Goal: Task Accomplishment & Management: Use online tool/utility

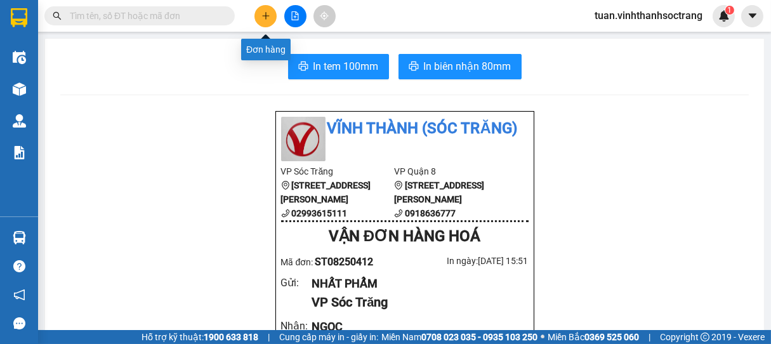
click at [264, 17] on icon "plus" at bounding box center [266, 15] width 9 height 9
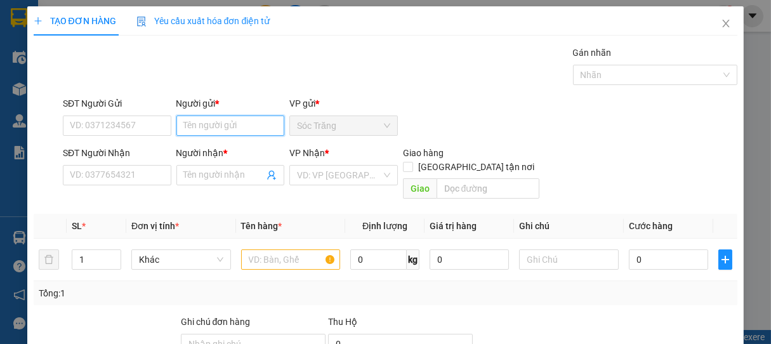
click at [223, 124] on input "Người gửi *" at bounding box center [231, 126] width 109 height 20
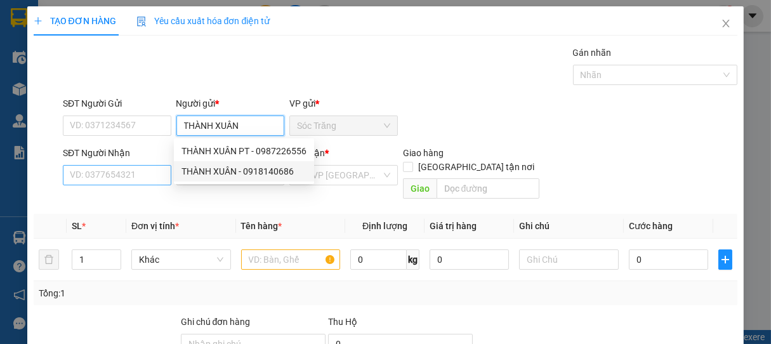
type input "THÀNH XUÂN"
click at [157, 177] on input "SĐT Người Nhận" at bounding box center [117, 175] width 109 height 20
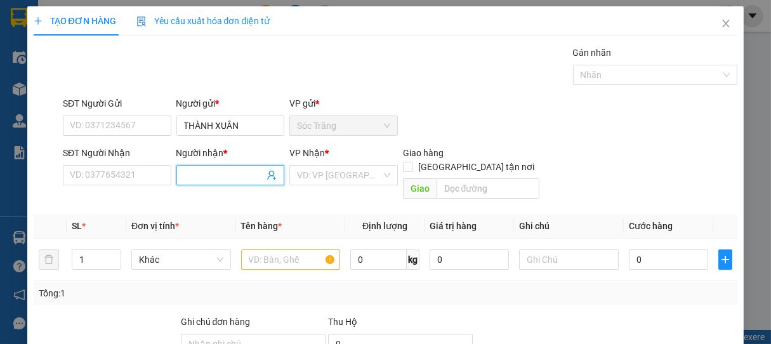
click at [215, 175] on input "Người nhận *" at bounding box center [224, 175] width 81 height 14
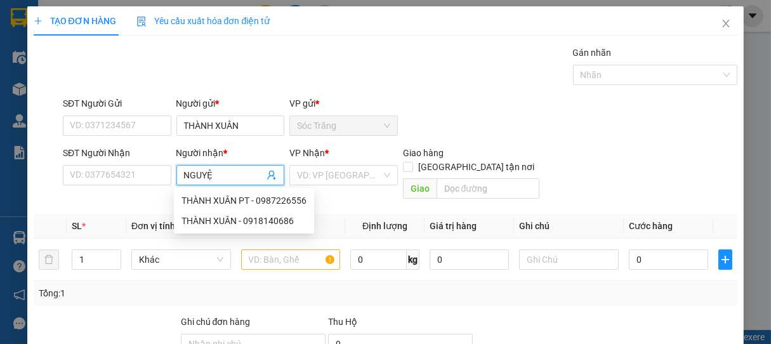
type input "NGUYỆN"
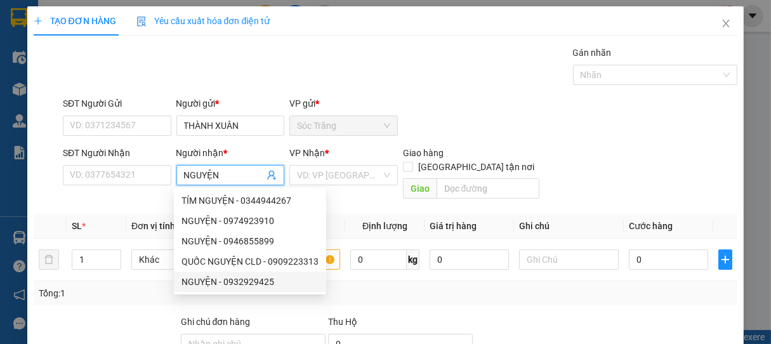
click at [255, 283] on div "NGUYỆN - 0932929425" at bounding box center [250, 282] width 137 height 14
type input "0932929425"
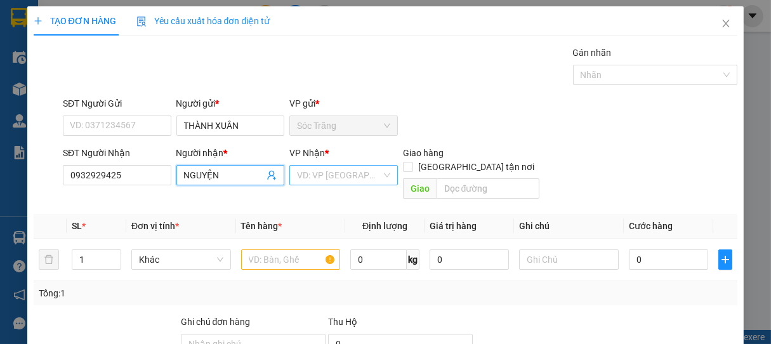
type input "NGUYỆN"
click at [323, 177] on input "search" at bounding box center [339, 175] width 84 height 19
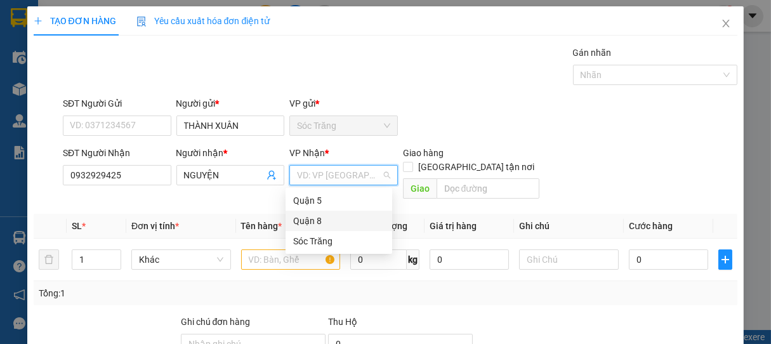
click at [315, 219] on div "Quận 8" at bounding box center [338, 221] width 91 height 14
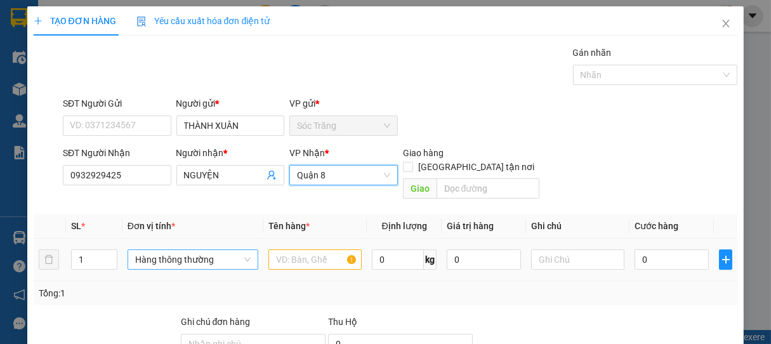
click at [198, 250] on span "Hàng thông thường" at bounding box center [193, 259] width 116 height 19
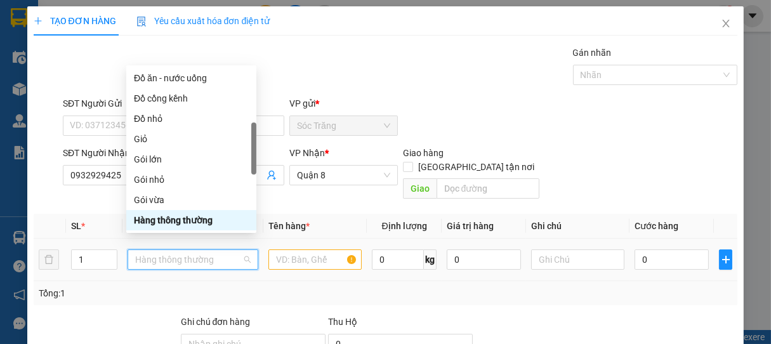
type input "T"
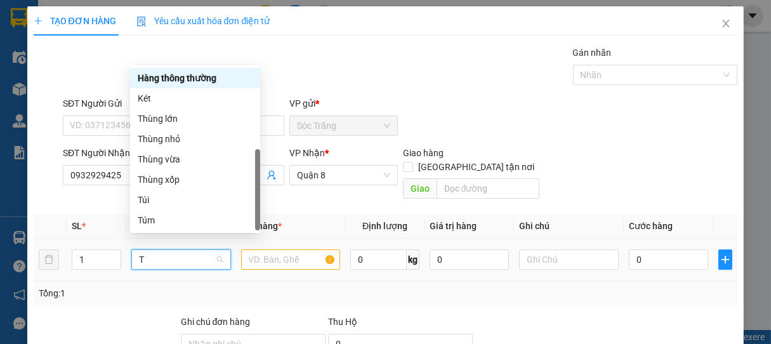
scroll to position [41, 0]
drag, startPoint x: 157, startPoint y: 138, endPoint x: 164, endPoint y: 145, distance: 9.9
click at [159, 138] on div "Thùng nhỏ" at bounding box center [195, 139] width 115 height 14
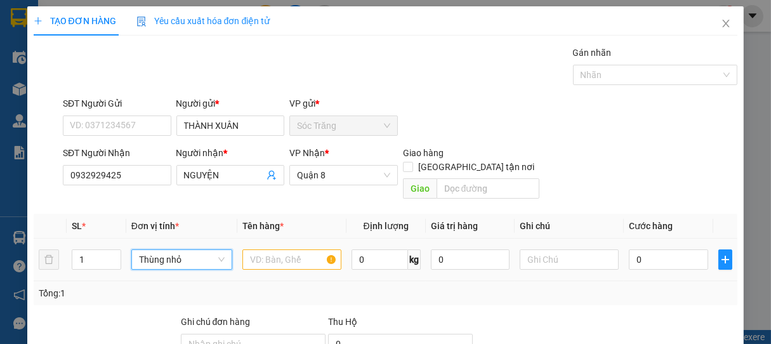
click at [302, 256] on td at bounding box center [291, 260] width 109 height 43
click at [298, 251] on input "text" at bounding box center [292, 260] width 99 height 20
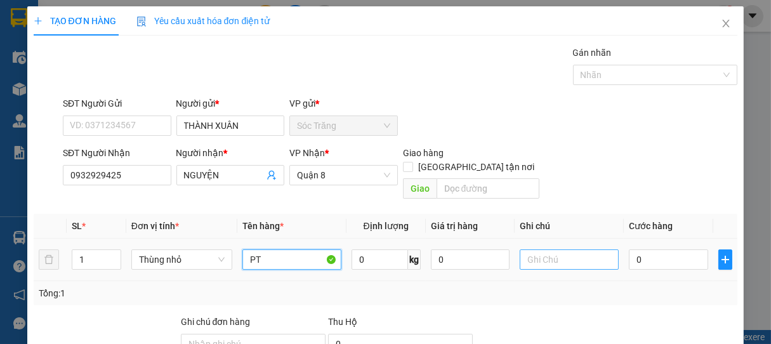
type input "PT"
click at [559, 250] on input "text" at bounding box center [569, 260] width 99 height 20
type input "1 THÙNG"
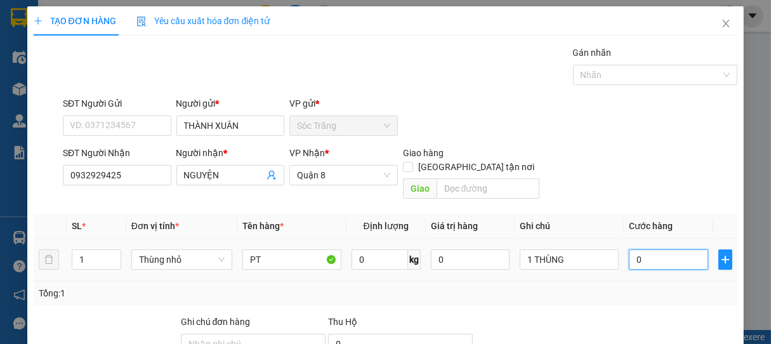
click at [629, 250] on input "0" at bounding box center [668, 260] width 79 height 20
type input "2"
type input "20"
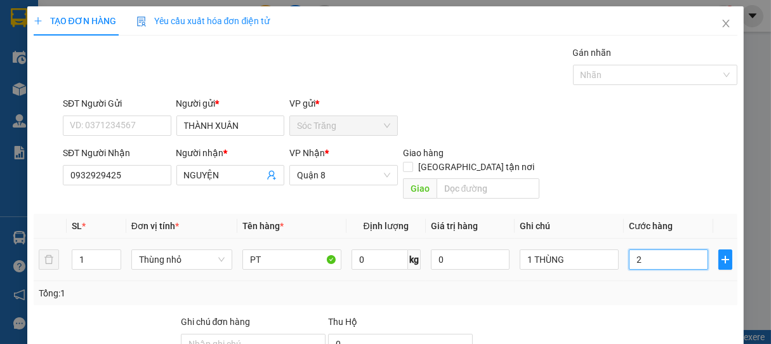
type input "20"
type input "200"
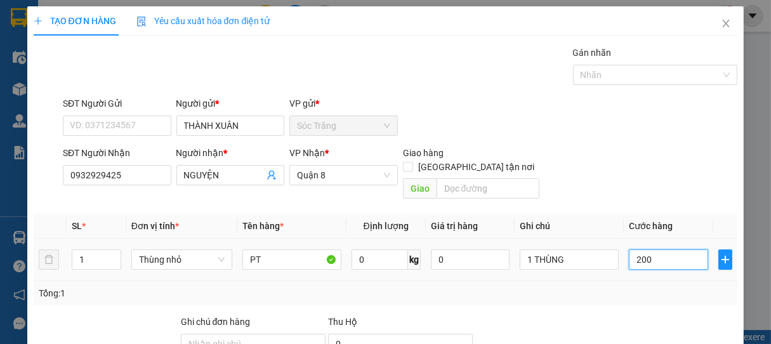
type input "2.000"
type input "20.000"
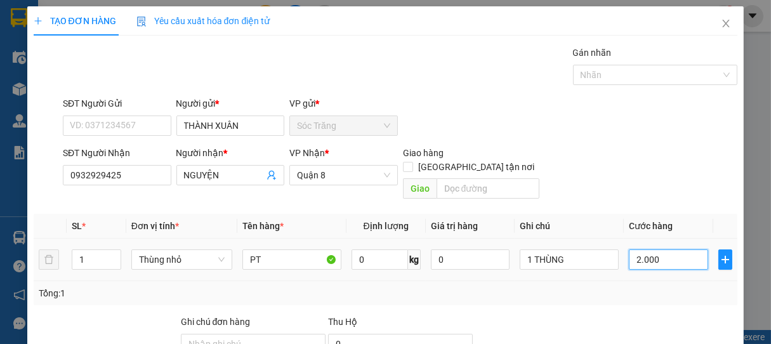
type input "20.000"
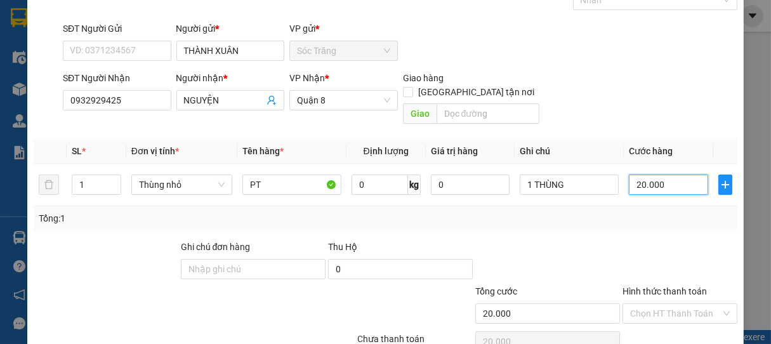
scroll to position [124, 0]
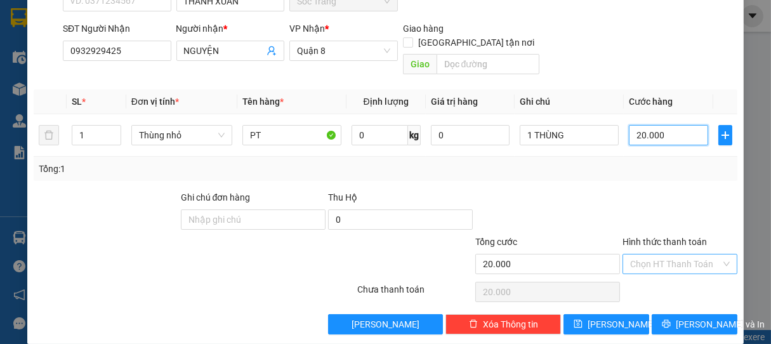
type input "20.000"
click at [653, 255] on input "Hình thức thanh toán" at bounding box center [676, 264] width 91 height 19
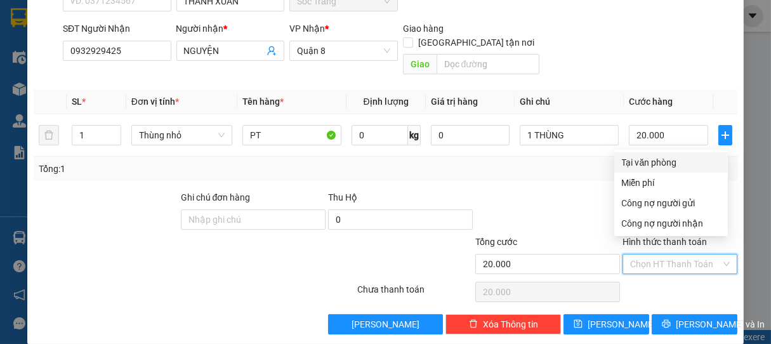
click at [660, 161] on div "Tại văn phòng" at bounding box center [671, 163] width 98 height 14
type input "0"
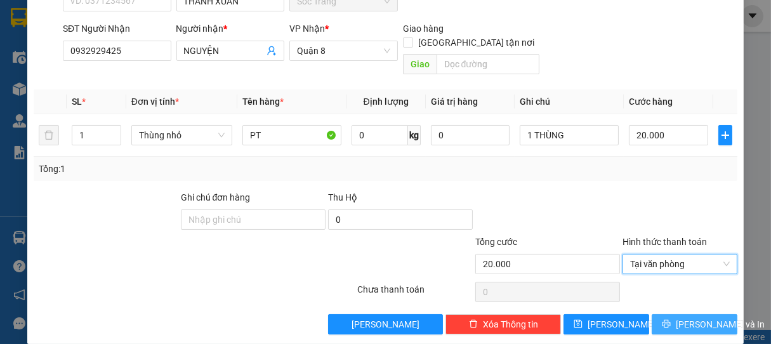
click at [704, 317] on span "[PERSON_NAME] và In" at bounding box center [720, 324] width 89 height 14
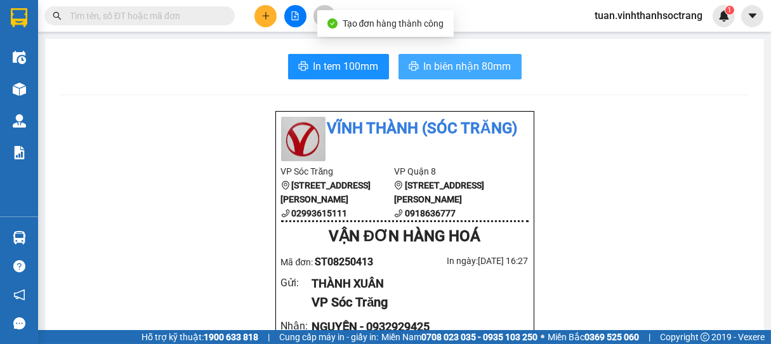
click at [493, 64] on span "In biên nhận 80mm" at bounding box center [468, 66] width 88 height 16
click at [471, 64] on span "In biên nhận 80mm" at bounding box center [468, 66] width 88 height 16
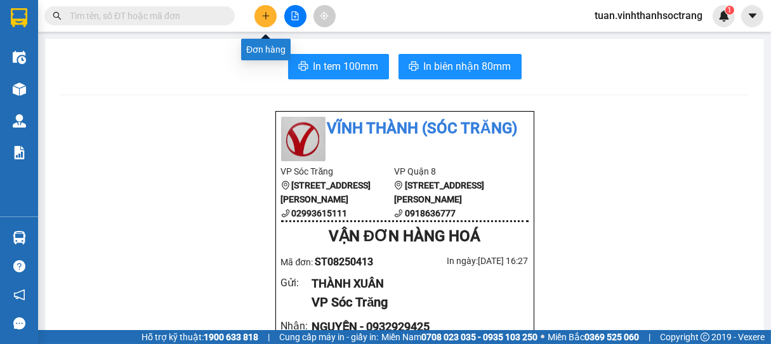
click at [260, 11] on button at bounding box center [266, 16] width 22 height 22
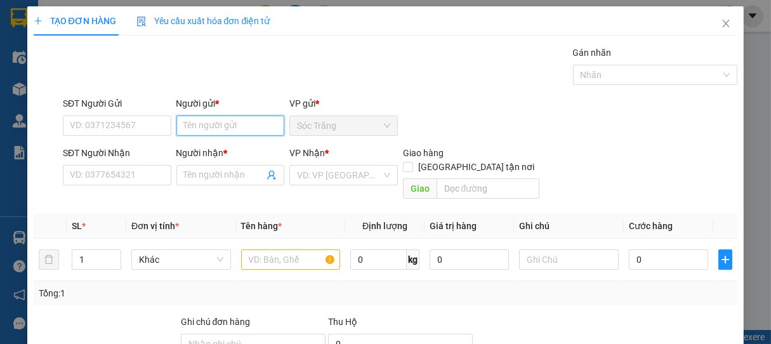
click at [219, 128] on input "Người gửi *" at bounding box center [231, 126] width 109 height 20
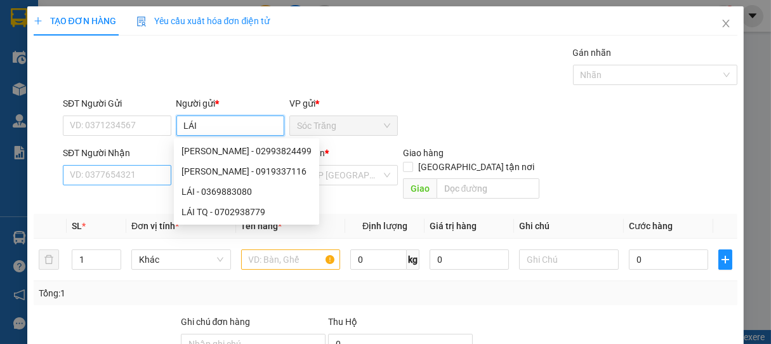
type input "LÁI"
click at [131, 179] on input "SĐT Người Nhận" at bounding box center [117, 175] width 109 height 20
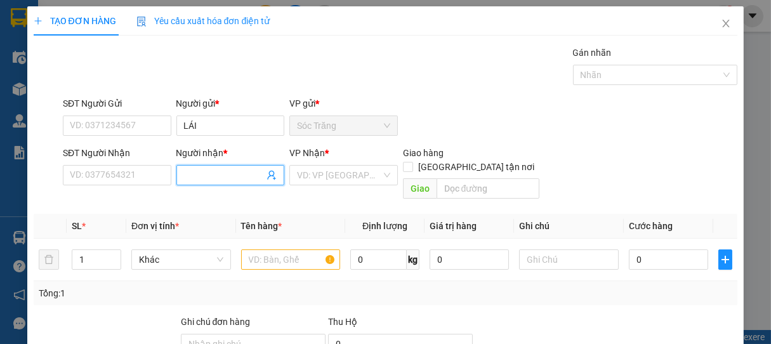
click at [201, 176] on input "Người nhận *" at bounding box center [224, 175] width 81 height 14
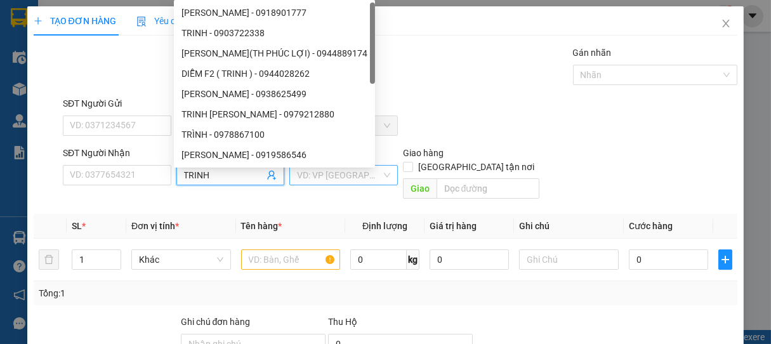
type input "TRINH"
click at [309, 184] on input "search" at bounding box center [339, 175] width 84 height 19
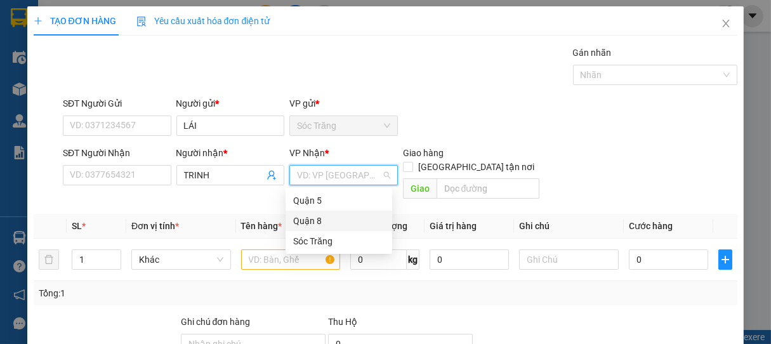
click at [308, 220] on div "Quận 8" at bounding box center [338, 221] width 91 height 14
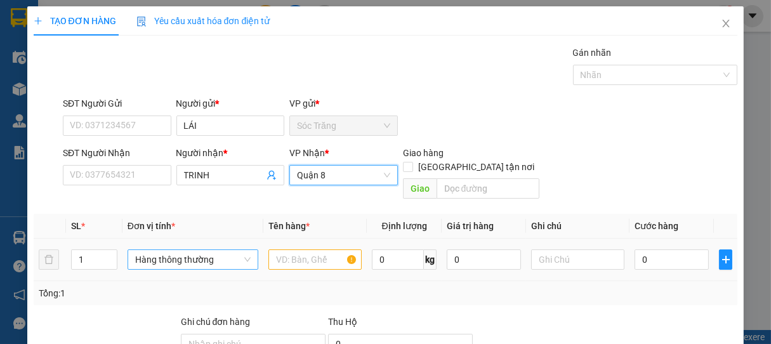
click at [154, 250] on span "Hàng thông thường" at bounding box center [193, 259] width 116 height 19
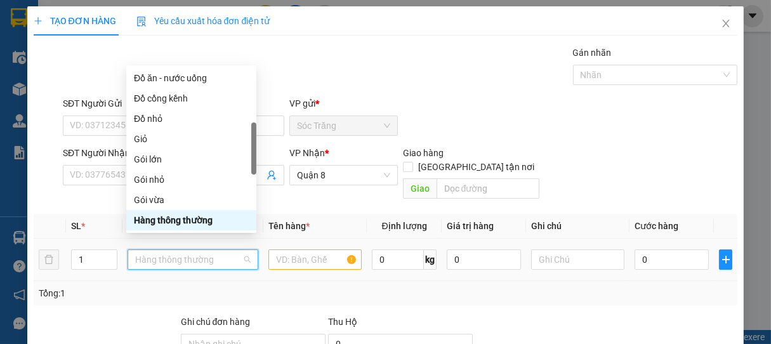
type input "T"
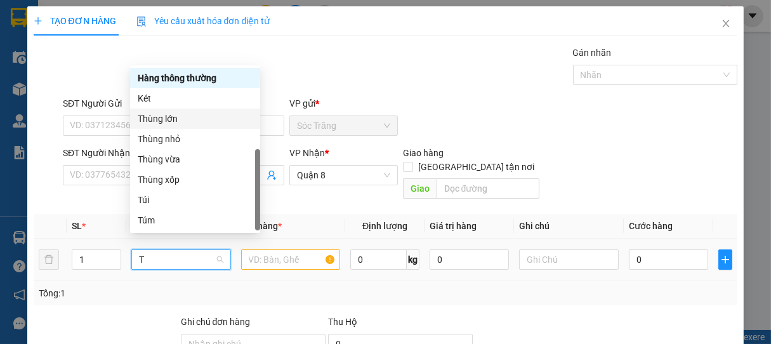
click at [157, 121] on div "Thùng lớn" at bounding box center [195, 119] width 115 height 14
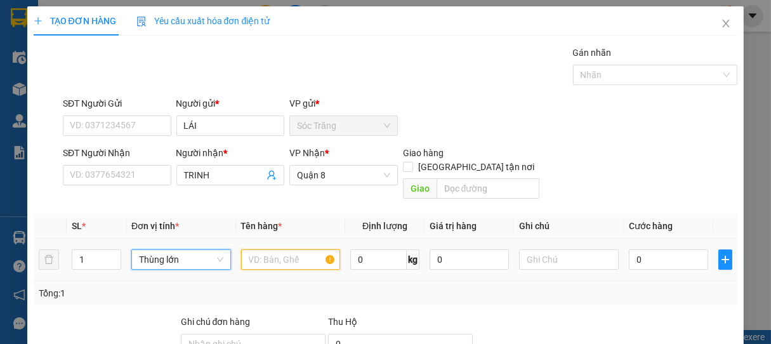
click at [276, 250] on input "text" at bounding box center [290, 260] width 99 height 20
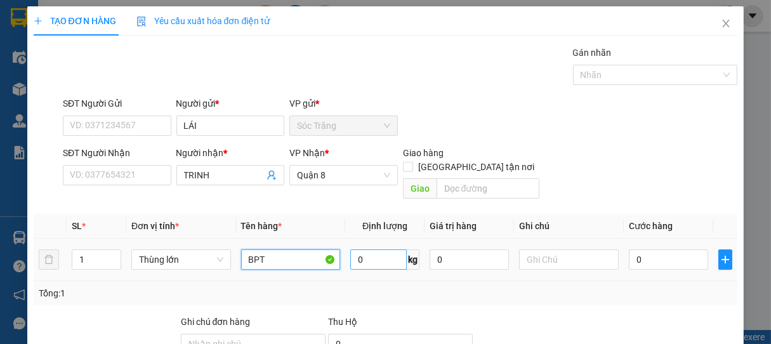
type input "BPT"
click at [372, 251] on input "0" at bounding box center [379, 260] width 57 height 20
type input "25"
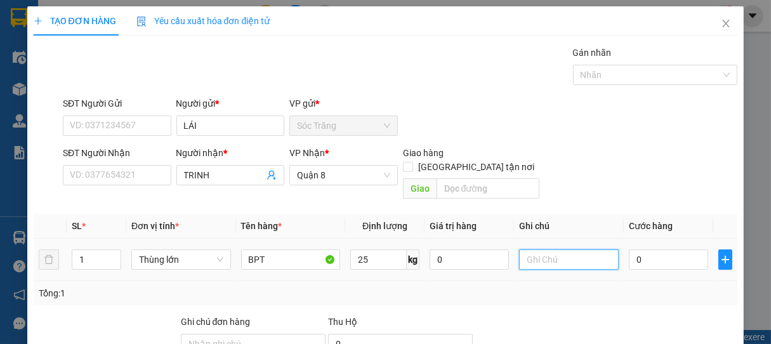
click at [540, 250] on input "text" at bounding box center [568, 260] width 99 height 20
type input "1 THÙNG"
click at [676, 250] on input "0" at bounding box center [668, 260] width 79 height 20
type input "3"
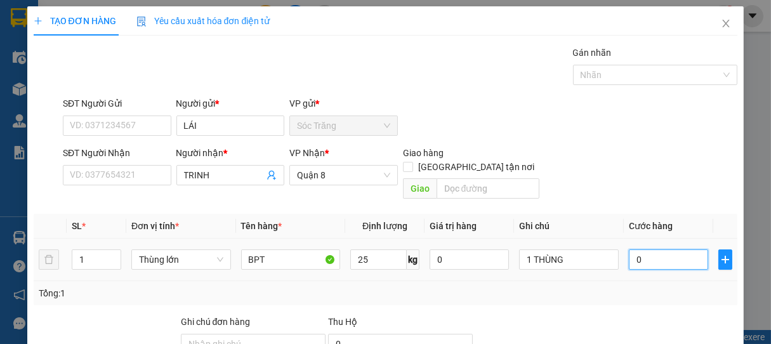
type input "3"
type input "35"
type input "350"
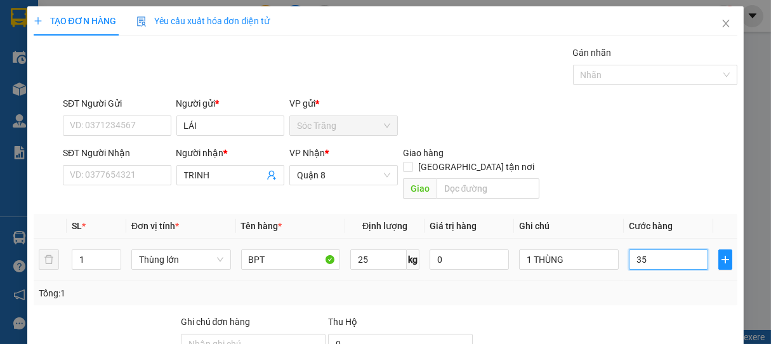
type input "350"
type input "3.500"
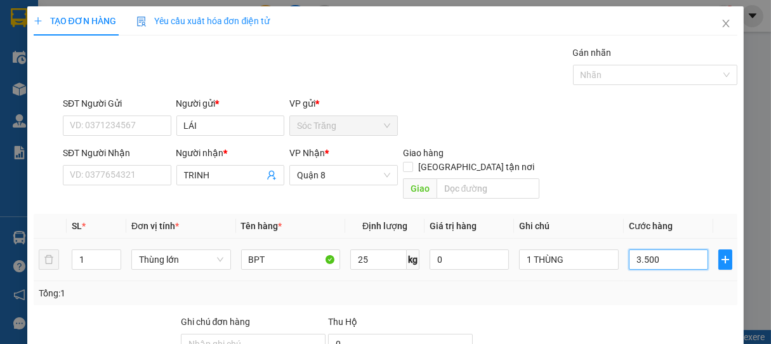
type input "35.000"
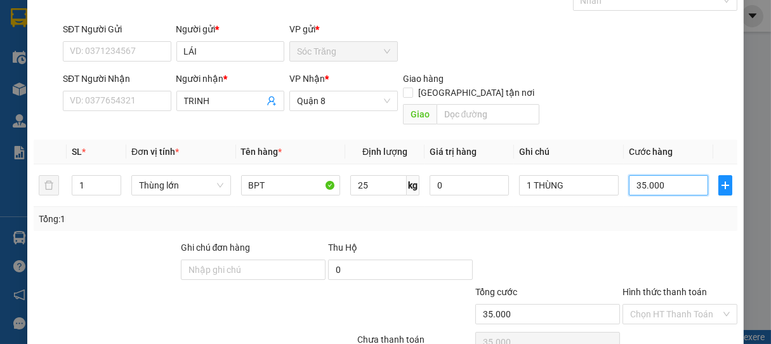
scroll to position [124, 0]
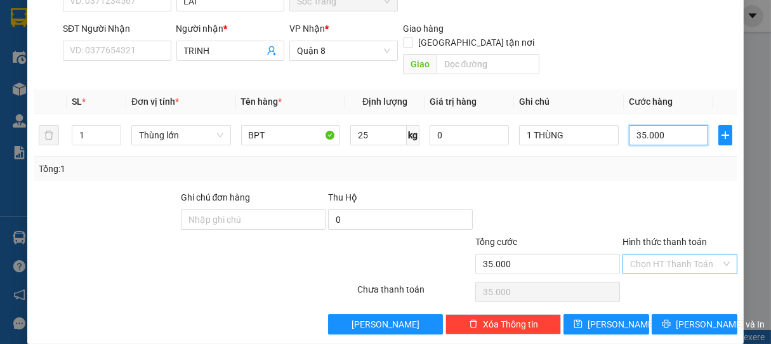
type input "35.000"
click at [665, 255] on input "Hình thức thanh toán" at bounding box center [676, 264] width 91 height 19
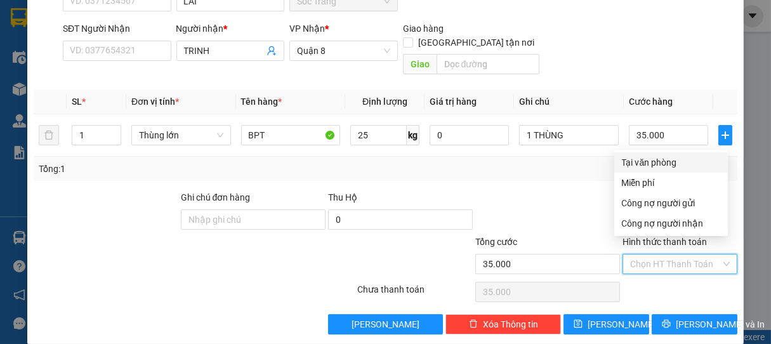
click at [650, 162] on div "Tại văn phòng" at bounding box center [671, 163] width 98 height 14
type input "0"
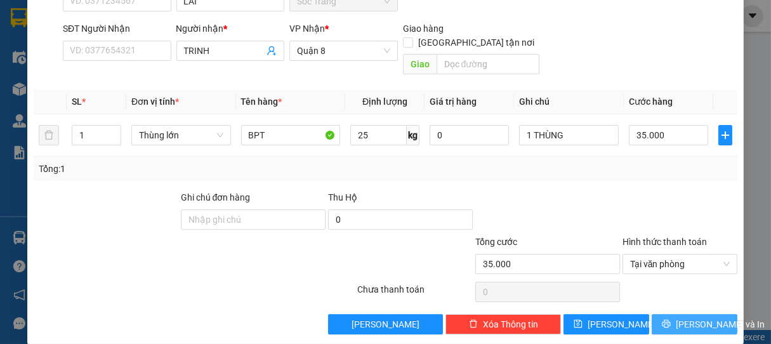
click at [685, 317] on span "[PERSON_NAME] và In" at bounding box center [720, 324] width 89 height 14
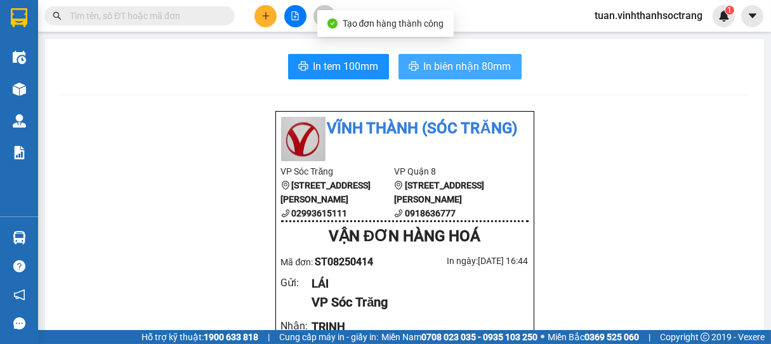
click at [472, 67] on span "In biên nhận 80mm" at bounding box center [468, 66] width 88 height 16
click at [493, 67] on span "In biên nhận 80mm" at bounding box center [468, 66] width 88 height 16
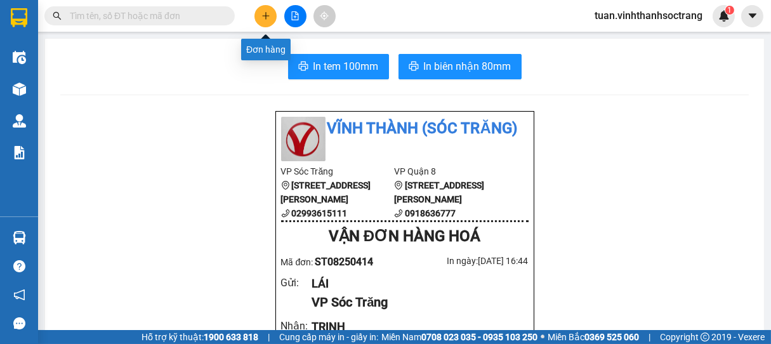
click at [262, 16] on icon "plus" at bounding box center [266, 15] width 9 height 9
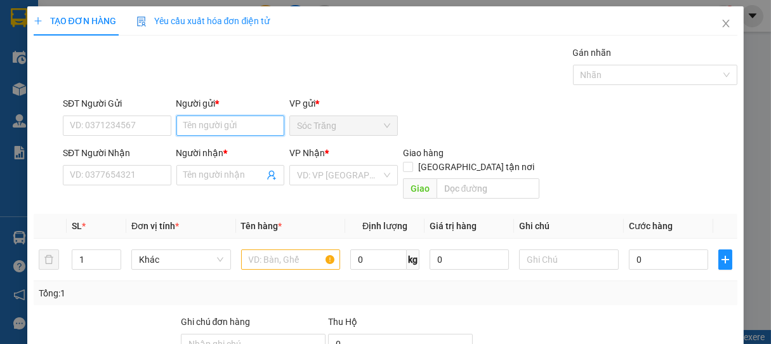
click at [220, 128] on input "Người gửi *" at bounding box center [231, 126] width 109 height 20
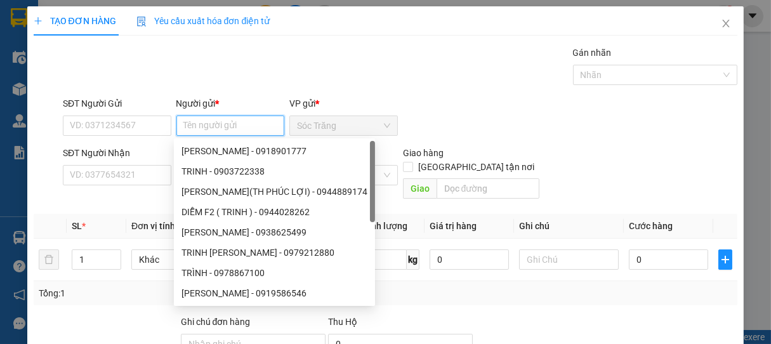
type input "D"
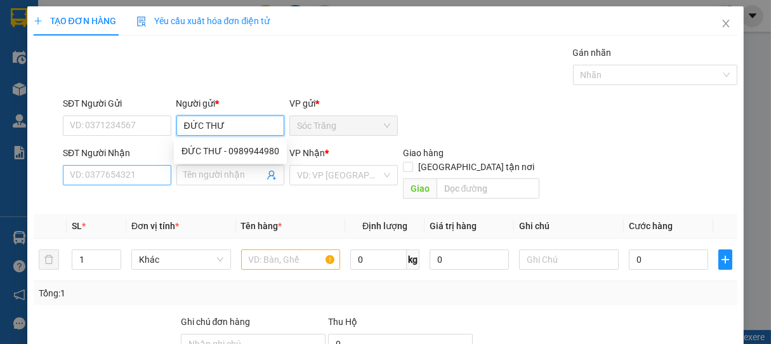
type input "ĐỨC THƯ"
drag, startPoint x: 128, startPoint y: 180, endPoint x: 165, endPoint y: 180, distance: 37.5
click at [130, 180] on input "SĐT Người Nhận" at bounding box center [117, 175] width 109 height 20
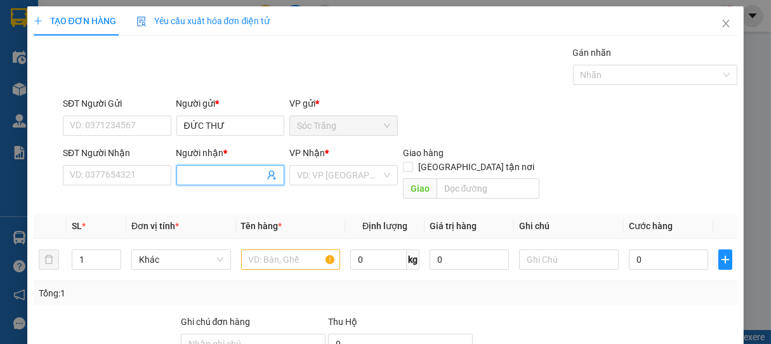
click at [202, 181] on input "Người nhận *" at bounding box center [224, 175] width 81 height 14
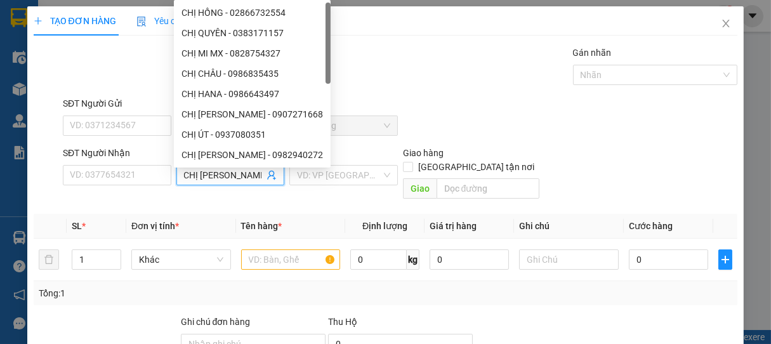
type input "CHỊ [PERSON_NAME]"
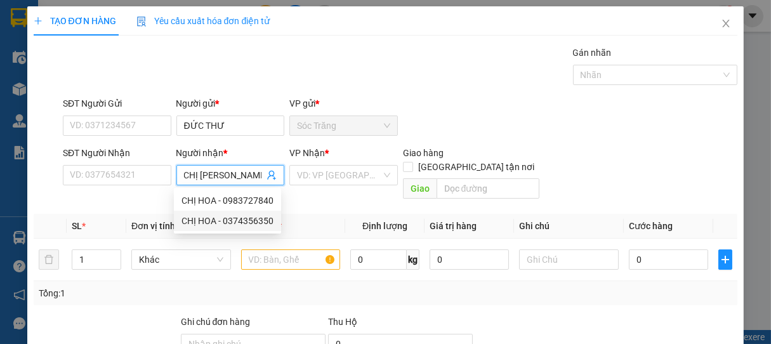
click at [241, 224] on div "CHỊ HOA - 0374356350" at bounding box center [228, 221] width 92 height 14
type input "0374356350"
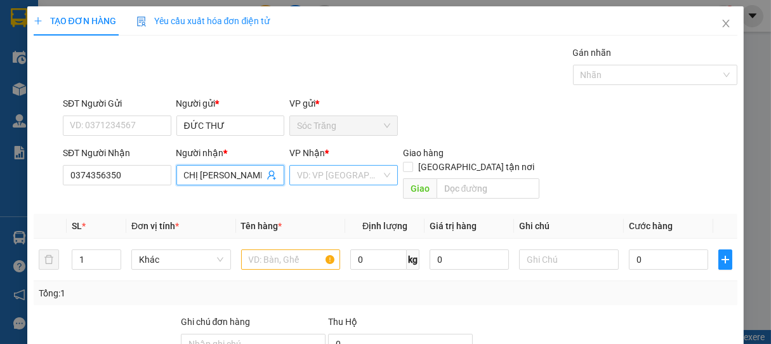
type input "CHỊ [PERSON_NAME]"
click at [321, 175] on input "search" at bounding box center [339, 175] width 84 height 19
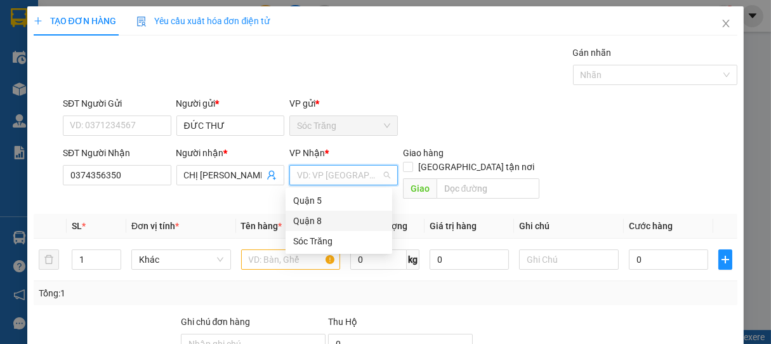
click at [309, 214] on div "Quận 8" at bounding box center [338, 221] width 91 height 14
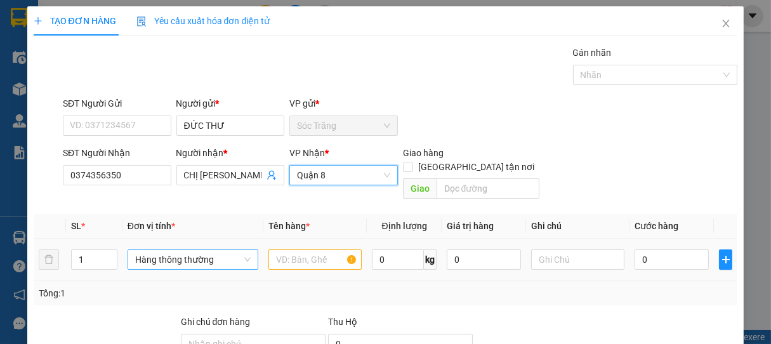
click at [175, 250] on span "Hàng thông thường" at bounding box center [193, 259] width 116 height 19
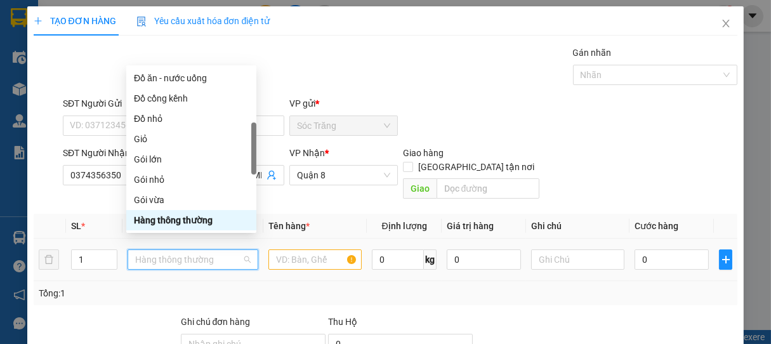
type input "G"
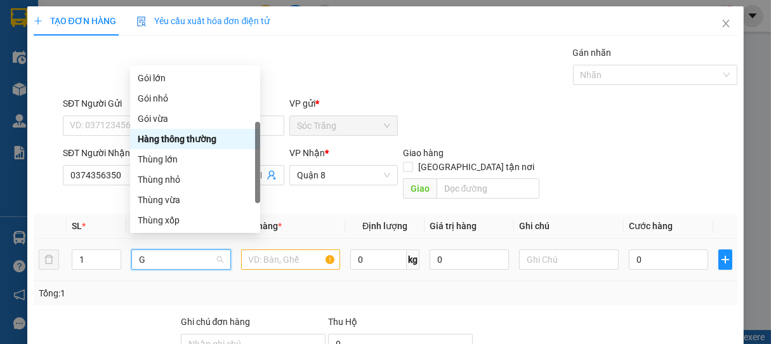
scroll to position [41, 0]
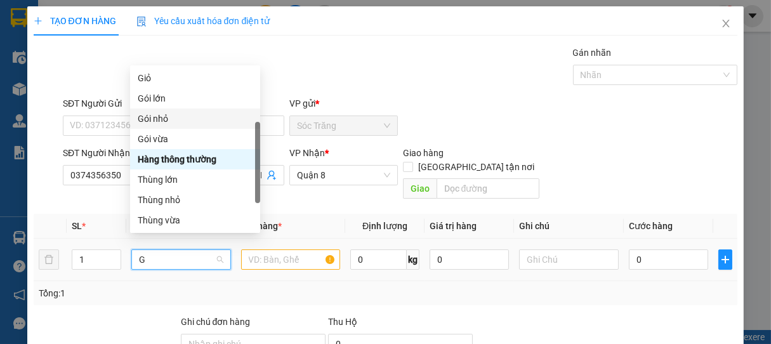
drag, startPoint x: 159, startPoint y: 124, endPoint x: 196, endPoint y: 161, distance: 51.6
click at [161, 124] on div "Gói nhỏ" at bounding box center [195, 119] width 115 height 14
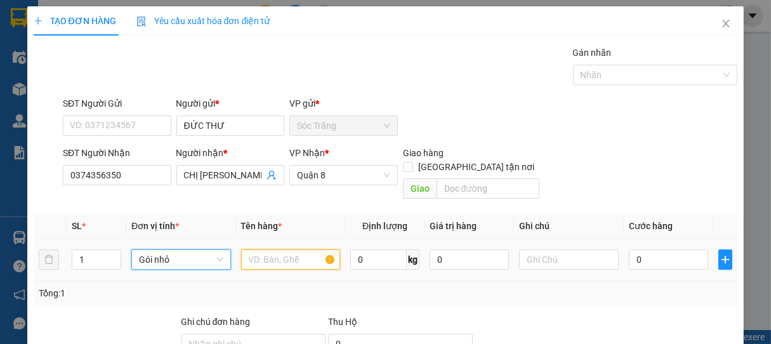
click at [287, 250] on input "text" at bounding box center [290, 260] width 99 height 20
type input "QA"
click at [363, 250] on input "0" at bounding box center [379, 260] width 57 height 20
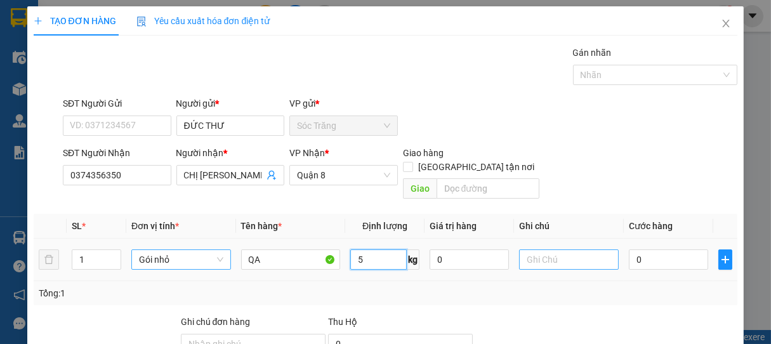
type input "5"
click at [538, 251] on input "text" at bounding box center [568, 260] width 99 height 20
type input "1 GÓI"
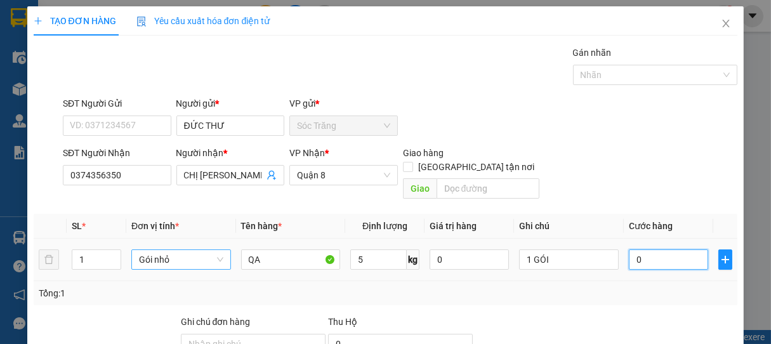
click at [680, 254] on input "0" at bounding box center [668, 260] width 79 height 20
type input "2"
type input "20"
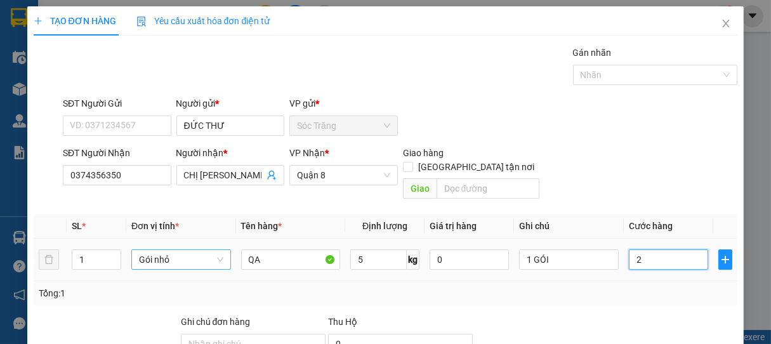
type input "20"
type input "200"
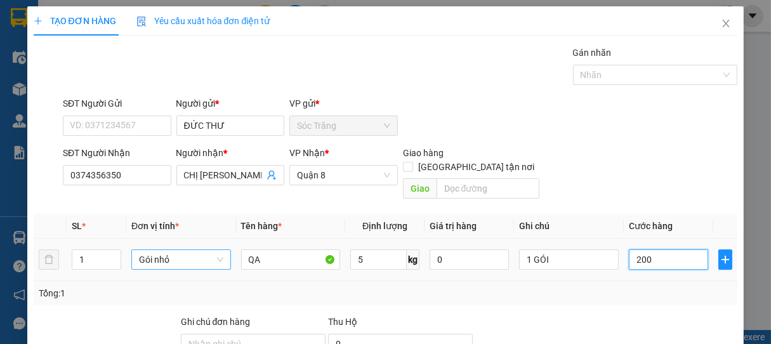
type input "2.000"
type input "20.000"
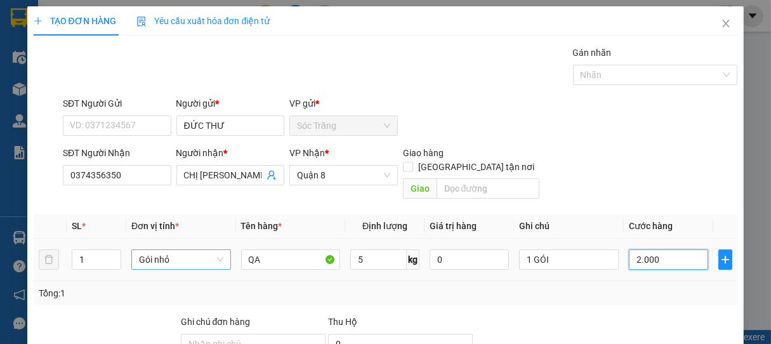
type input "20.000"
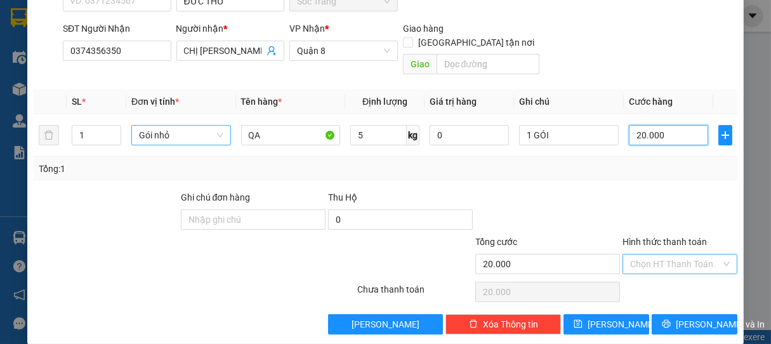
type input "20.000"
click at [676, 255] on input "Hình thức thanh toán" at bounding box center [676, 264] width 91 height 19
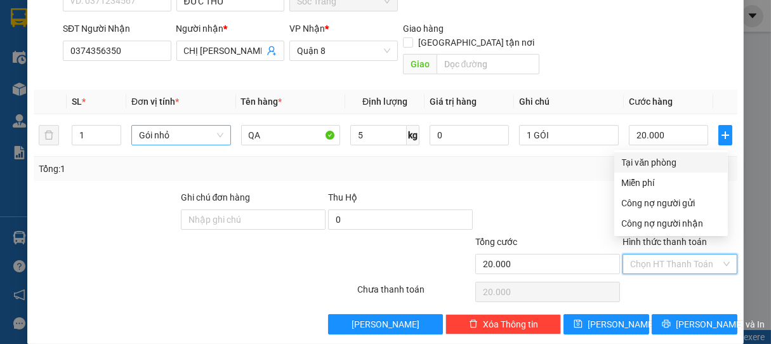
click at [645, 154] on div "Tại văn phòng" at bounding box center [672, 162] width 114 height 20
type input "0"
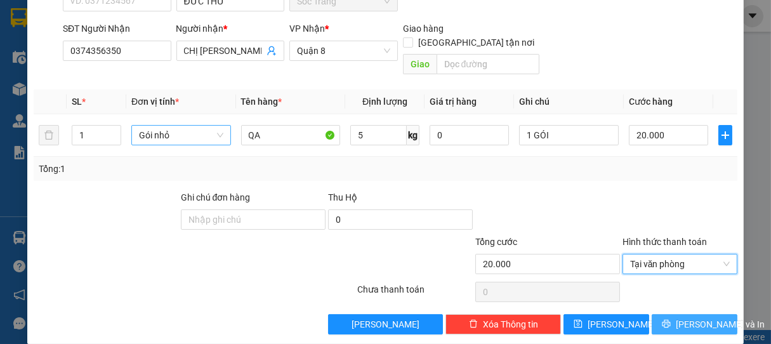
click at [688, 317] on span "[PERSON_NAME] và In" at bounding box center [720, 324] width 89 height 14
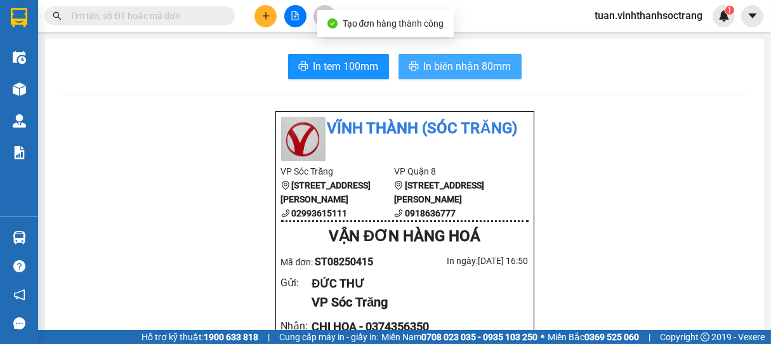
click at [503, 75] on button "In biên nhận 80mm" at bounding box center [460, 66] width 123 height 25
click at [498, 65] on span "In biên nhận 80mm" at bounding box center [468, 66] width 88 height 16
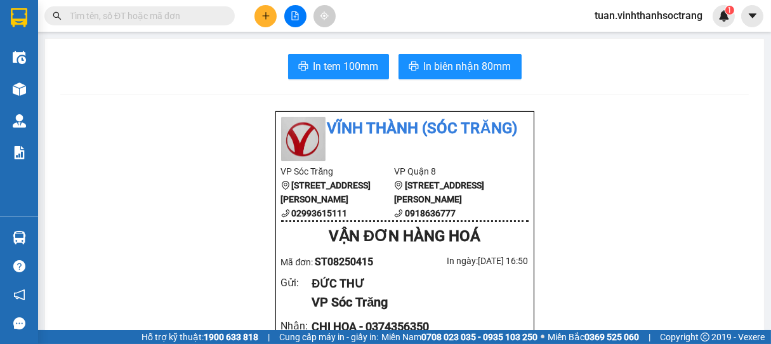
click at [207, 13] on input "text" at bounding box center [145, 16] width 150 height 14
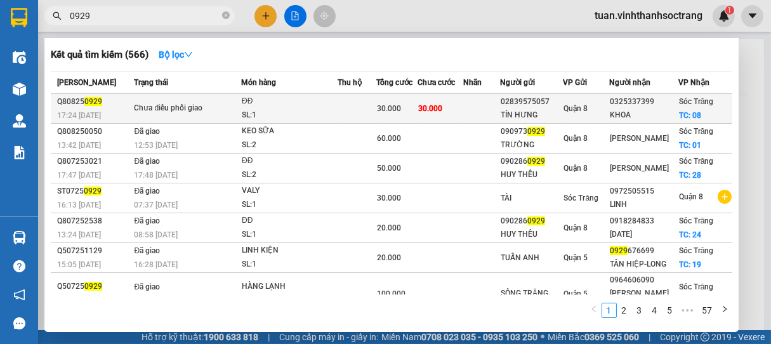
type input "0929"
click at [686, 102] on span "Sóc Trăng" at bounding box center [696, 101] width 35 height 9
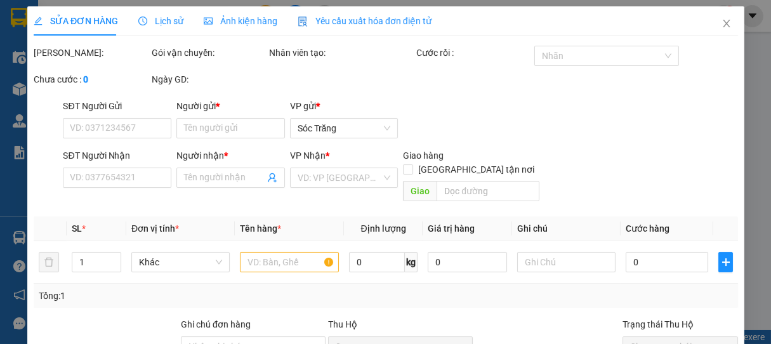
type input "02839575057"
type input "TÍN HƯNG"
type input "0325337399"
type input "KHOA"
checkbox input "true"
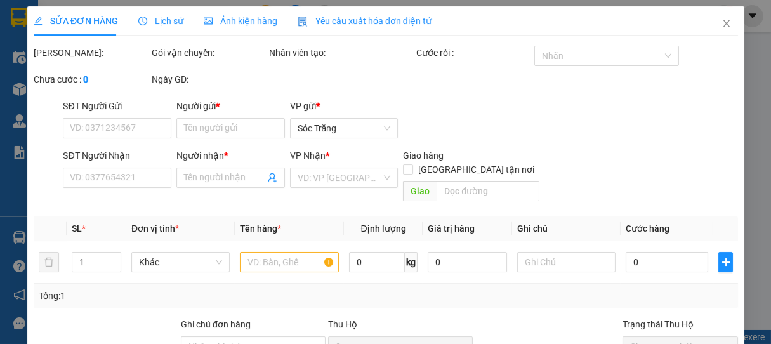
type input "08"
type input "30.000"
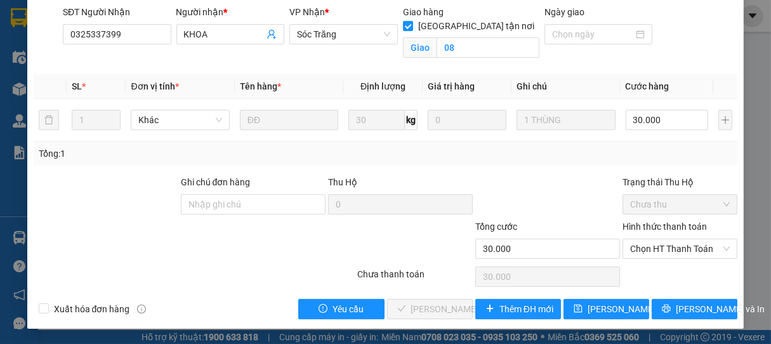
scroll to position [170, 0]
click at [681, 306] on span "[PERSON_NAME] và In" at bounding box center [720, 309] width 89 height 14
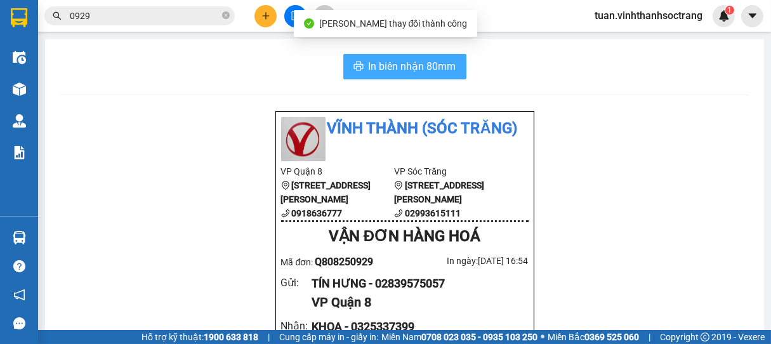
click at [361, 63] on button "In biên nhận 80mm" at bounding box center [405, 66] width 123 height 25
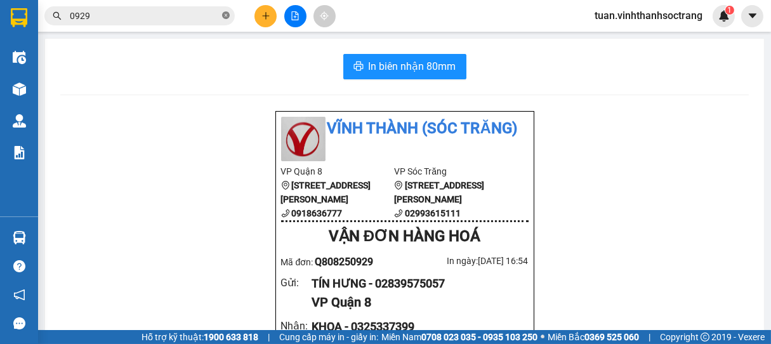
click at [227, 17] on icon "close-circle" at bounding box center [226, 15] width 8 height 8
click at [259, 17] on button at bounding box center [266, 16] width 22 height 22
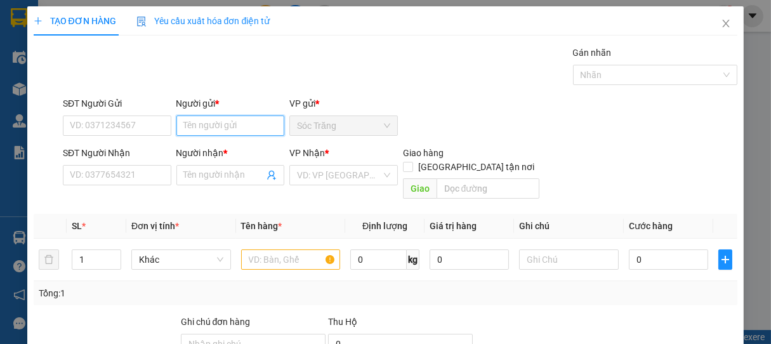
click at [211, 130] on input "Người gửi *" at bounding box center [231, 126] width 109 height 20
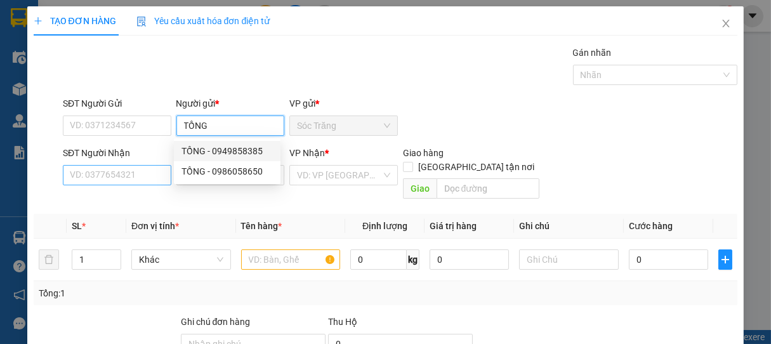
type input "TỒNG"
click at [154, 178] on input "SĐT Người Nhận" at bounding box center [117, 175] width 109 height 20
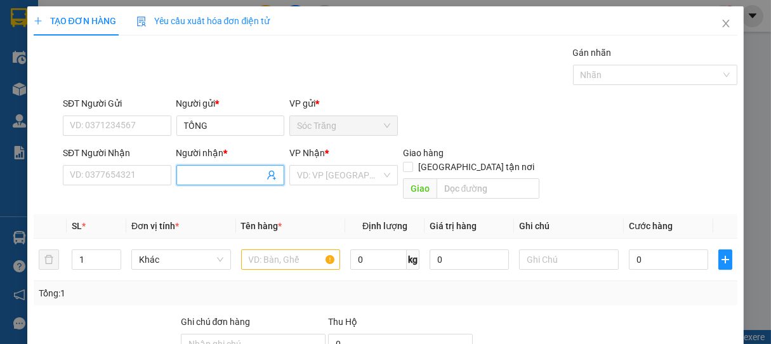
click at [229, 174] on input "Người nhận *" at bounding box center [224, 175] width 81 height 14
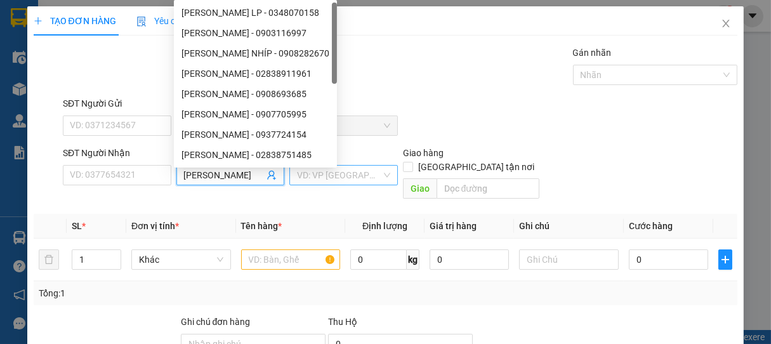
type input "[PERSON_NAME]"
click at [332, 169] on input "search" at bounding box center [339, 175] width 84 height 19
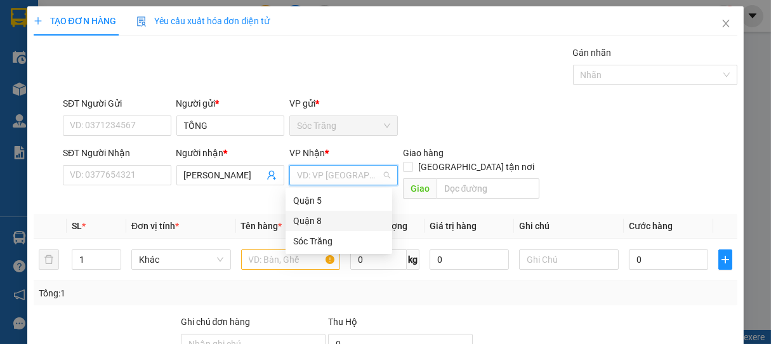
drag, startPoint x: 317, startPoint y: 220, endPoint x: 186, endPoint y: 244, distance: 133.5
click at [317, 220] on div "Quận 8" at bounding box center [338, 221] width 91 height 14
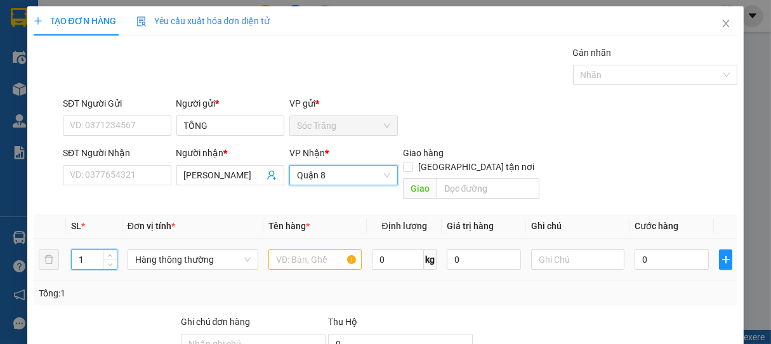
click at [96, 250] on input "1" at bounding box center [94, 259] width 45 height 19
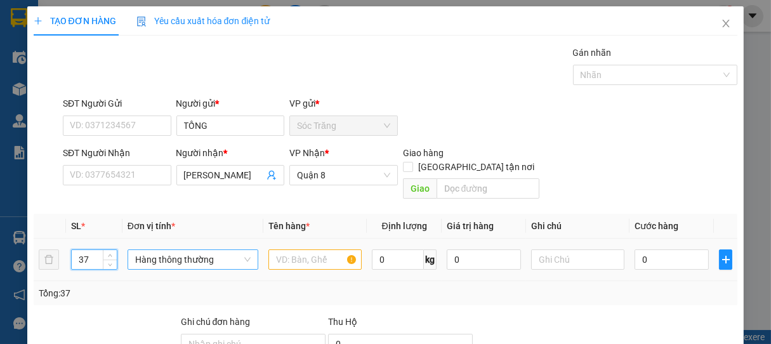
click at [163, 251] on span "Hàng thông thường" at bounding box center [193, 259] width 116 height 19
type input "37"
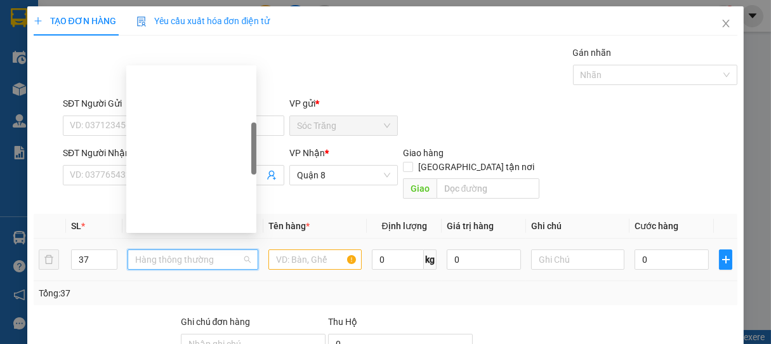
scroll to position [203, 0]
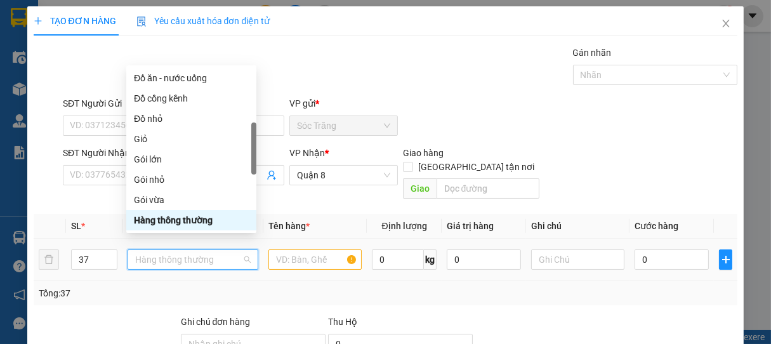
type input "B"
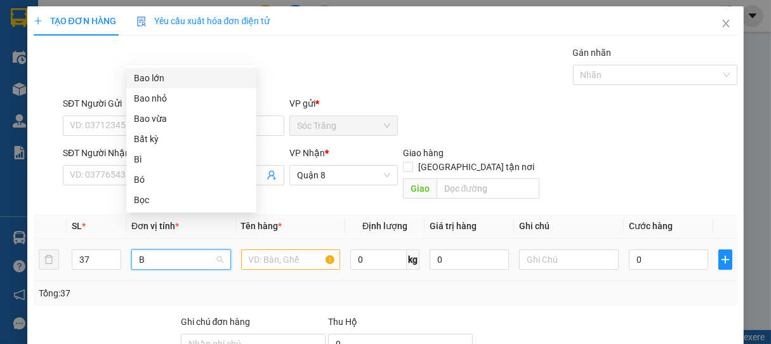
scroll to position [0, 0]
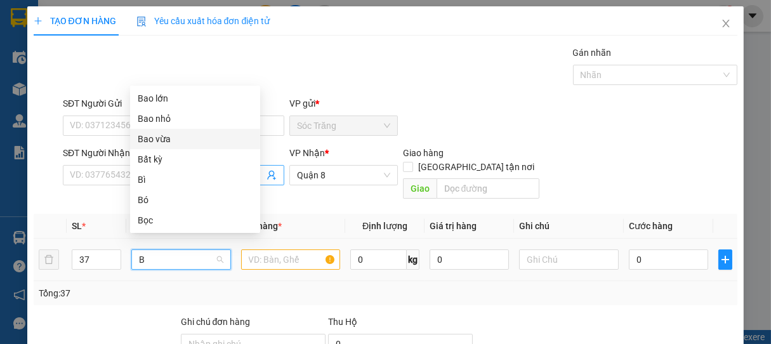
drag, startPoint x: 160, startPoint y: 140, endPoint x: 179, endPoint y: 180, distance: 44.3
click at [160, 144] on div "Bao vừa" at bounding box center [195, 139] width 115 height 14
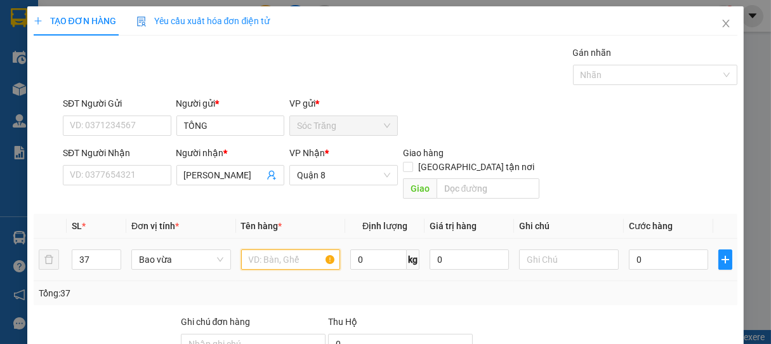
click at [282, 250] on input "text" at bounding box center [290, 260] width 99 height 20
type input "BỌC"
click at [371, 250] on input "0" at bounding box center [379, 260] width 57 height 20
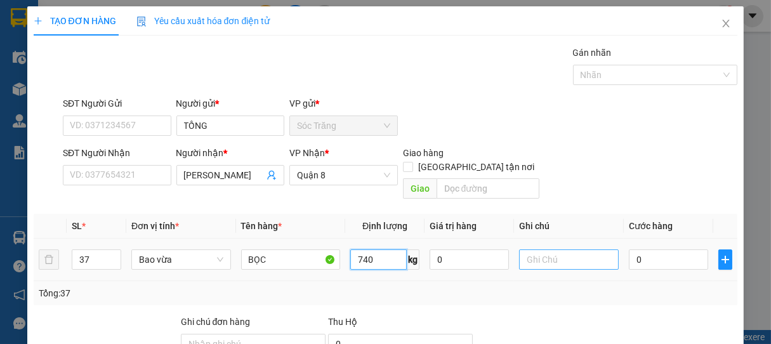
type input "740"
click at [549, 250] on input "text" at bounding box center [568, 260] width 99 height 20
type input "37 BAO"
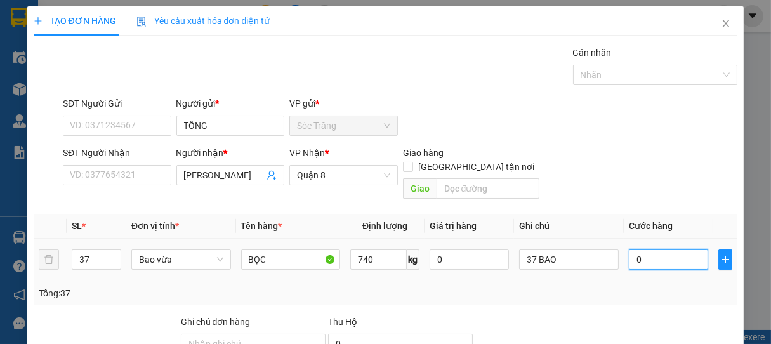
click at [637, 250] on input "0" at bounding box center [668, 260] width 79 height 20
type input "2"
type input "27"
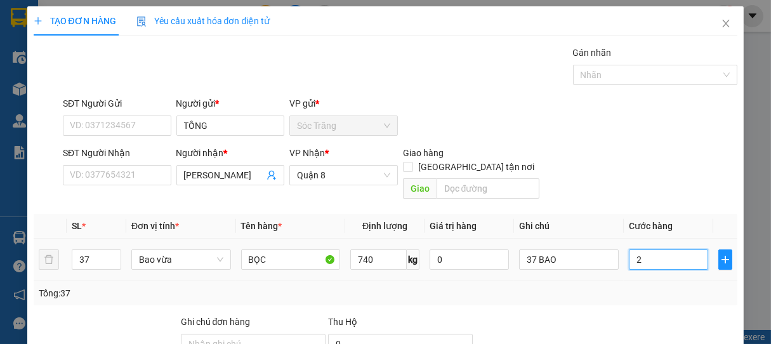
type input "27"
type input "275"
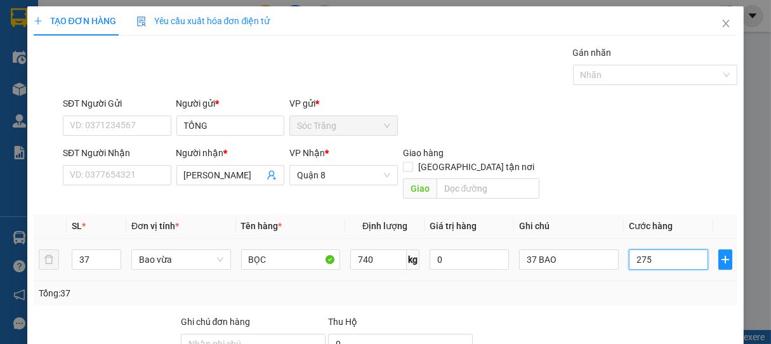
type input "2.750"
type input "27.500"
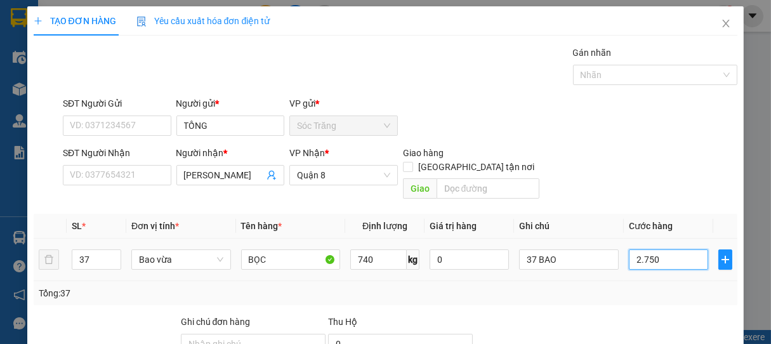
type input "27.500"
type input "275.000"
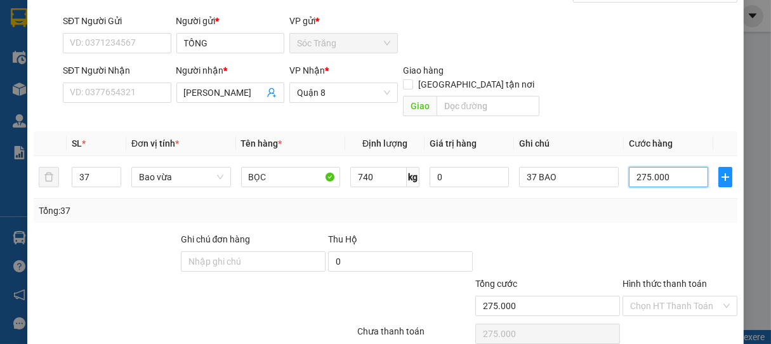
scroll to position [124, 0]
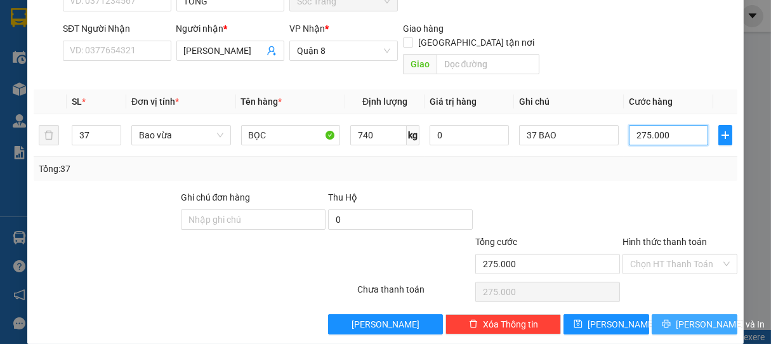
type input "275.000"
click at [679, 317] on span "[PERSON_NAME] và In" at bounding box center [720, 324] width 89 height 14
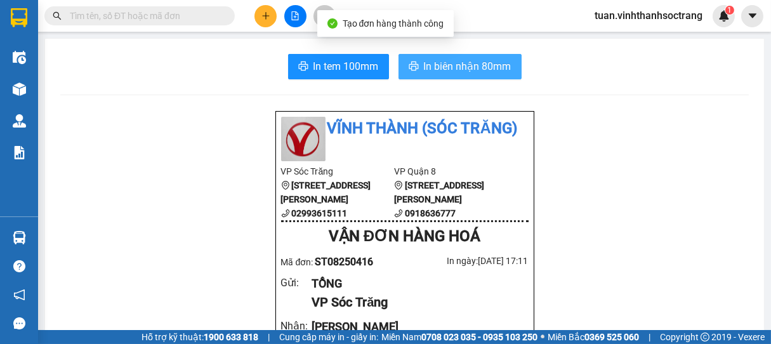
click at [473, 68] on span "In biên nhận 80mm" at bounding box center [468, 66] width 88 height 16
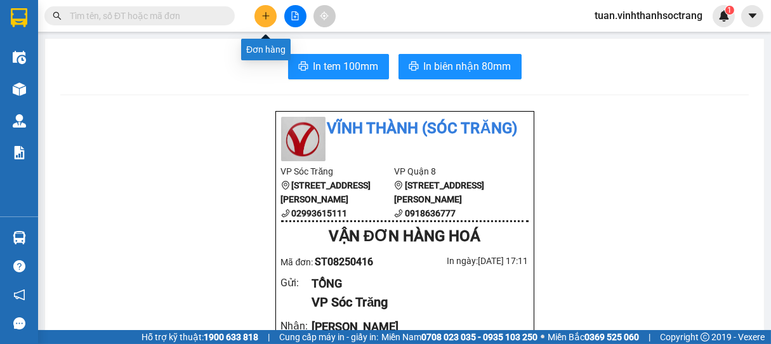
click at [262, 11] on button at bounding box center [266, 16] width 22 height 22
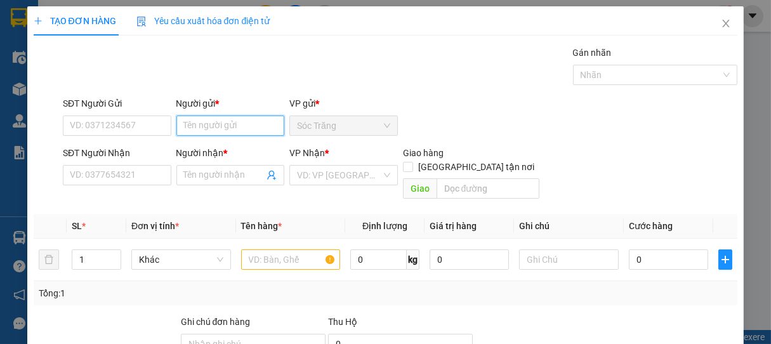
click at [229, 123] on input "Người gửi *" at bounding box center [231, 126] width 109 height 20
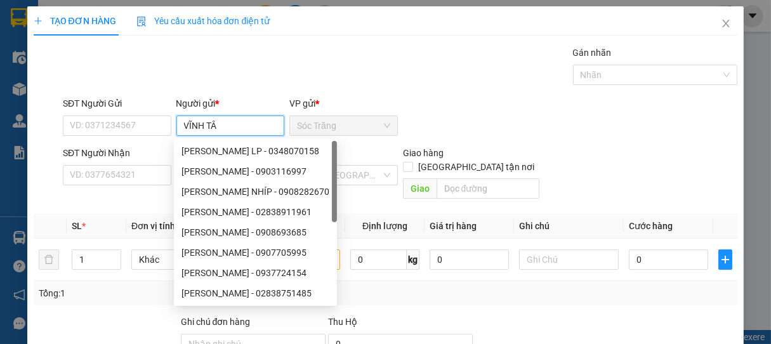
type input "VĨNH TÂN"
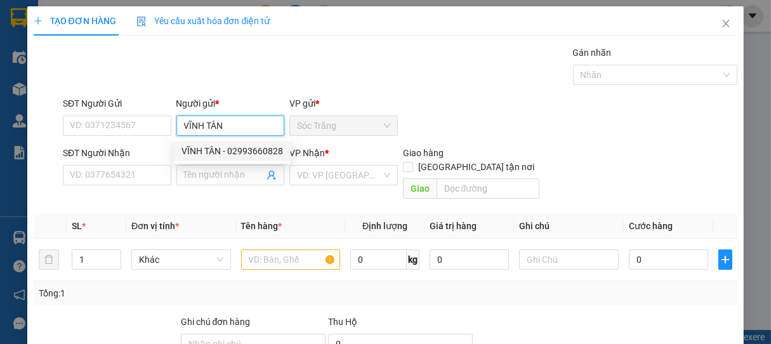
click at [227, 145] on div "VĨNH TÂN - 02993660828" at bounding box center [233, 151] width 102 height 14
type input "02993660828"
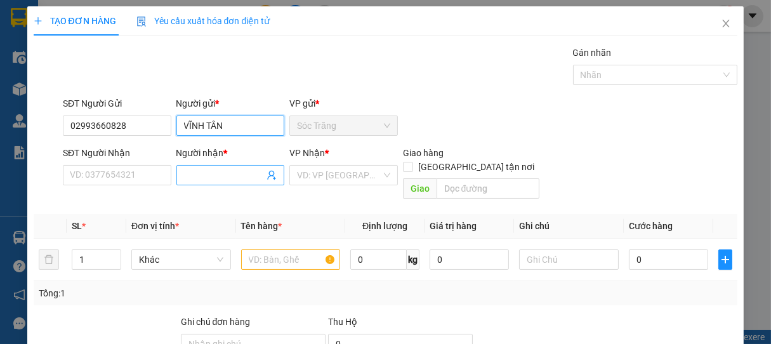
type input "VĨNH TÂN"
click at [234, 177] on input "Người nhận *" at bounding box center [224, 175] width 81 height 14
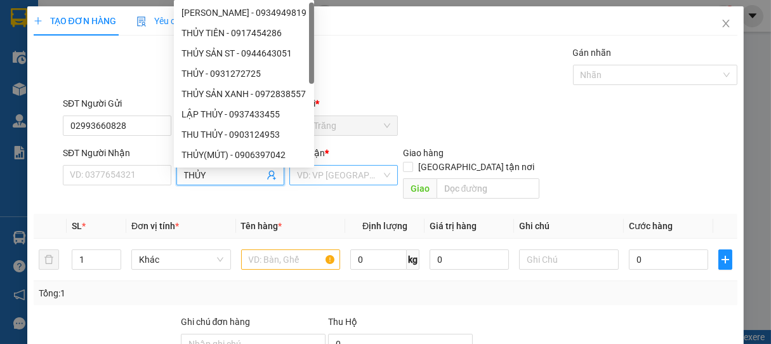
type input "THỦY"
click at [341, 170] on input "search" at bounding box center [339, 175] width 84 height 19
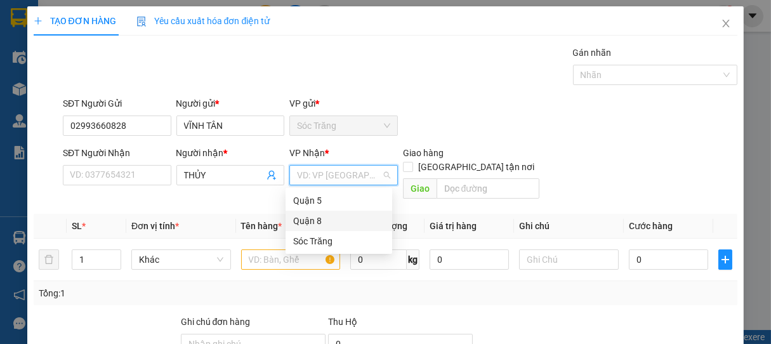
click at [309, 222] on div "Quận 8" at bounding box center [338, 221] width 91 height 14
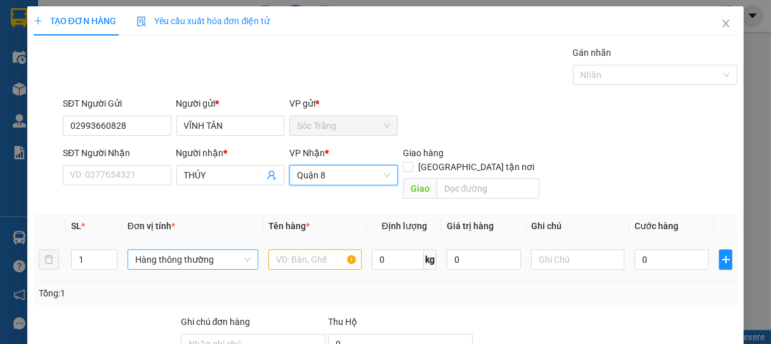
click at [161, 250] on span "Hàng thông thường" at bounding box center [193, 259] width 116 height 19
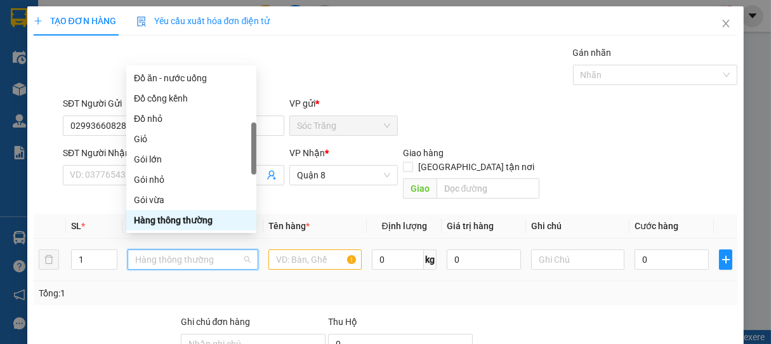
type input "T"
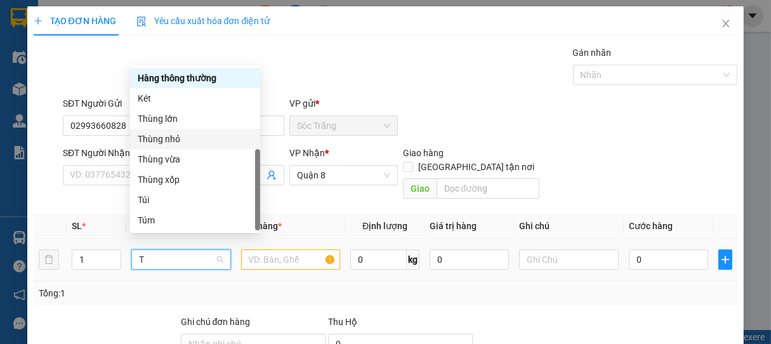
click at [158, 139] on div "Thùng nhỏ" at bounding box center [195, 139] width 115 height 14
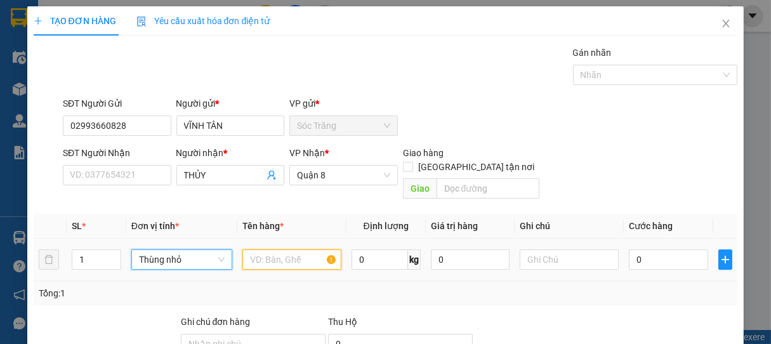
click at [275, 250] on input "text" at bounding box center [292, 260] width 99 height 20
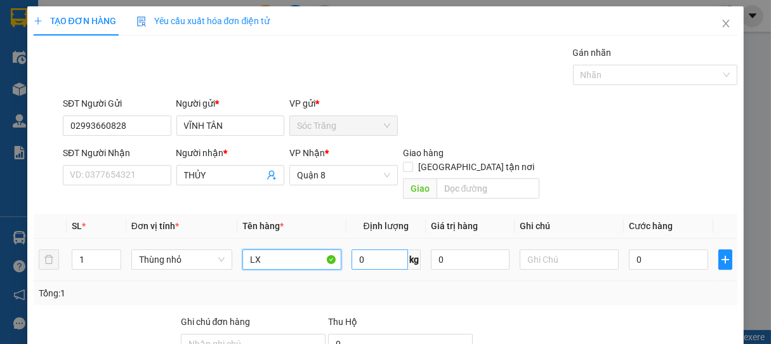
type input "LX"
click at [382, 250] on input "0" at bounding box center [380, 260] width 57 height 20
type input "15"
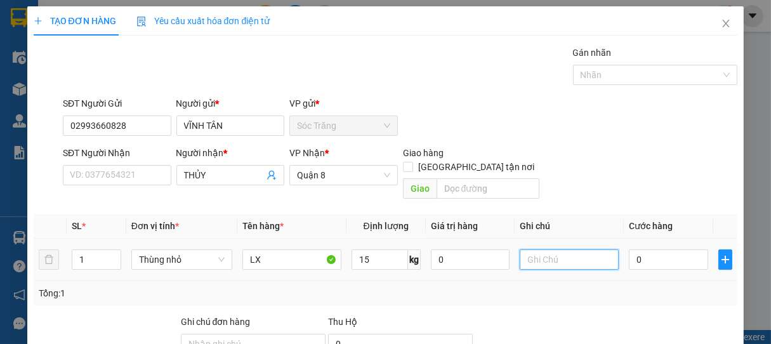
click at [554, 250] on input "text" at bounding box center [569, 260] width 99 height 20
type input "1 THÙNG"
click at [636, 250] on input "0" at bounding box center [668, 260] width 79 height 20
type input "1"
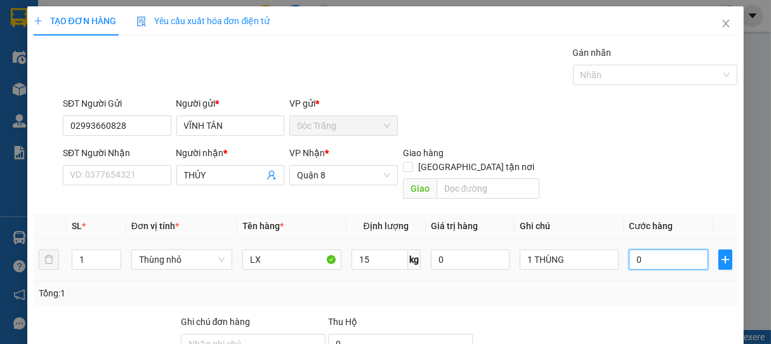
type input "1"
type input "15"
type input "150"
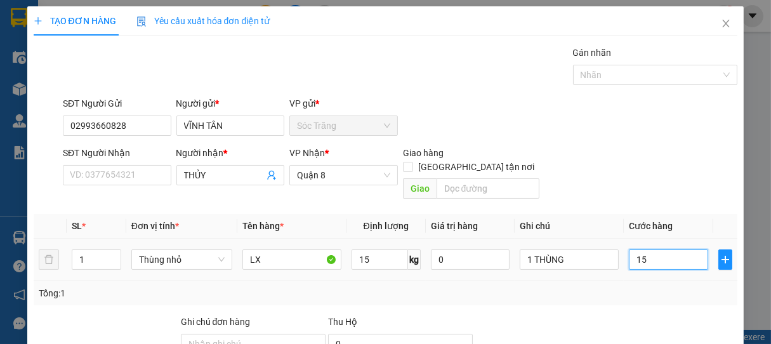
type input "150"
type input "1.500"
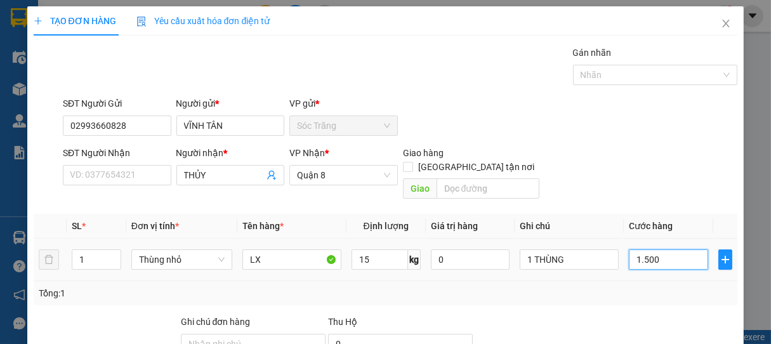
type input "15.000"
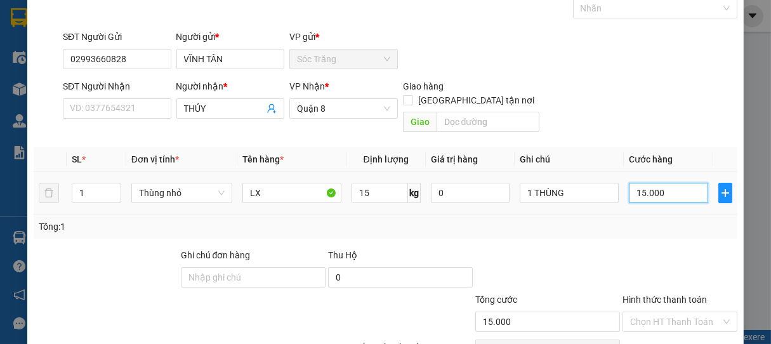
scroll to position [124, 0]
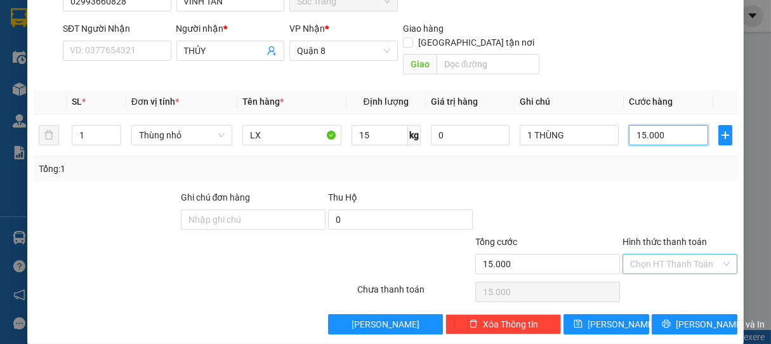
type input "15.000"
click at [677, 255] on input "Hình thức thanh toán" at bounding box center [676, 264] width 91 height 19
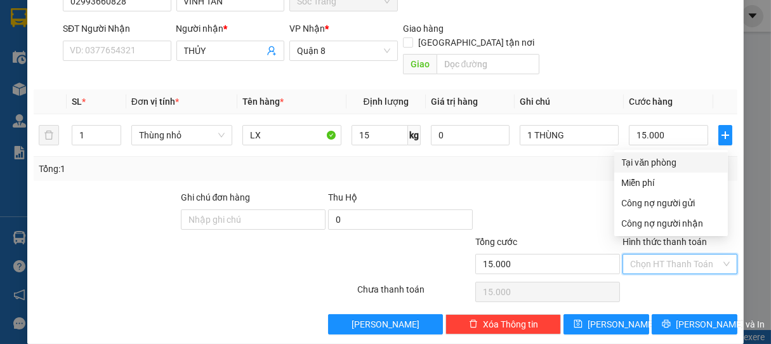
click at [658, 158] on div "Tại văn phòng" at bounding box center [671, 163] width 98 height 14
type input "0"
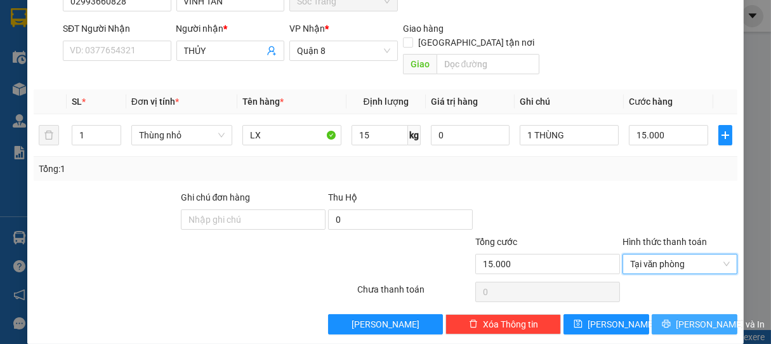
click at [691, 317] on span "[PERSON_NAME] và In" at bounding box center [720, 324] width 89 height 14
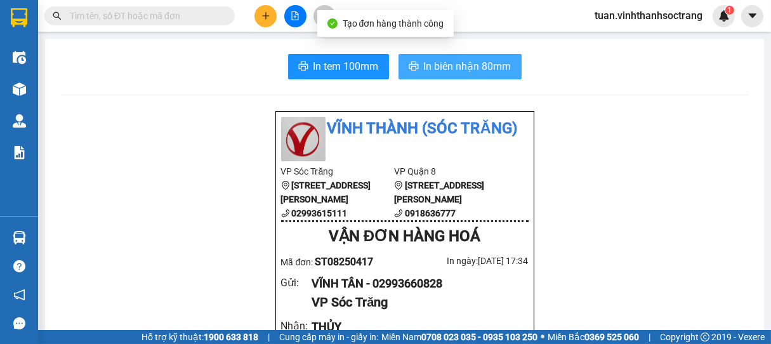
click at [469, 67] on span "In biên nhận 80mm" at bounding box center [468, 66] width 88 height 16
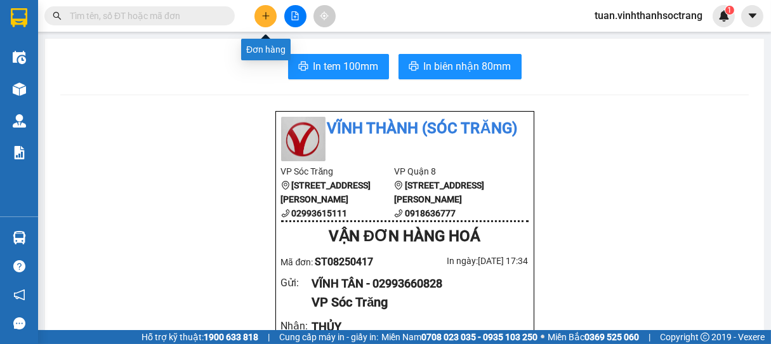
click at [262, 14] on icon "plus" at bounding box center [266, 15] width 9 height 9
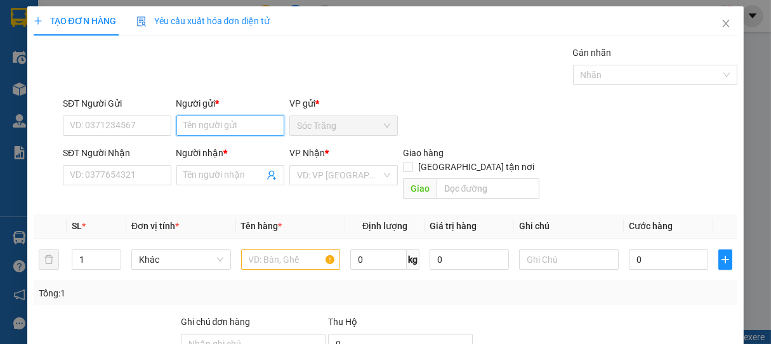
click at [239, 124] on input "Người gửi *" at bounding box center [231, 126] width 109 height 20
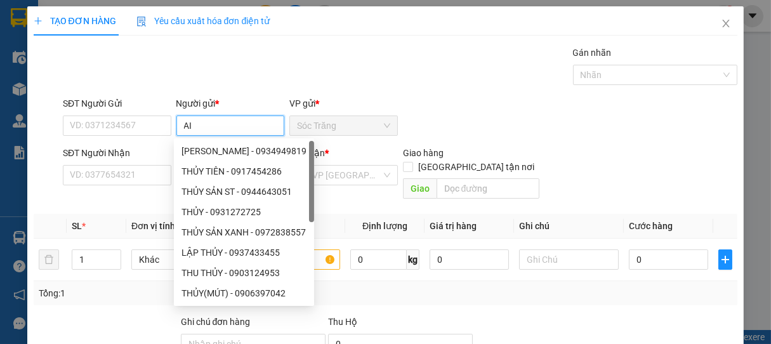
type input "A"
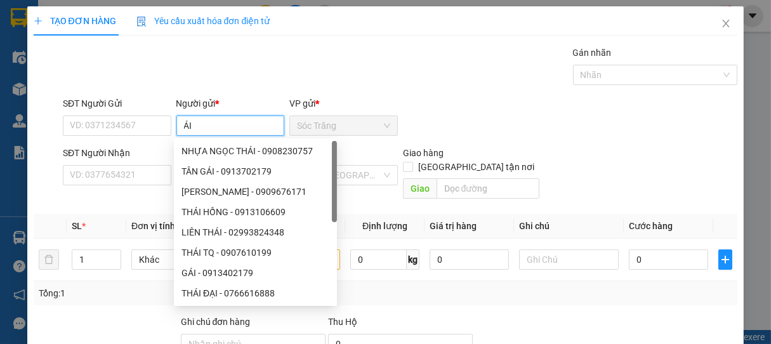
type input "Á"
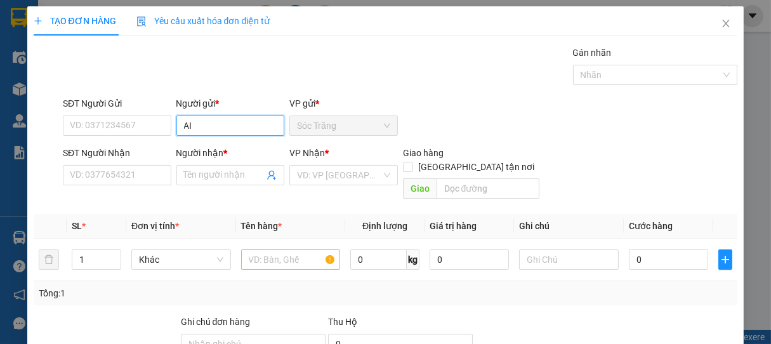
type input "A"
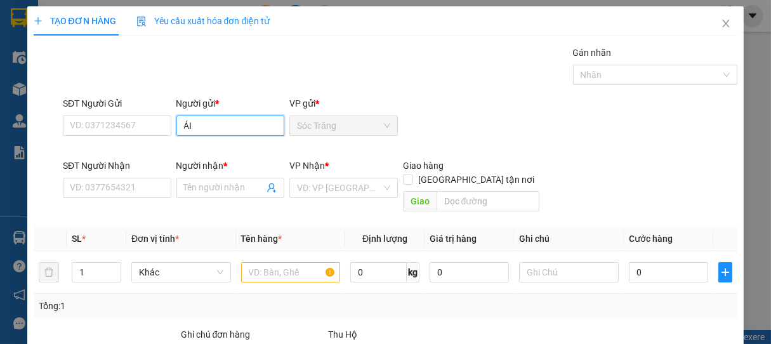
type input "ÁI I"
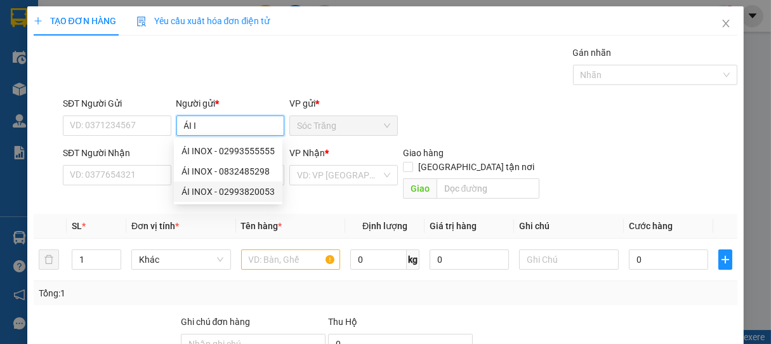
click at [237, 188] on div "ÁI INOX - 02993820053" at bounding box center [228, 192] width 93 height 14
type input "02993820053"
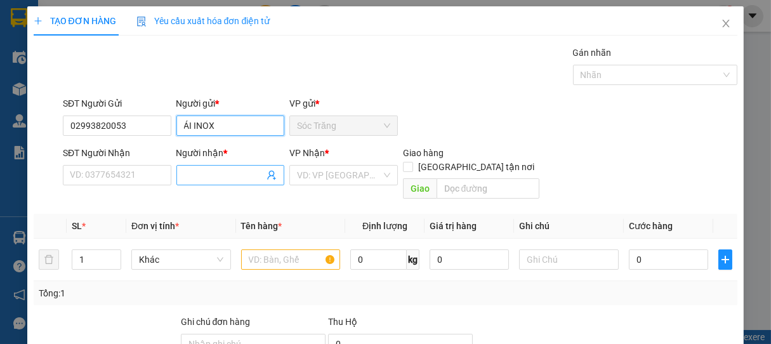
type input "ÁI INOX"
click at [211, 173] on input "Người nhận *" at bounding box center [224, 175] width 81 height 14
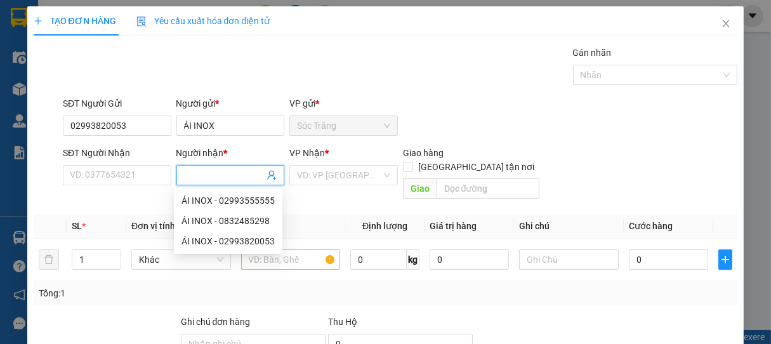
type input "D"
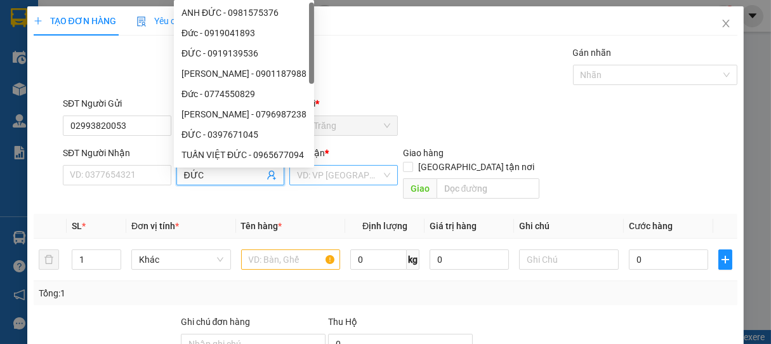
type input "ĐỨC"
click at [326, 178] on input "search" at bounding box center [339, 175] width 84 height 19
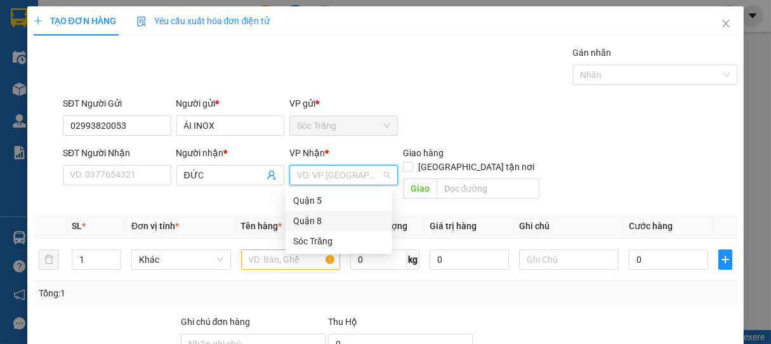
click at [313, 221] on div "Quận 8" at bounding box center [338, 221] width 91 height 14
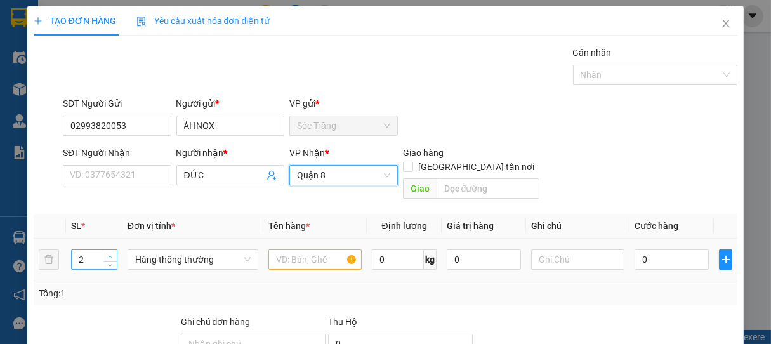
click at [110, 253] on span "up" at bounding box center [111, 257] width 8 height 8
type input "3"
click at [112, 260] on span "down" at bounding box center [111, 264] width 8 height 8
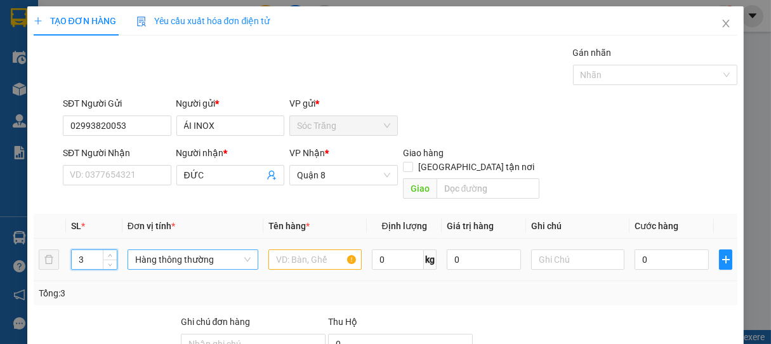
click at [149, 250] on span "Hàng thông thường" at bounding box center [193, 259] width 116 height 19
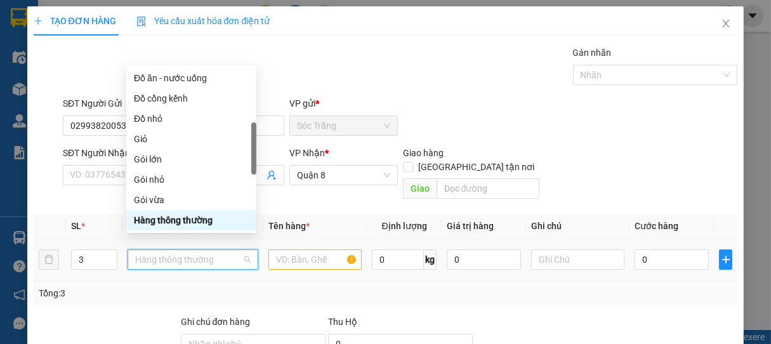
type input "B"
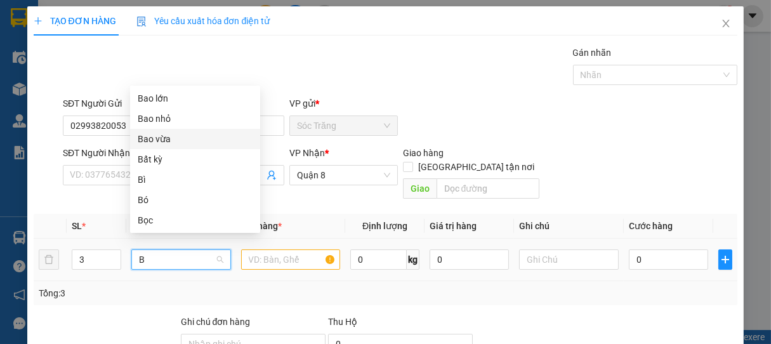
click at [159, 138] on div "Bao vừa" at bounding box center [195, 139] width 115 height 14
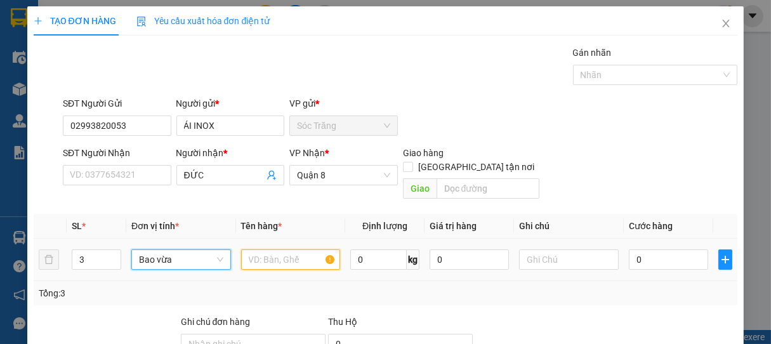
click at [280, 250] on input "text" at bounding box center [290, 260] width 99 height 20
type input "INOX"
click at [376, 250] on input "0" at bounding box center [379, 260] width 57 height 20
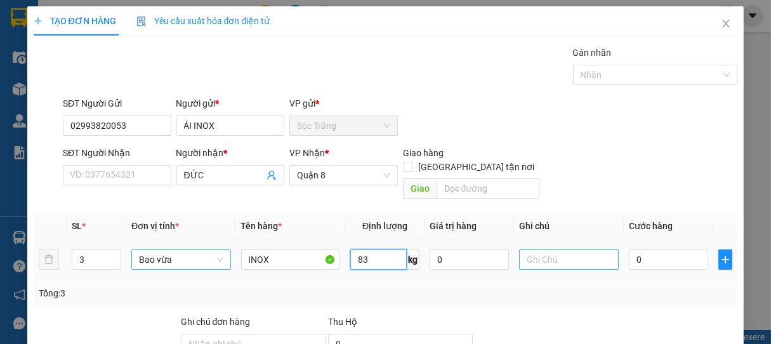
type input "83"
click at [558, 250] on input "text" at bounding box center [568, 260] width 99 height 20
type input "3 BAO"
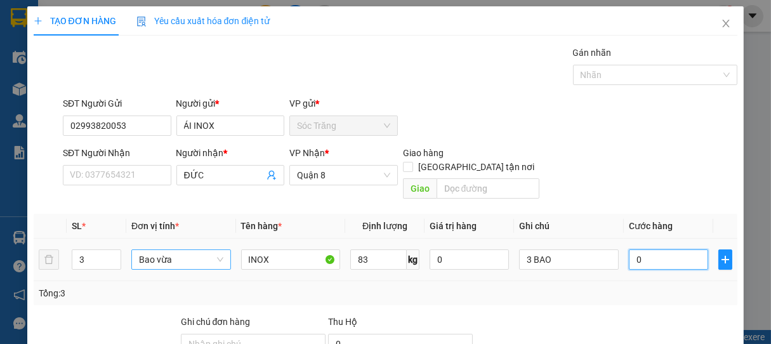
click at [659, 250] on input "0" at bounding box center [668, 260] width 79 height 20
type input "6"
type input "66"
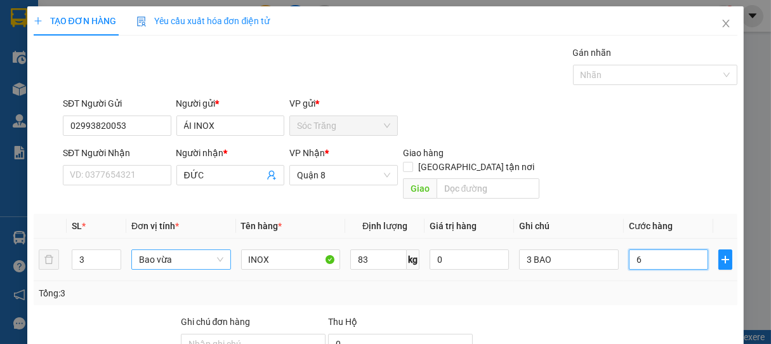
type input "66"
type input "660"
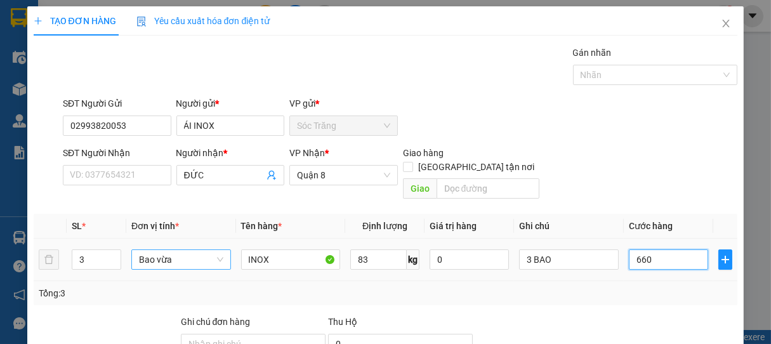
type input "6.600"
type input "66.000"
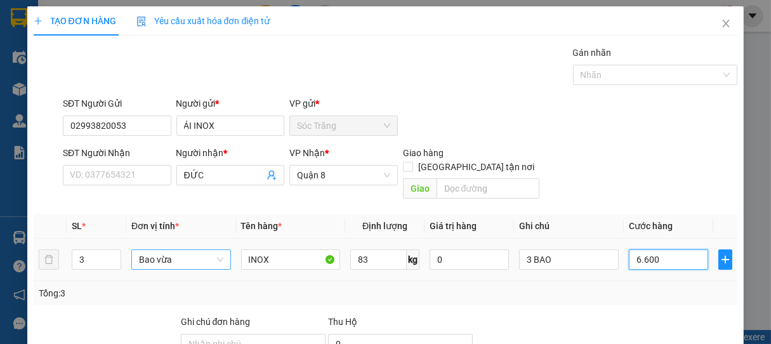
type input "66.000"
click at [604, 74] on div at bounding box center [650, 74] width 146 height 15
type input "66.000"
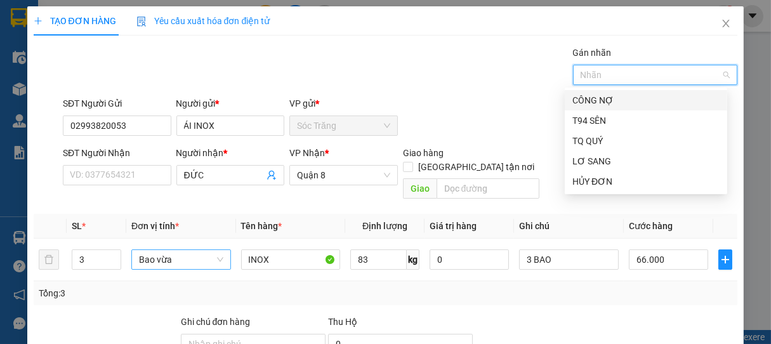
click at [596, 102] on div "CÔNG NỢ" at bounding box center [646, 100] width 147 height 14
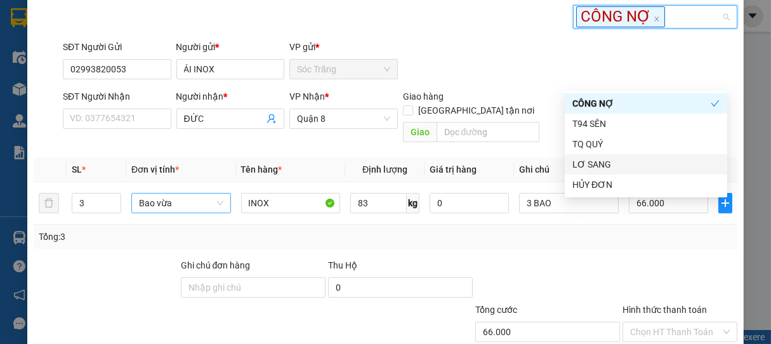
scroll to position [128, 0]
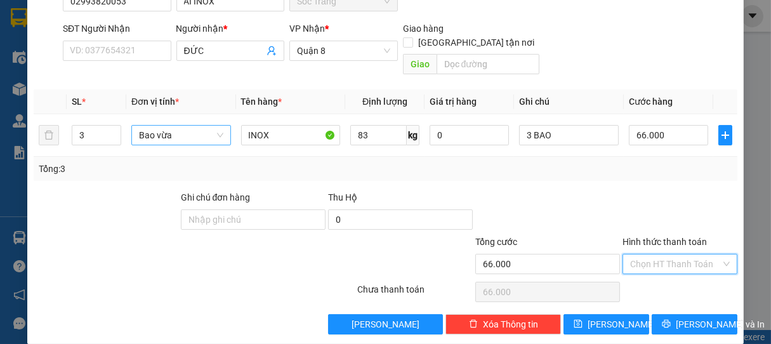
click at [650, 255] on input "Hình thức thanh toán" at bounding box center [676, 264] width 91 height 19
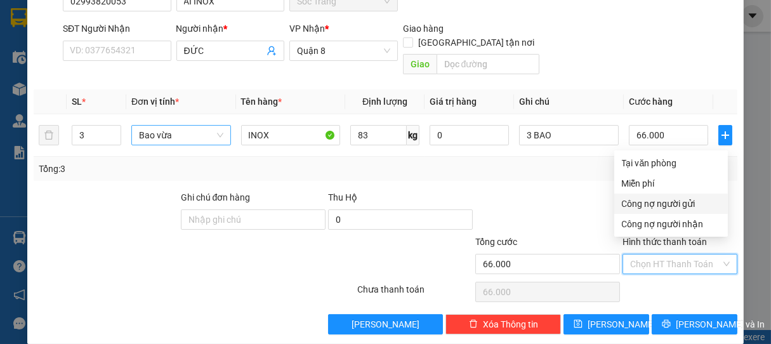
click at [648, 199] on div "Công nợ người gửi" at bounding box center [671, 204] width 98 height 14
type input "0"
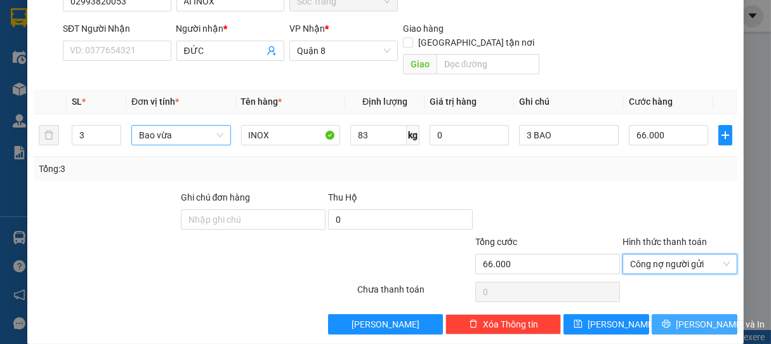
click at [693, 317] on span "[PERSON_NAME] và In" at bounding box center [720, 324] width 89 height 14
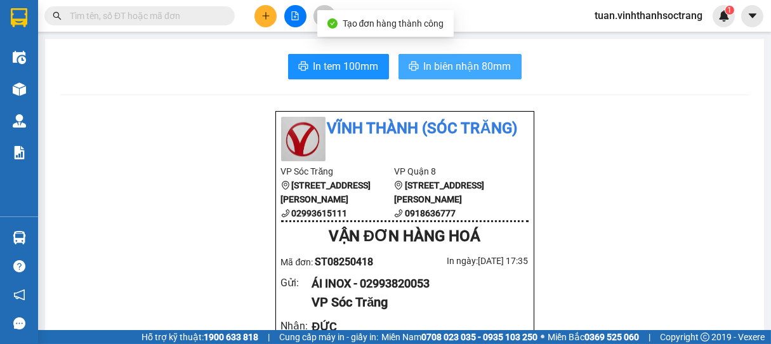
click at [469, 67] on span "In biên nhận 80mm" at bounding box center [468, 66] width 88 height 16
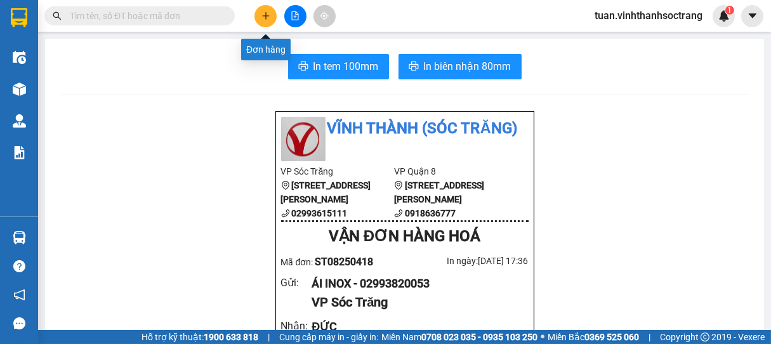
click at [264, 9] on button at bounding box center [266, 16] width 22 height 22
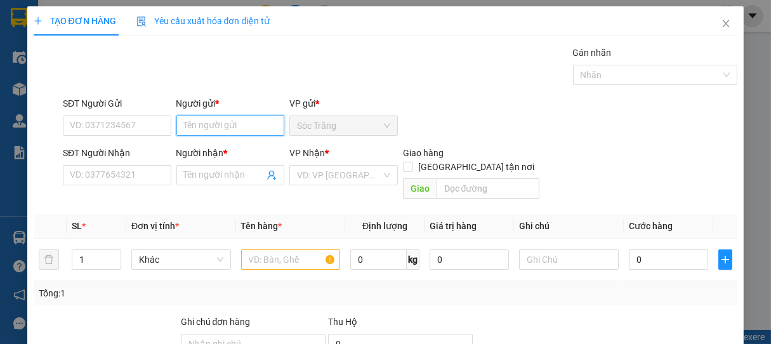
click at [236, 119] on input "Người gửi *" at bounding box center [231, 126] width 109 height 20
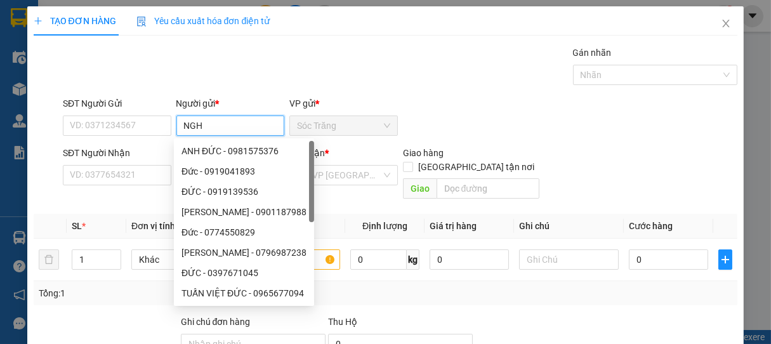
type input "NGHỈ"
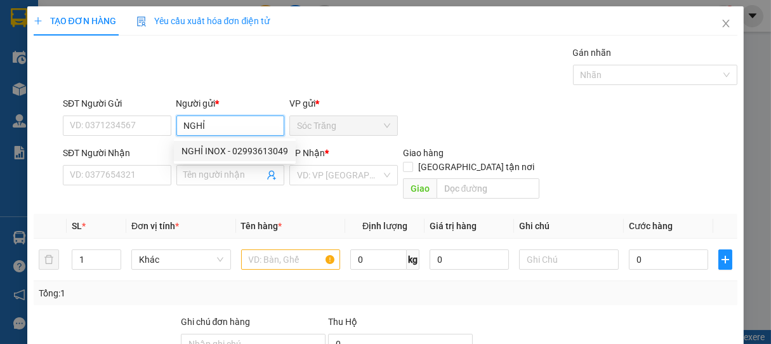
click at [215, 155] on div "NGHỈ INOX - 02993613049" at bounding box center [235, 151] width 107 height 14
type input "02993613049"
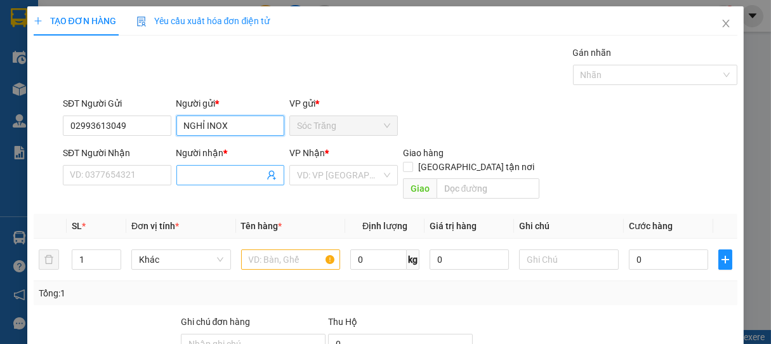
type input "NGHỈ INOX"
click at [207, 180] on input "Người nhận *" at bounding box center [224, 175] width 81 height 14
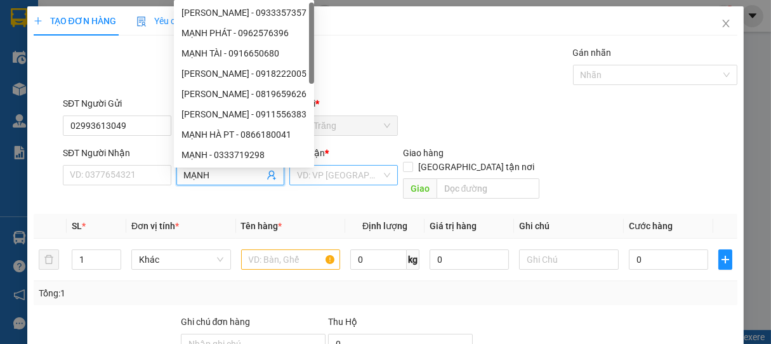
type input "MẠNH"
click at [309, 176] on input "search" at bounding box center [339, 175] width 84 height 19
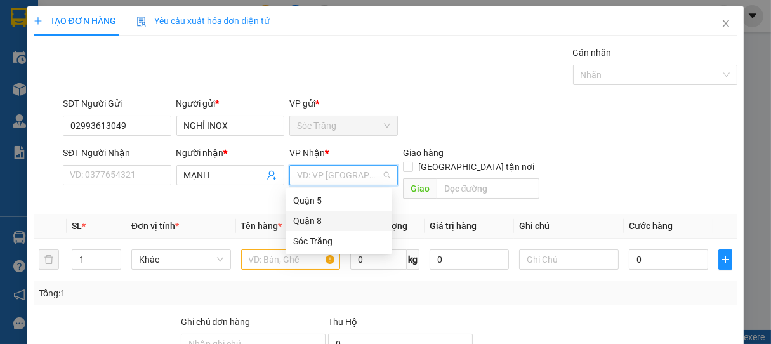
click at [311, 215] on div "Quận 8" at bounding box center [338, 221] width 91 height 14
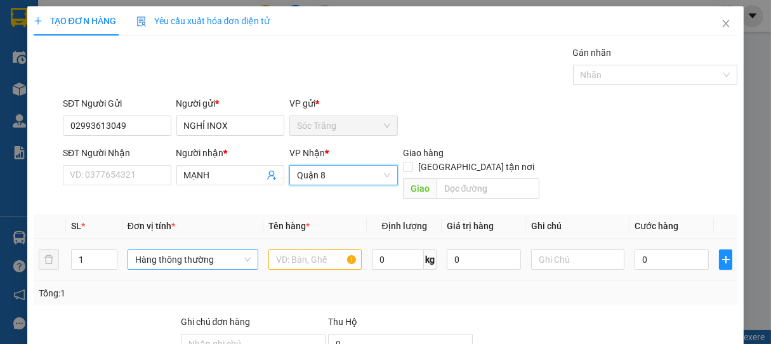
click at [156, 250] on span "Hàng thông thường" at bounding box center [193, 259] width 116 height 19
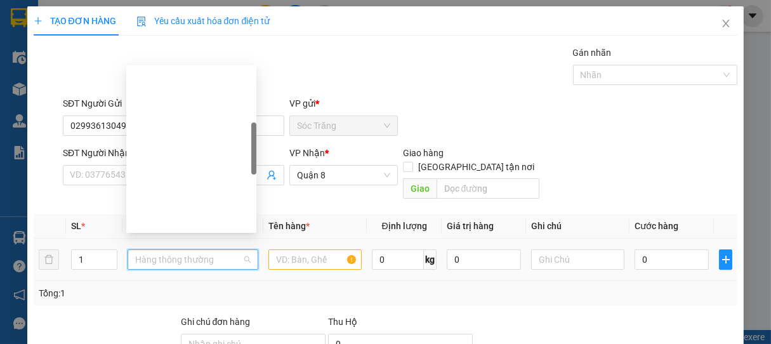
scroll to position [203, 0]
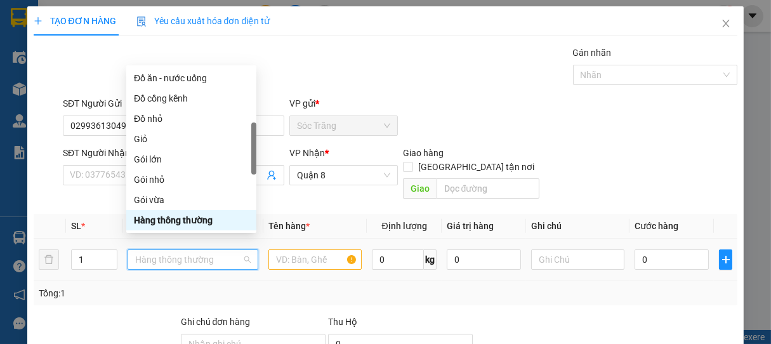
type input "B"
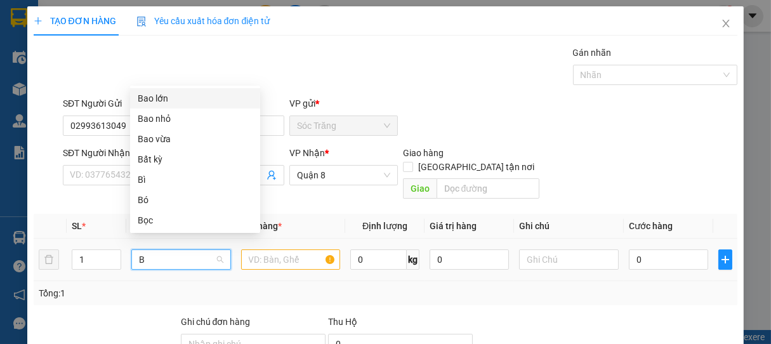
scroll to position [0, 0]
click at [161, 134] on div "Bao vừa" at bounding box center [195, 139] width 115 height 14
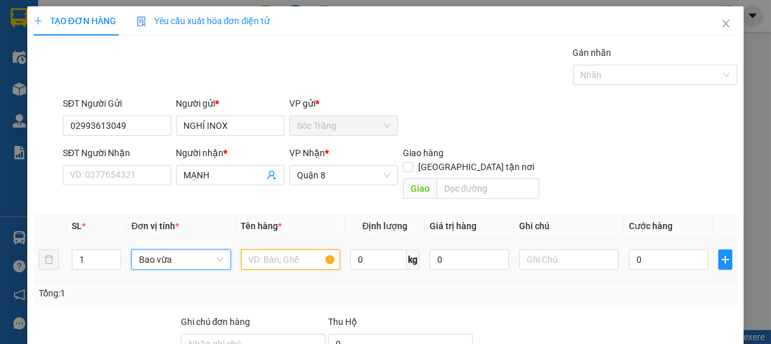
click at [288, 250] on input "text" at bounding box center [290, 260] width 99 height 20
type input "INOX"
click at [376, 250] on input "0" at bounding box center [379, 260] width 57 height 20
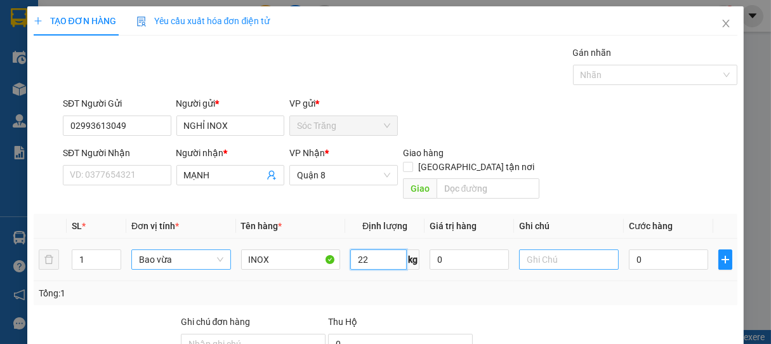
type input "22"
click at [542, 250] on input "text" at bounding box center [568, 260] width 99 height 20
type input "1 BAO"
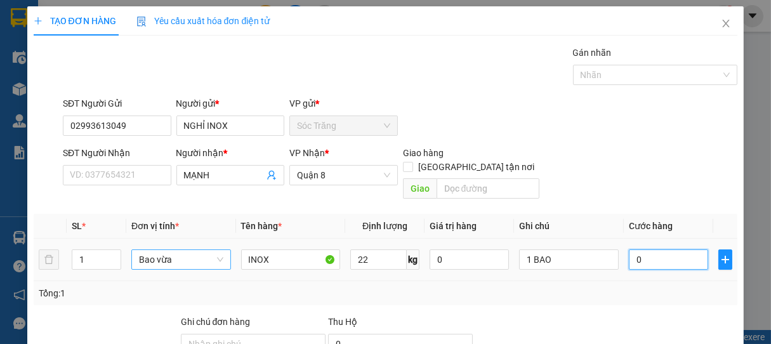
click at [657, 250] on input "0" at bounding box center [668, 260] width 79 height 20
type input "2"
type input "20"
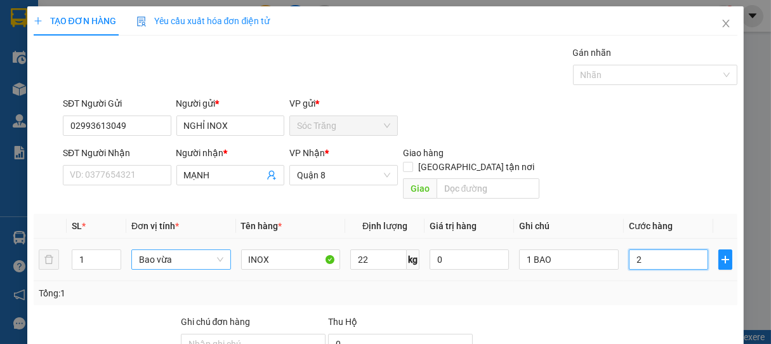
type input "20"
type input "200"
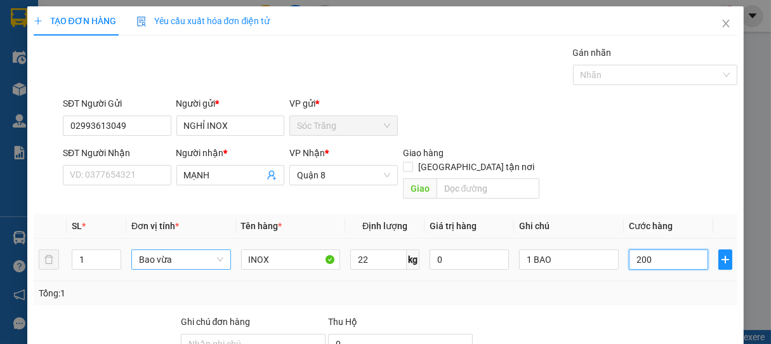
type input "2.000"
type input "20.000"
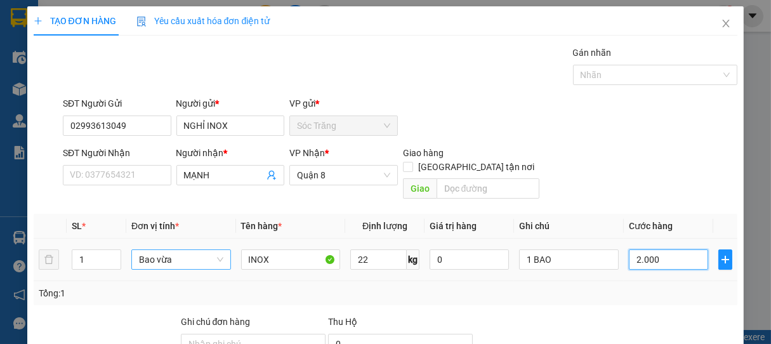
type input "20.000"
click at [588, 79] on div at bounding box center [650, 74] width 146 height 15
type input "20.000"
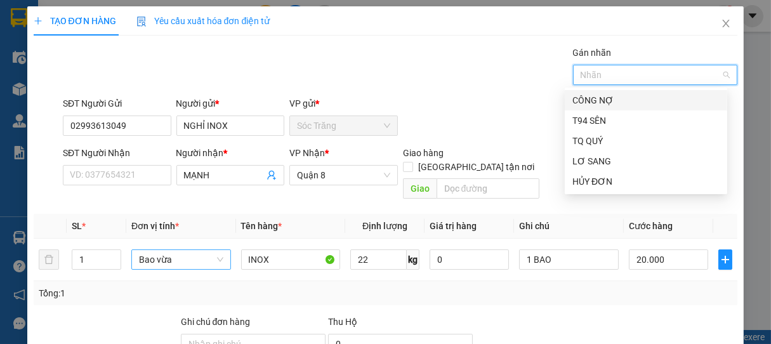
click at [595, 101] on div "CÔNG NỢ" at bounding box center [646, 100] width 147 height 14
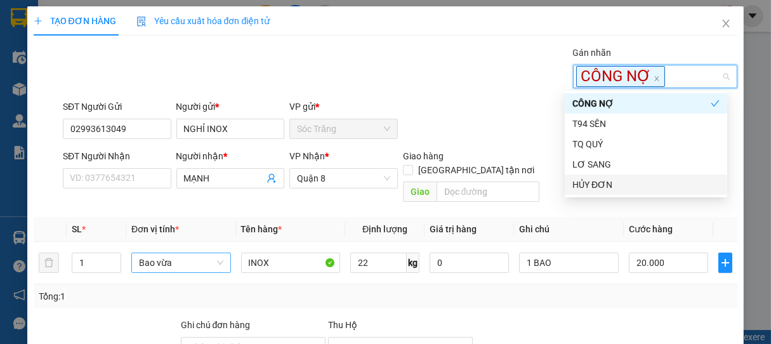
scroll to position [128, 0]
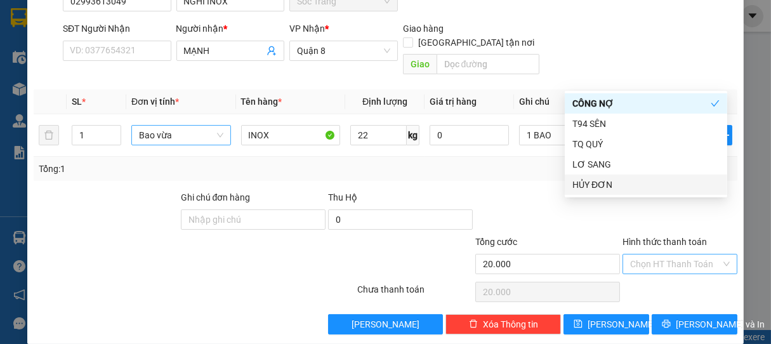
click at [670, 255] on input "Hình thức thanh toán" at bounding box center [676, 264] width 91 height 19
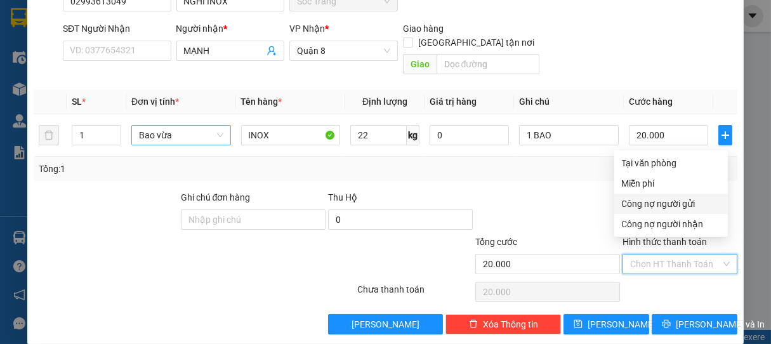
click at [660, 204] on div "Công nợ người gửi" at bounding box center [671, 204] width 98 height 14
type input "0"
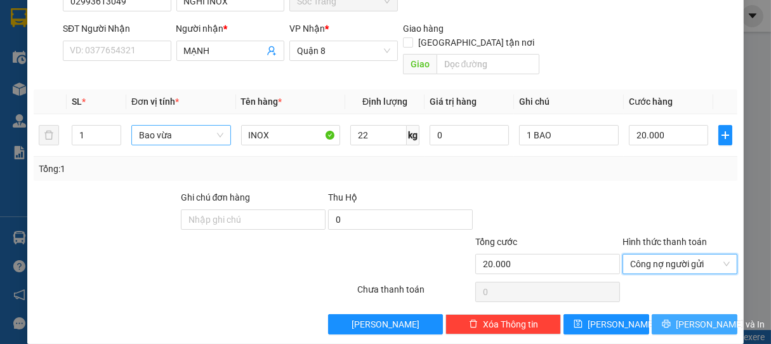
click at [686, 317] on span "[PERSON_NAME] và In" at bounding box center [720, 324] width 89 height 14
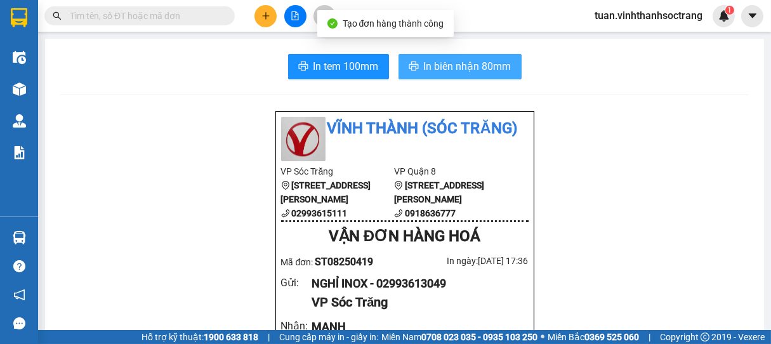
click at [442, 65] on span "In biên nhận 80mm" at bounding box center [468, 66] width 88 height 16
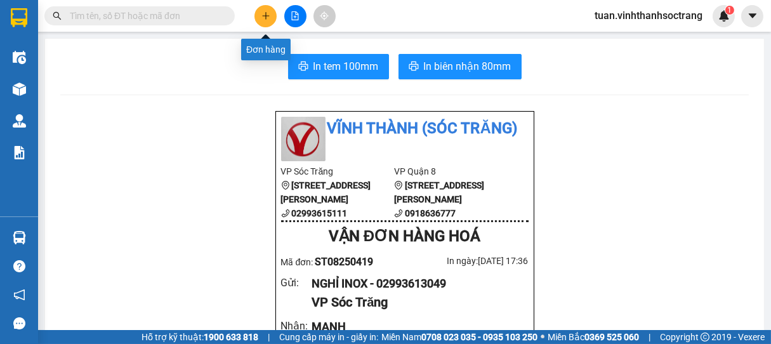
click at [268, 19] on icon "plus" at bounding box center [266, 15] width 9 height 9
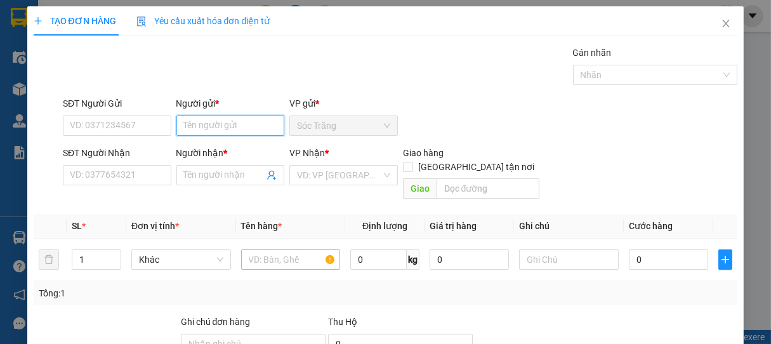
click at [213, 124] on input "Người gửi *" at bounding box center [231, 126] width 109 height 20
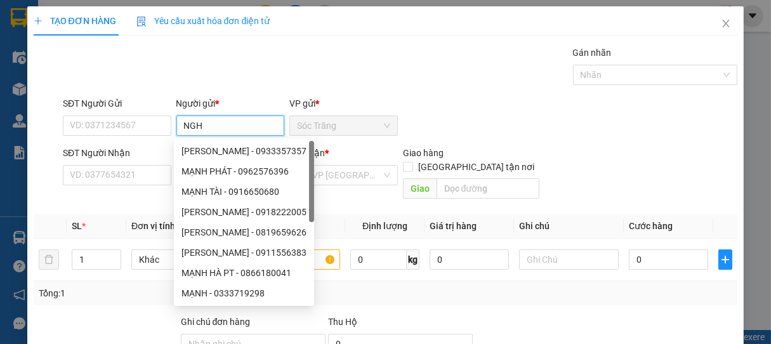
type input "NGHỈ"
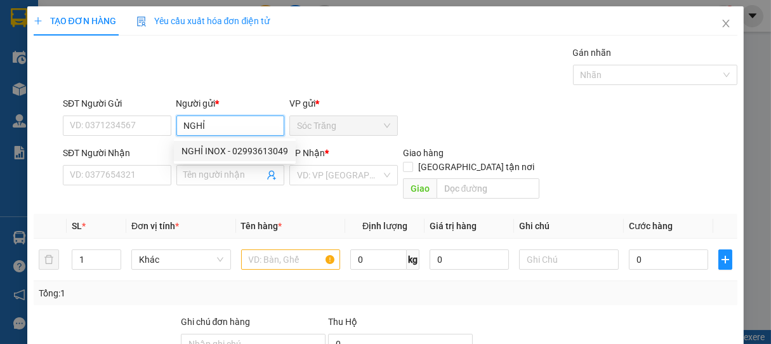
click at [213, 152] on div "NGHỈ INOX - 02993613049" at bounding box center [235, 151] width 107 height 14
type input "02993613049"
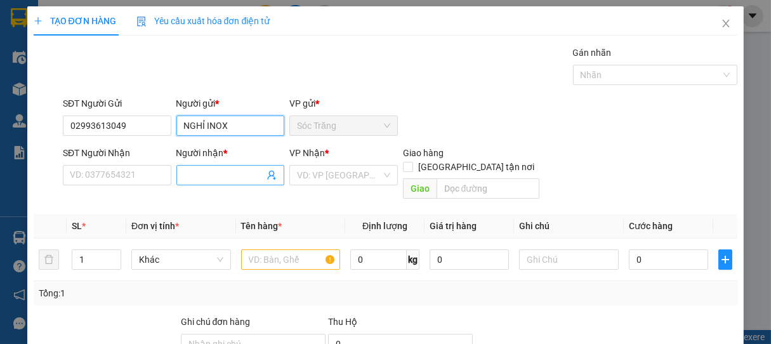
type input "NGHỈ INOX"
click at [227, 170] on input "Người nhận *" at bounding box center [224, 175] width 81 height 14
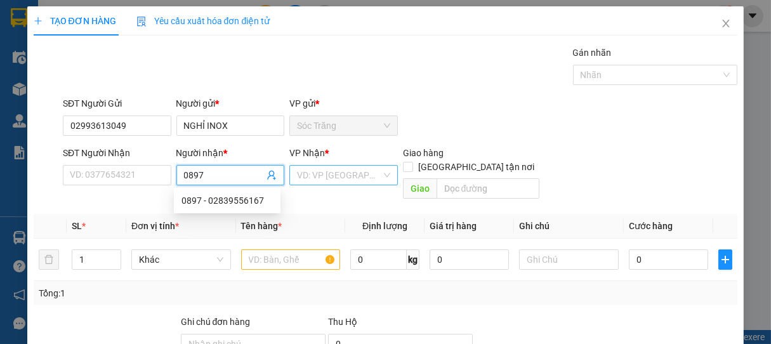
click at [315, 171] on input "search" at bounding box center [339, 175] width 84 height 19
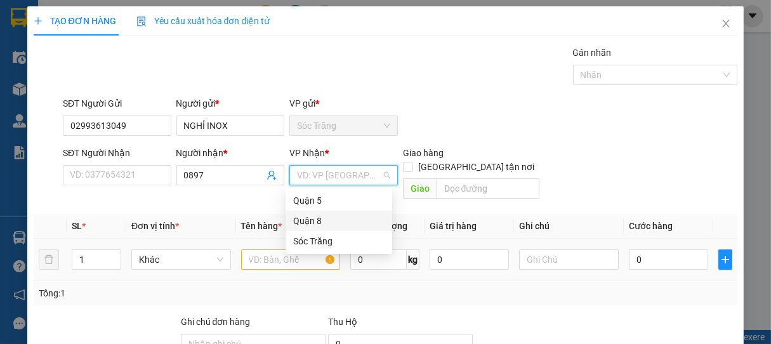
drag, startPoint x: 306, startPoint y: 219, endPoint x: 266, endPoint y: 239, distance: 44.9
click at [305, 219] on div "Quận 8" at bounding box center [338, 221] width 91 height 14
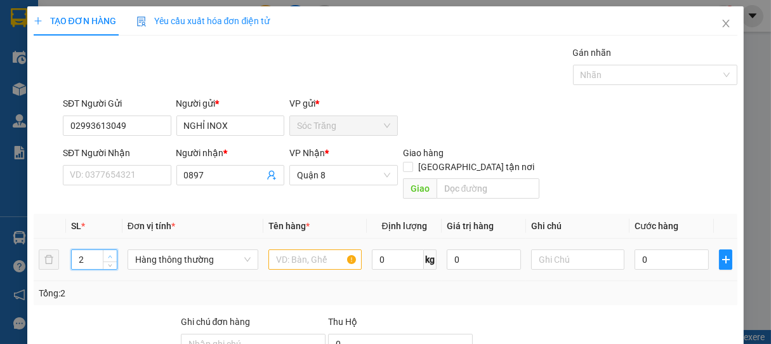
click at [113, 250] on span "Increase Value" at bounding box center [110, 255] width 14 height 11
click at [174, 250] on span "Hàng thông thường" at bounding box center [193, 259] width 116 height 19
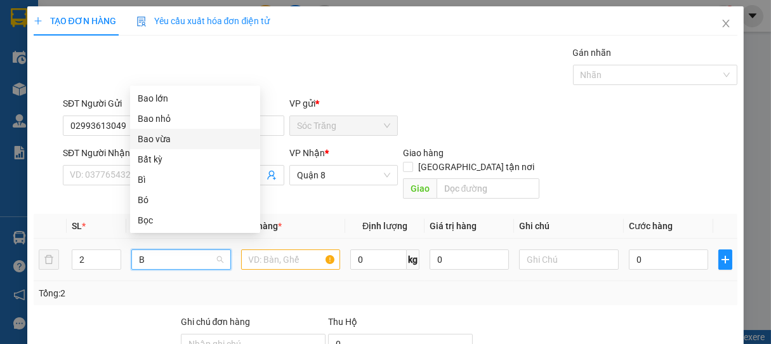
click at [161, 142] on div "Bao vừa" at bounding box center [195, 139] width 115 height 14
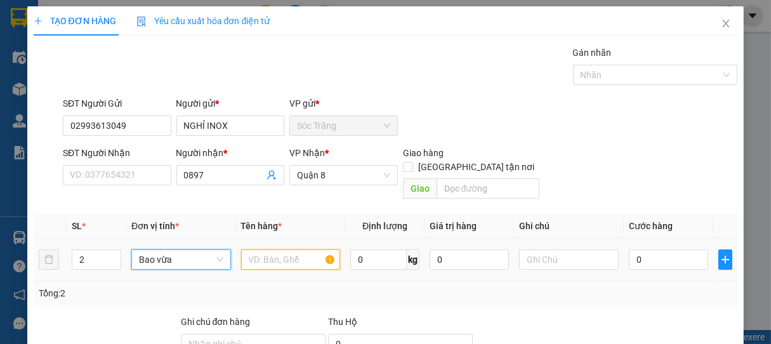
click at [279, 253] on input "text" at bounding box center [290, 260] width 99 height 20
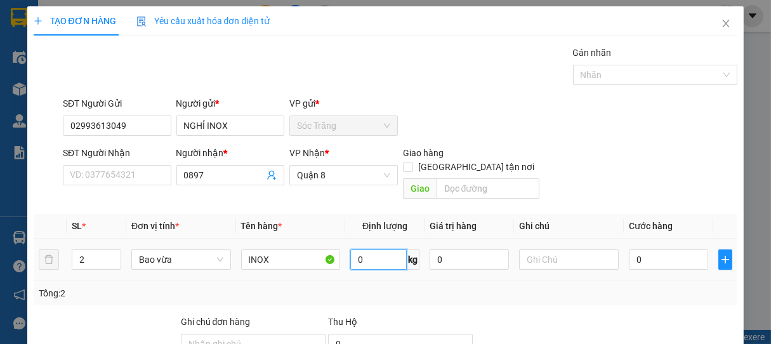
click at [376, 250] on input "0" at bounding box center [379, 260] width 57 height 20
click at [548, 250] on input "text" at bounding box center [568, 260] width 99 height 20
click at [643, 250] on input "0" at bounding box center [668, 260] width 79 height 20
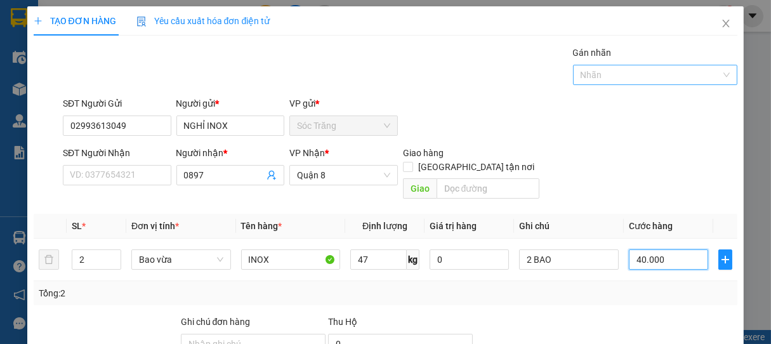
click at [595, 77] on div at bounding box center [650, 74] width 146 height 15
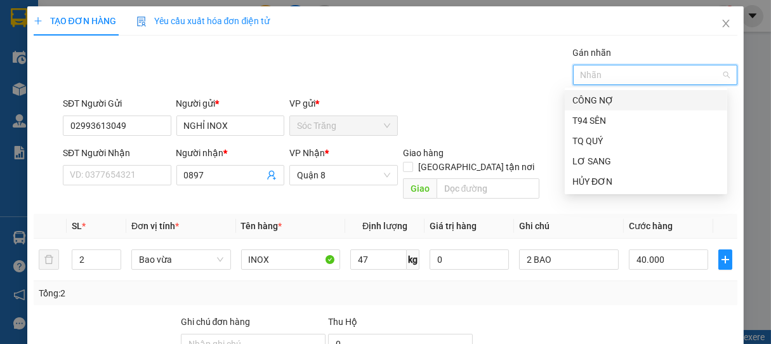
click at [608, 100] on div "CÔNG NỢ" at bounding box center [646, 100] width 147 height 14
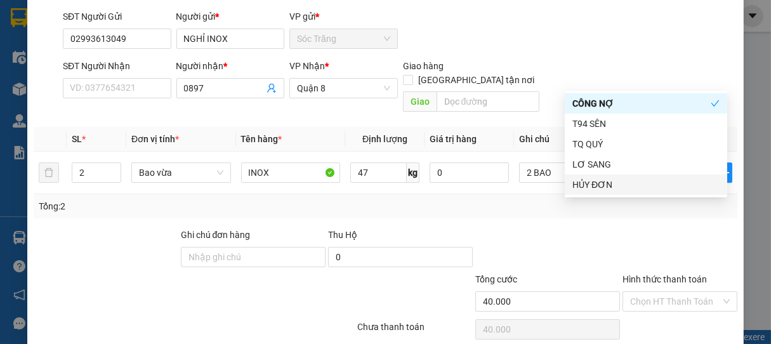
scroll to position [128, 0]
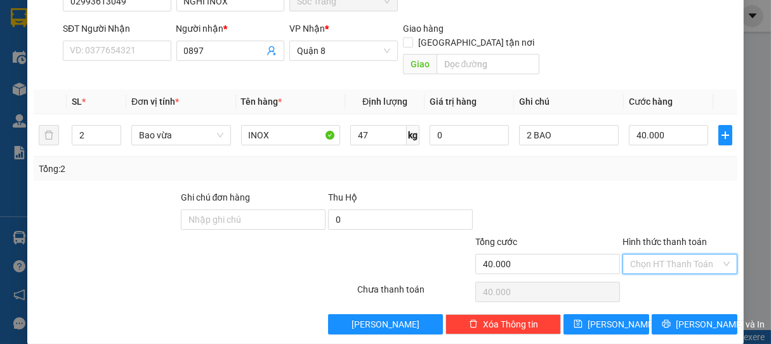
drag, startPoint x: 653, startPoint y: 245, endPoint x: 656, endPoint y: 224, distance: 21.1
click at [653, 255] on input "Hình thức thanh toán" at bounding box center [676, 264] width 91 height 19
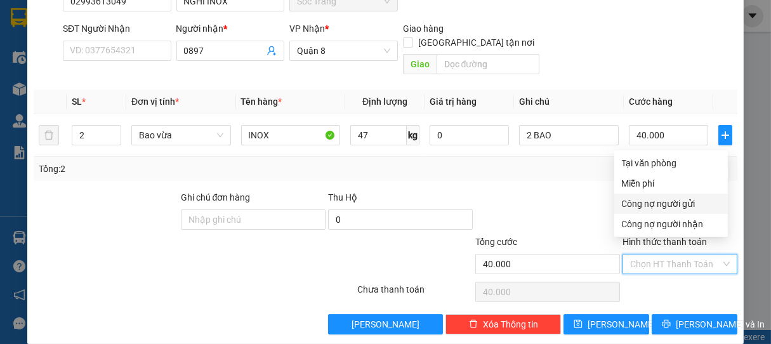
click at [665, 204] on div "Công nợ người gửi" at bounding box center [671, 204] width 98 height 14
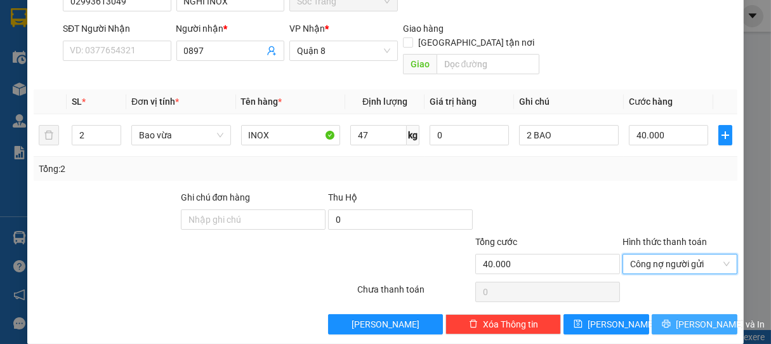
click at [697, 317] on span "[PERSON_NAME] và In" at bounding box center [720, 324] width 89 height 14
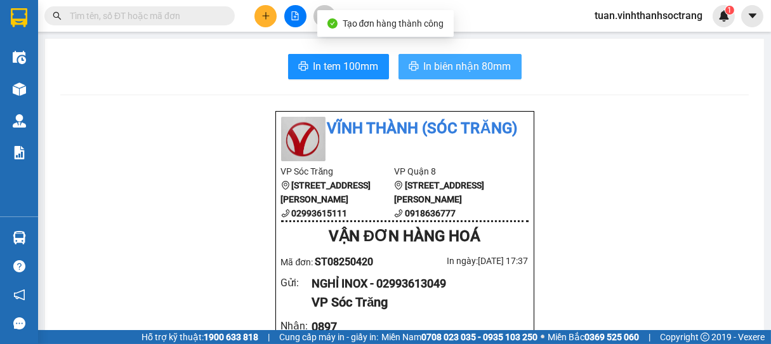
click at [484, 75] on button "In biên nhận 80mm" at bounding box center [460, 66] width 123 height 25
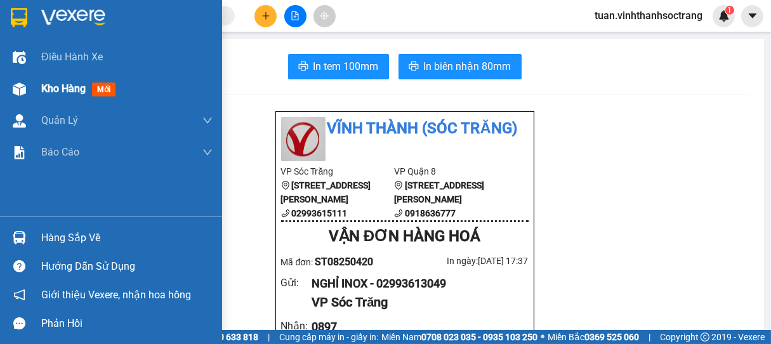
click at [62, 88] on span "Kho hàng" at bounding box center [63, 89] width 44 height 12
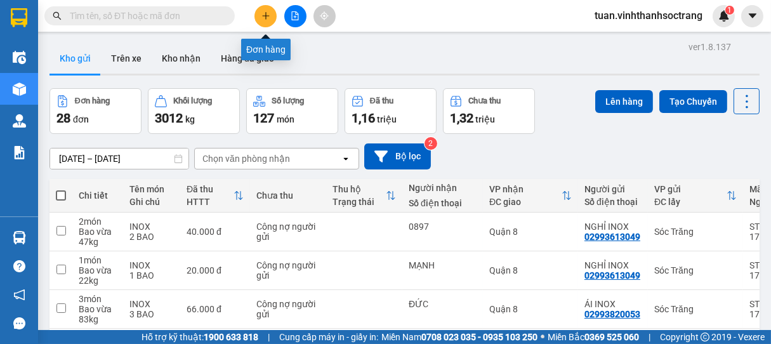
click at [256, 11] on button at bounding box center [266, 16] width 22 height 22
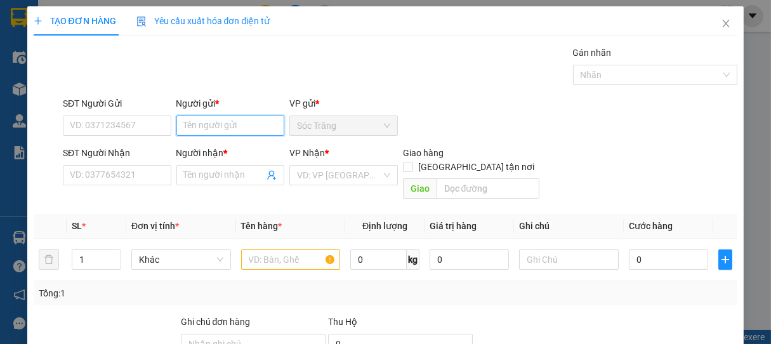
click at [216, 124] on input "Người gửi *" at bounding box center [231, 126] width 109 height 20
click at [229, 144] on div "NGHỈ INOX - 02993613049" at bounding box center [235, 151] width 122 height 20
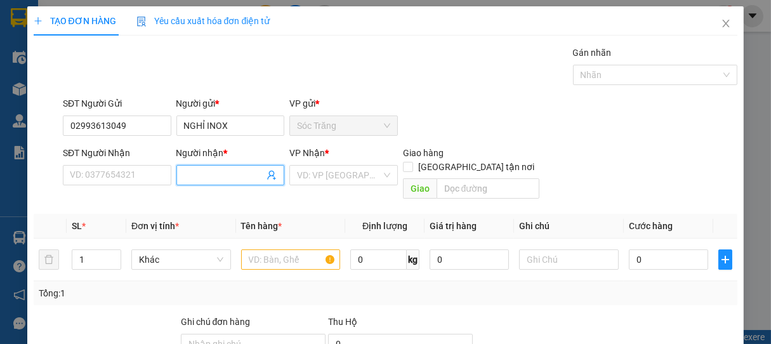
click at [203, 182] on input "Người nhận *" at bounding box center [224, 175] width 81 height 14
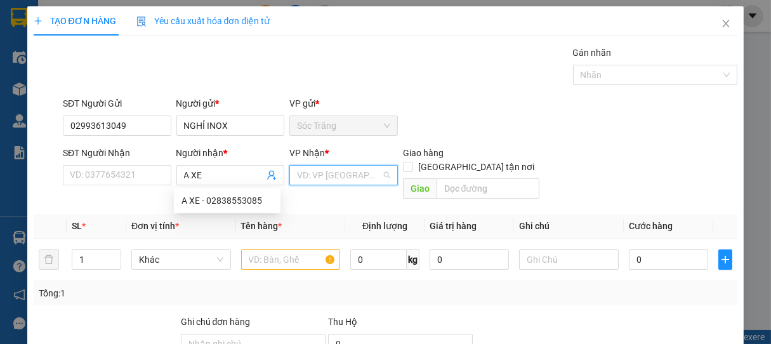
click at [333, 172] on input "search" at bounding box center [339, 175] width 84 height 19
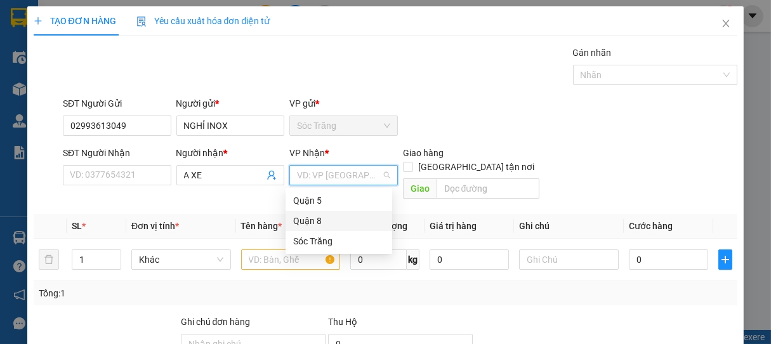
click at [310, 220] on div "Quận 8" at bounding box center [338, 221] width 91 height 14
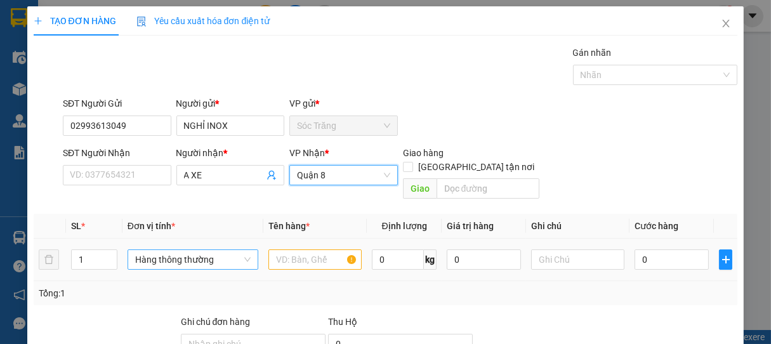
click at [168, 250] on span "Hàng thông thường" at bounding box center [193, 259] width 116 height 19
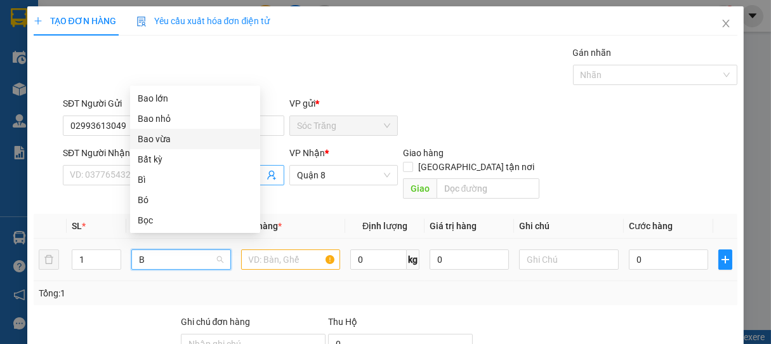
drag, startPoint x: 150, startPoint y: 138, endPoint x: 185, endPoint y: 172, distance: 48.9
click at [152, 140] on div "Bao vừa" at bounding box center [195, 139] width 115 height 14
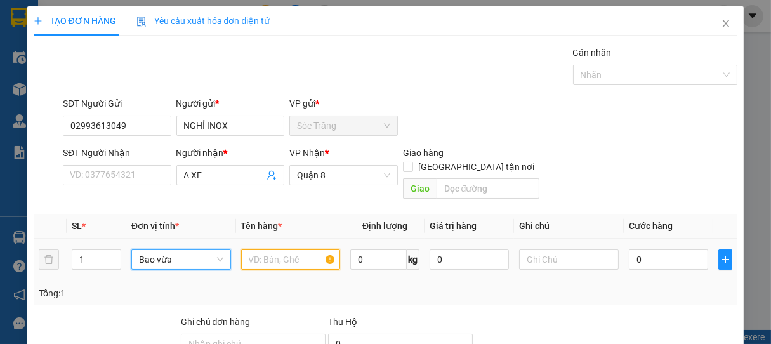
click at [272, 250] on input "text" at bounding box center [290, 260] width 99 height 20
click at [376, 250] on input "0" at bounding box center [379, 260] width 57 height 20
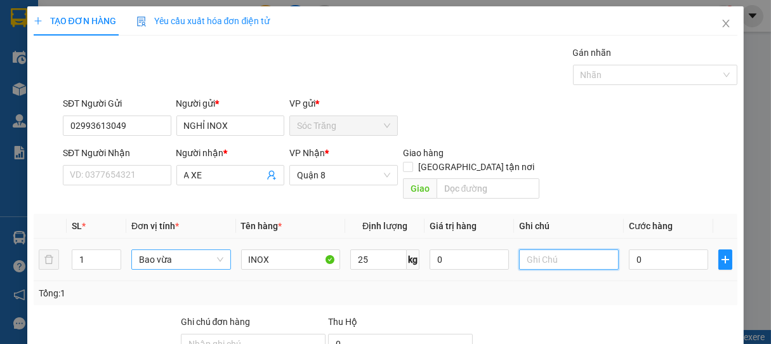
click at [530, 250] on input "text" at bounding box center [568, 260] width 99 height 20
click at [661, 250] on input "0" at bounding box center [668, 260] width 79 height 20
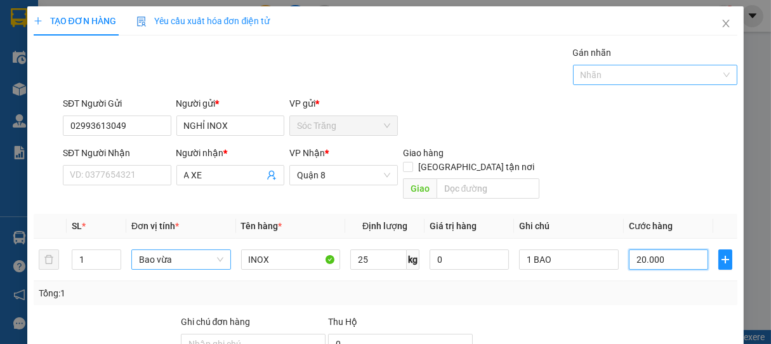
click at [594, 77] on div at bounding box center [650, 74] width 146 height 15
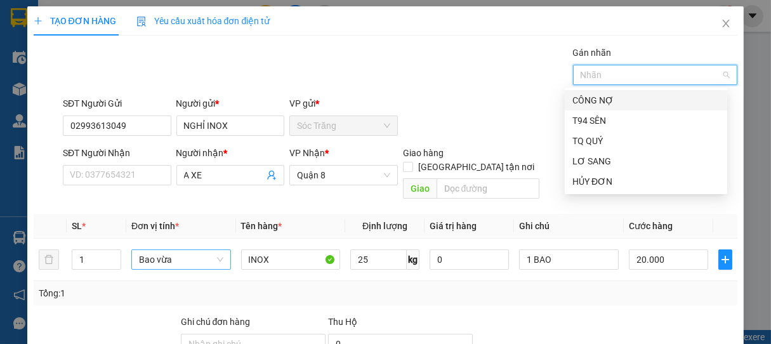
click at [601, 98] on div "CÔNG NỢ" at bounding box center [646, 100] width 147 height 14
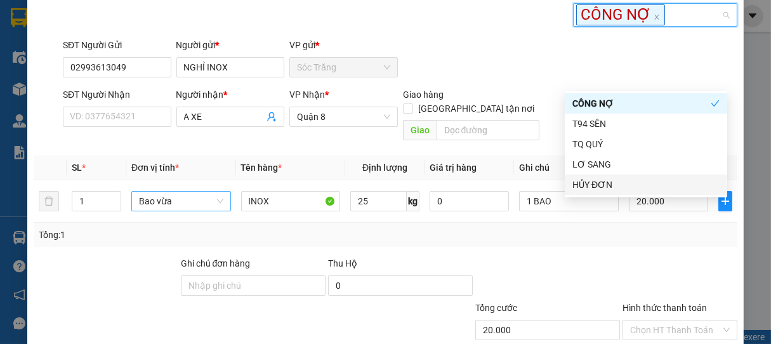
scroll to position [128, 0]
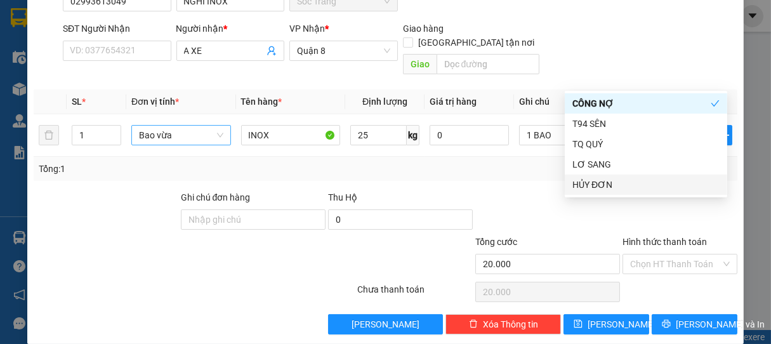
drag, startPoint x: 665, startPoint y: 248, endPoint x: 667, endPoint y: 237, distance: 10.5
click at [665, 255] on input "Hình thức thanh toán" at bounding box center [676, 264] width 91 height 19
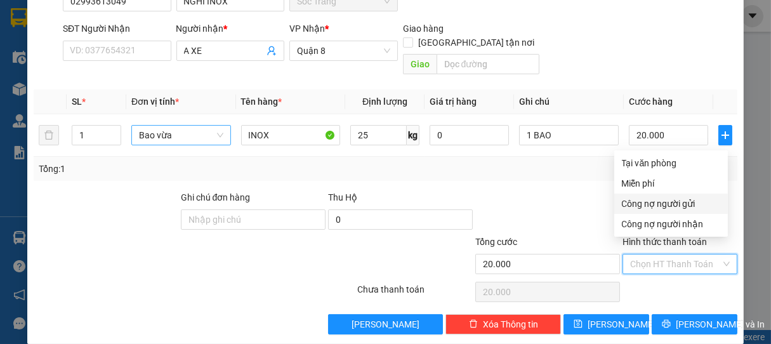
click at [664, 208] on div "Công nợ người gửi" at bounding box center [671, 204] width 98 height 14
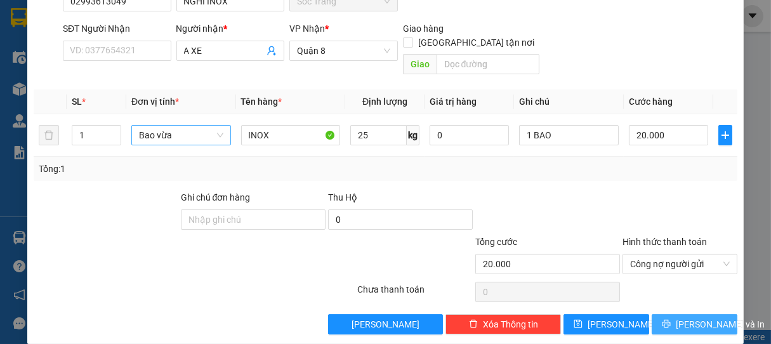
click at [686, 317] on span "[PERSON_NAME] và In" at bounding box center [720, 324] width 89 height 14
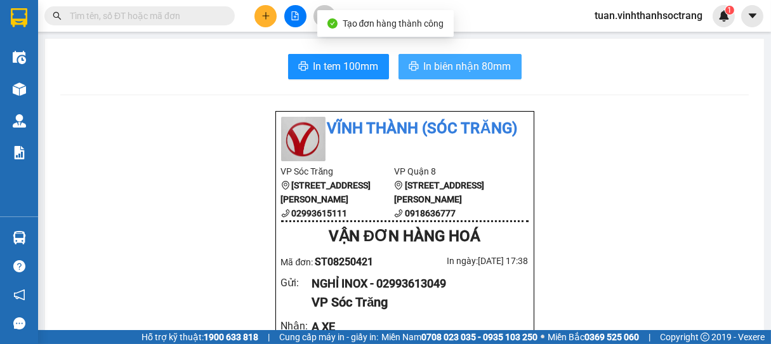
click at [442, 61] on span "In biên nhận 80mm" at bounding box center [468, 66] width 88 height 16
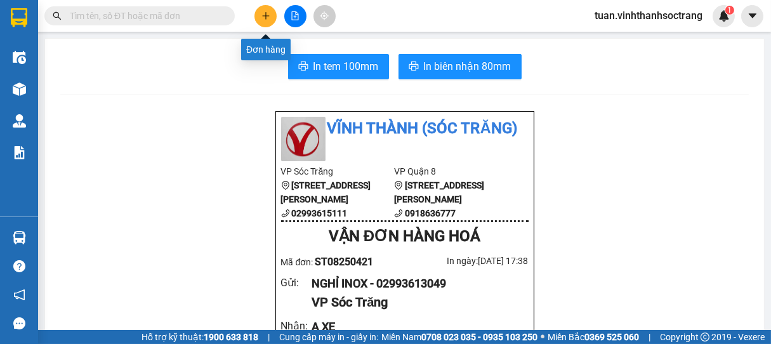
click at [264, 13] on icon "plus" at bounding box center [266, 15] width 9 height 9
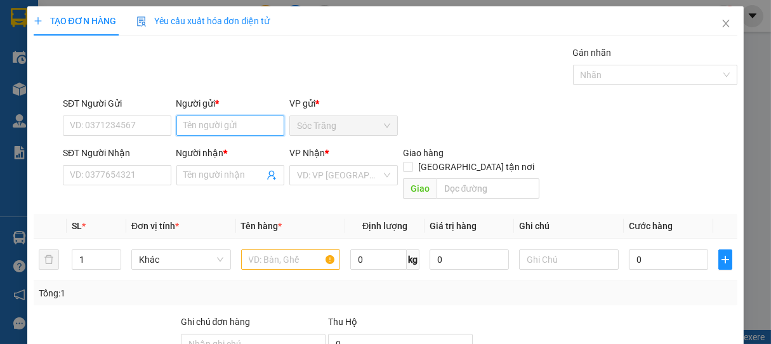
click at [220, 121] on input "Người gửi *" at bounding box center [231, 126] width 109 height 20
click at [203, 147] on div "NGHỈ INOX - 02993613049" at bounding box center [235, 151] width 107 height 14
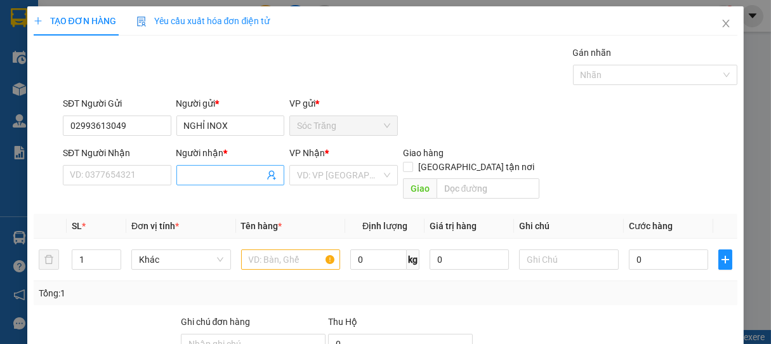
click at [211, 179] on input "Người nhận *" at bounding box center [224, 175] width 81 height 14
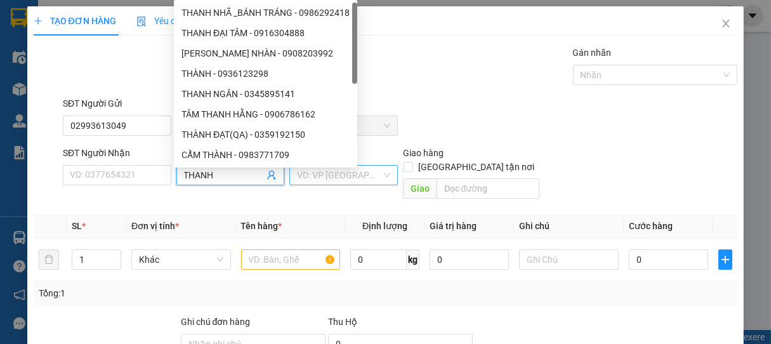
click at [313, 178] on input "search" at bounding box center [339, 175] width 84 height 19
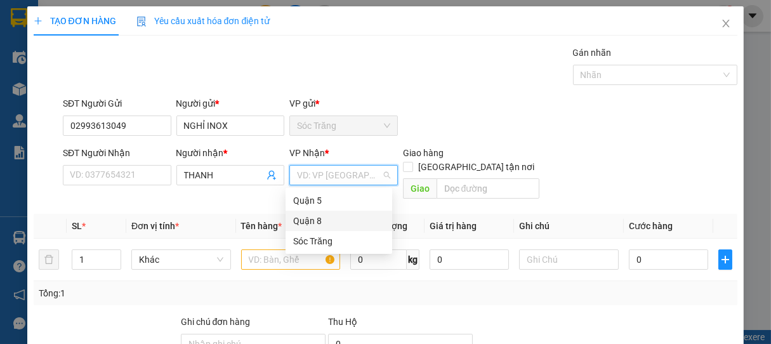
drag, startPoint x: 316, startPoint y: 218, endPoint x: 301, endPoint y: 228, distance: 17.4
click at [316, 218] on div "Quận 8" at bounding box center [338, 221] width 91 height 14
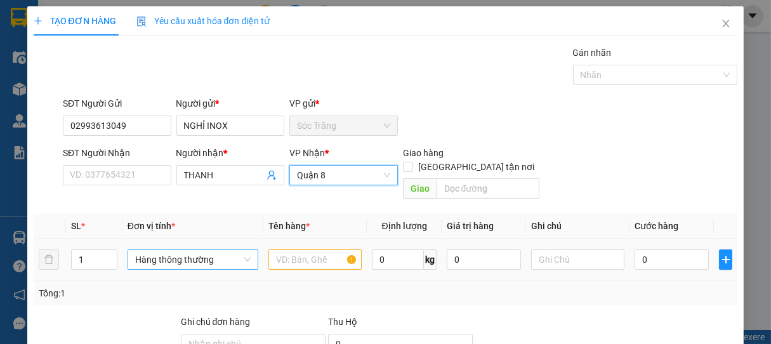
click at [149, 250] on span "Hàng thông thường" at bounding box center [193, 259] width 116 height 19
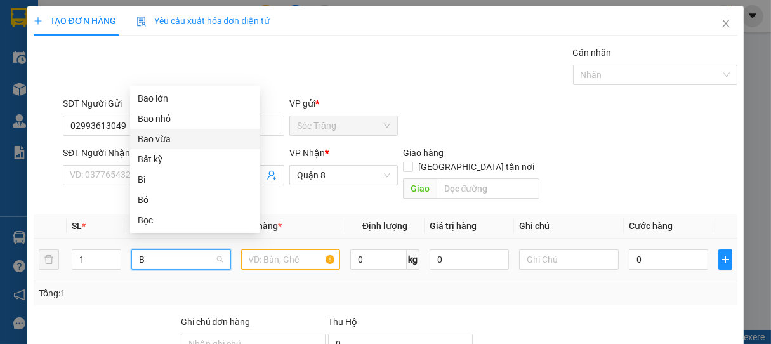
drag, startPoint x: 148, startPoint y: 144, endPoint x: 201, endPoint y: 200, distance: 77.3
click at [150, 144] on div "Bao vừa" at bounding box center [195, 139] width 115 height 14
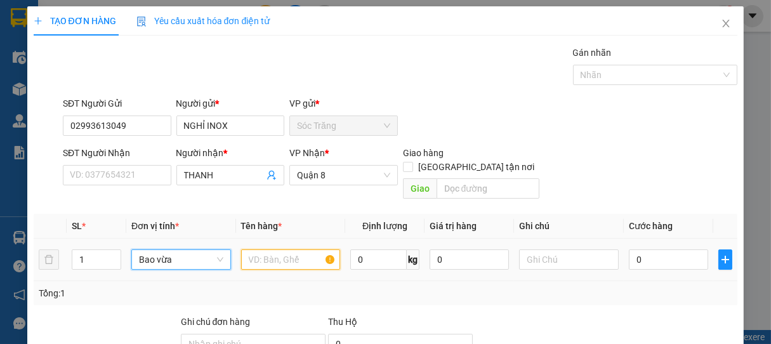
click at [277, 250] on input "text" at bounding box center [290, 260] width 99 height 20
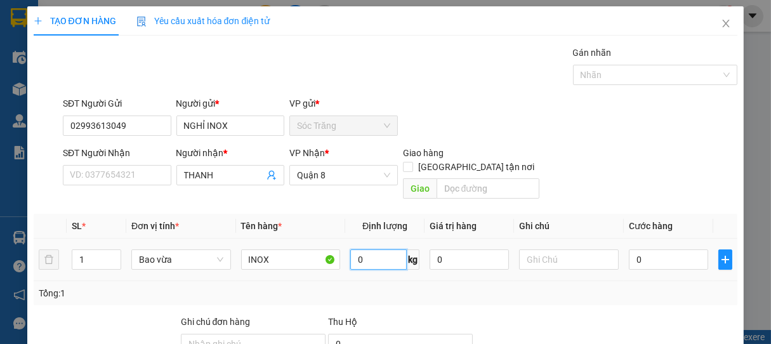
click at [389, 250] on input "0" at bounding box center [379, 260] width 57 height 20
click at [552, 250] on input "text" at bounding box center [568, 260] width 99 height 20
click at [678, 250] on input "0" at bounding box center [668, 260] width 79 height 20
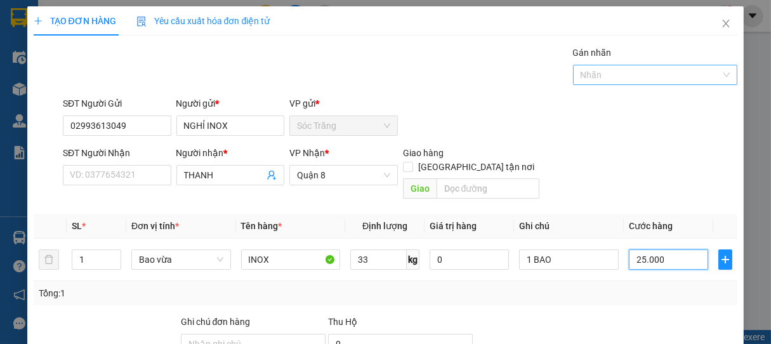
click at [589, 71] on div at bounding box center [650, 74] width 146 height 15
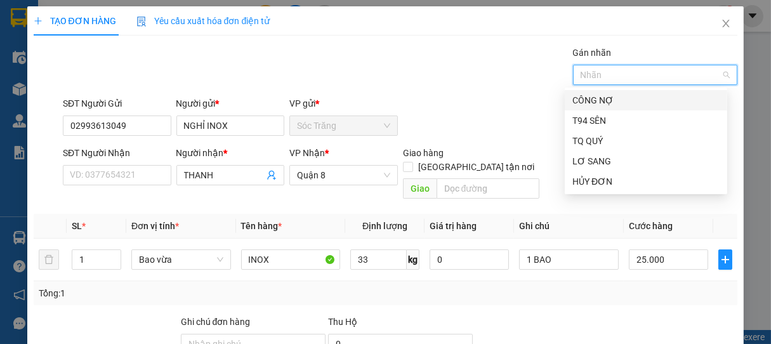
click at [589, 93] on div "CÔNG NỢ" at bounding box center [646, 100] width 147 height 14
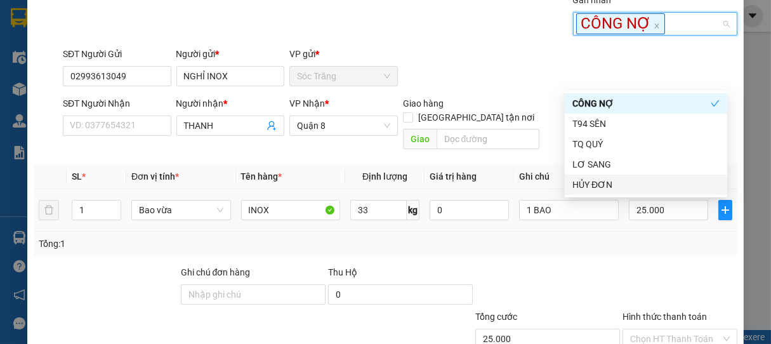
scroll to position [128, 0]
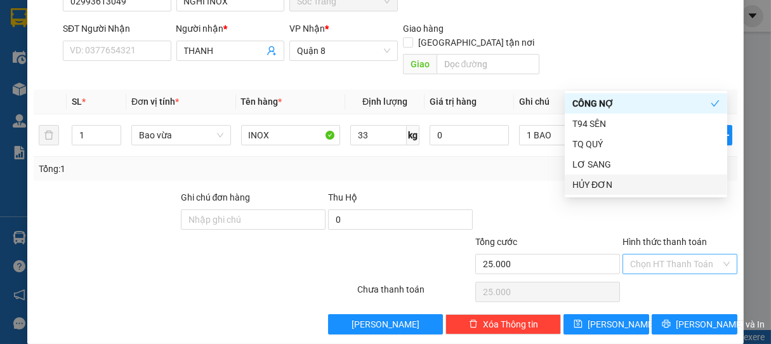
click at [648, 255] on input "Hình thức thanh toán" at bounding box center [676, 264] width 91 height 19
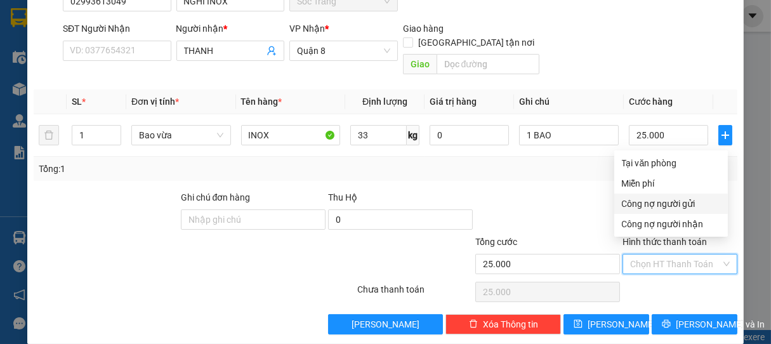
click at [655, 201] on div "Công nợ người gửi" at bounding box center [671, 204] width 98 height 14
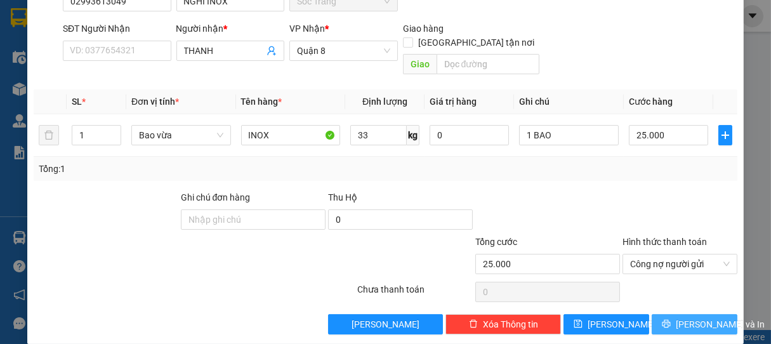
click at [686, 317] on span "[PERSON_NAME] và In" at bounding box center [720, 324] width 89 height 14
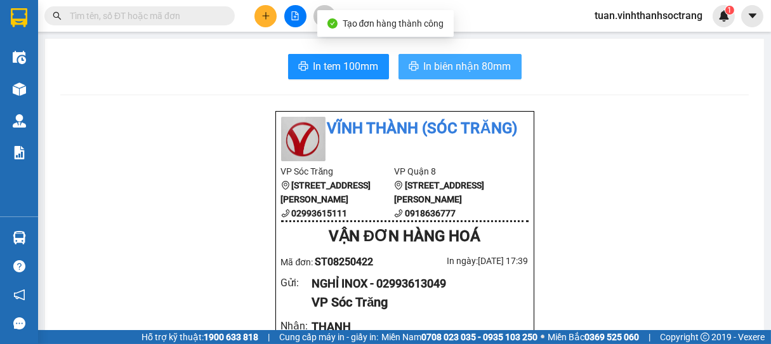
drag, startPoint x: 455, startPoint y: 67, endPoint x: 465, endPoint y: 62, distance: 11.1
click at [458, 63] on span "In biên nhận 80mm" at bounding box center [468, 66] width 88 height 16
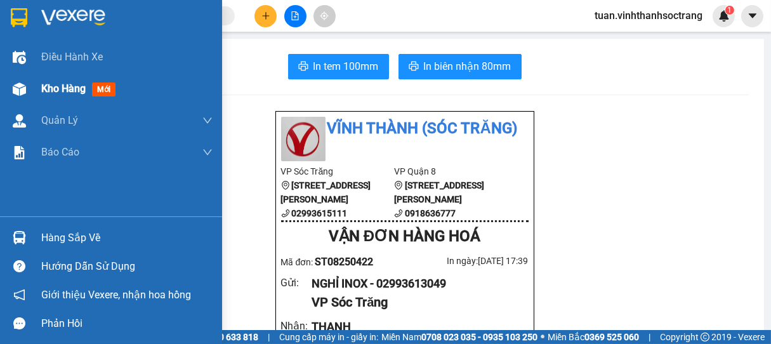
click at [60, 95] on span "Kho hàng" at bounding box center [63, 89] width 44 height 12
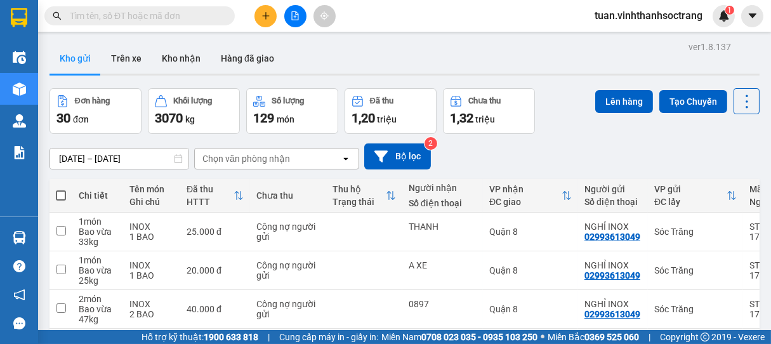
click at [277, 22] on div at bounding box center [295, 16] width 95 height 22
click at [270, 22] on button at bounding box center [266, 16] width 22 height 22
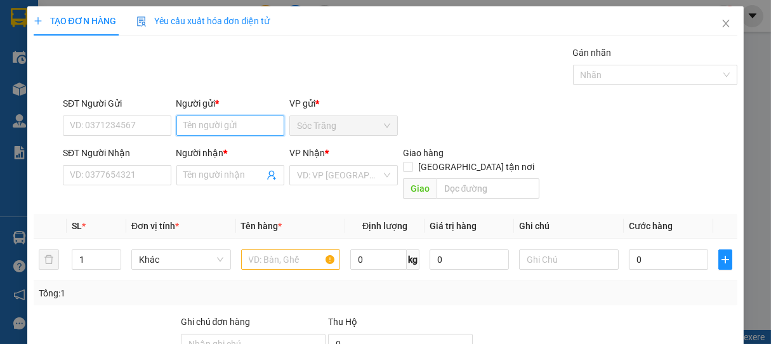
click at [233, 123] on input "Người gửi *" at bounding box center [231, 126] width 109 height 20
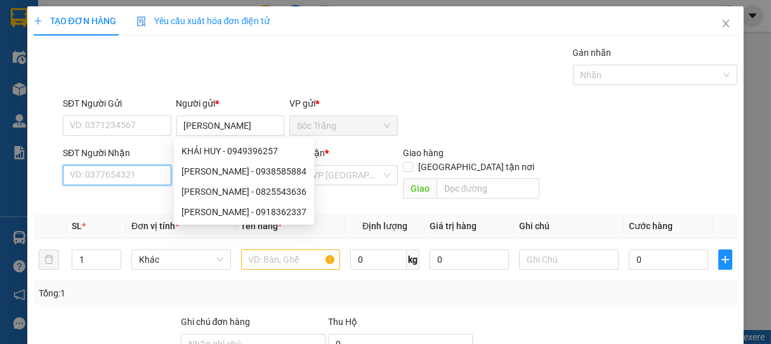
click at [133, 178] on input "SĐT Người Nhận" at bounding box center [117, 175] width 109 height 20
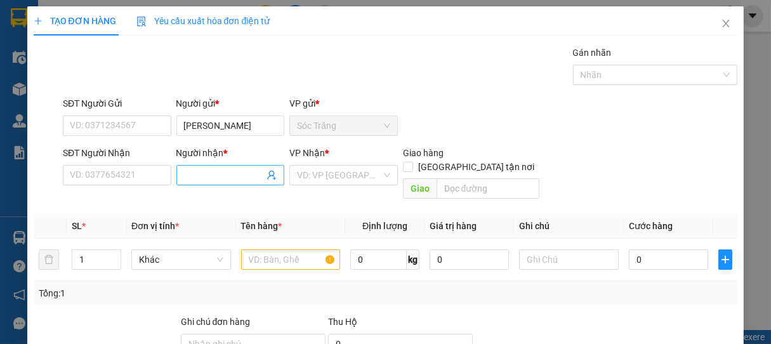
click at [218, 176] on input "Người nhận *" at bounding box center [224, 175] width 81 height 14
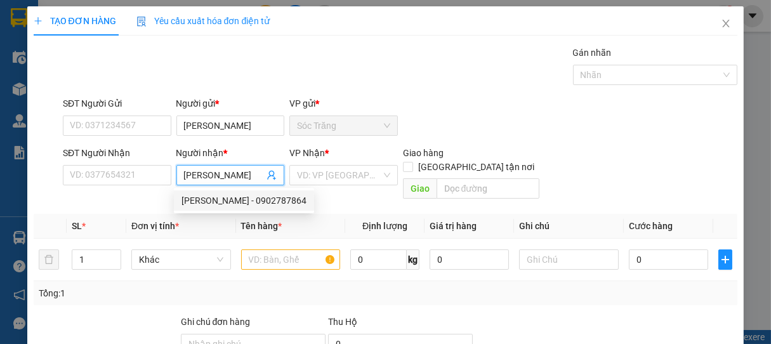
click at [239, 197] on div "[PERSON_NAME] - 0902787864" at bounding box center [244, 201] width 125 height 14
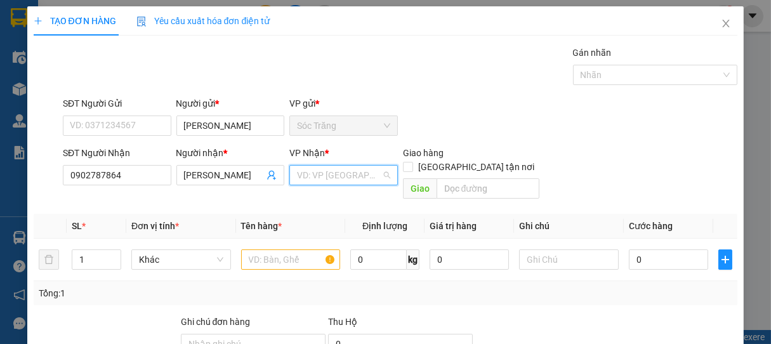
click at [330, 173] on input "search" at bounding box center [339, 175] width 84 height 19
drag, startPoint x: 307, startPoint y: 223, endPoint x: 247, endPoint y: 225, distance: 60.4
click at [309, 223] on div "Quận 8" at bounding box center [338, 221] width 91 height 14
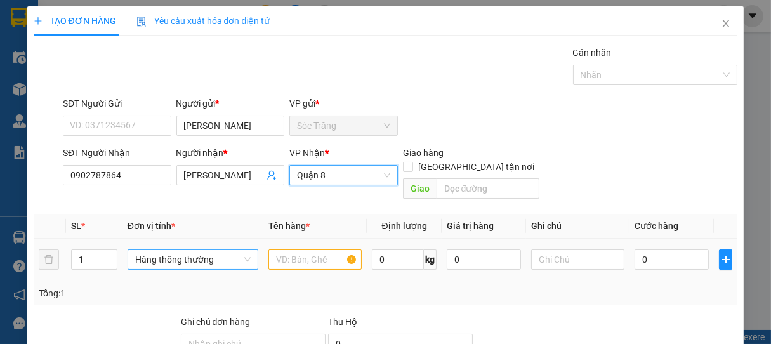
click at [153, 250] on span "Hàng thông thường" at bounding box center [193, 259] width 116 height 19
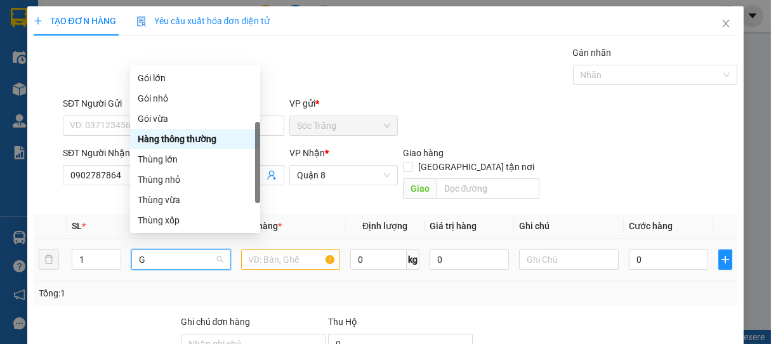
scroll to position [41, 0]
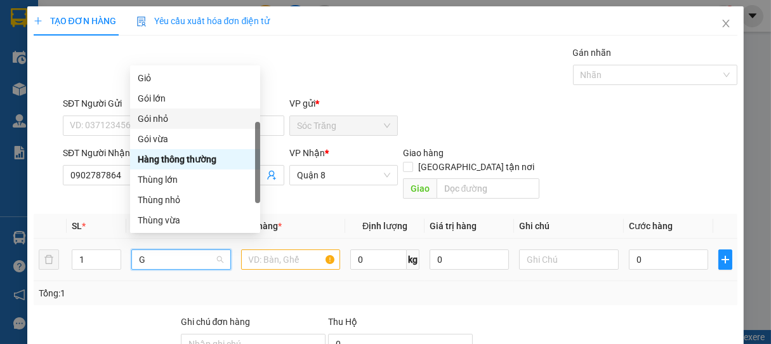
drag, startPoint x: 147, startPoint y: 121, endPoint x: 170, endPoint y: 159, distance: 44.8
click at [147, 122] on div "Gói nhỏ" at bounding box center [195, 119] width 115 height 14
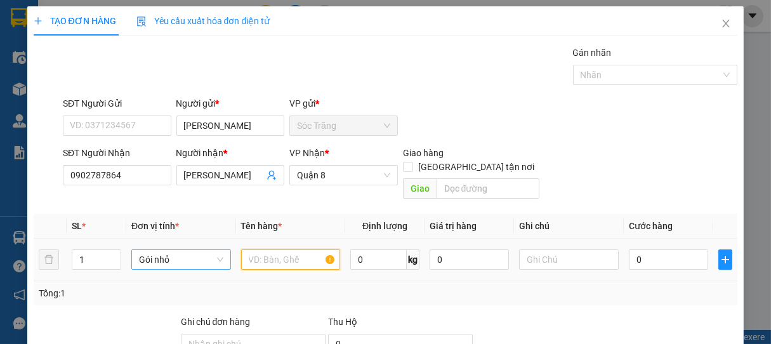
click at [276, 250] on input "text" at bounding box center [290, 260] width 99 height 20
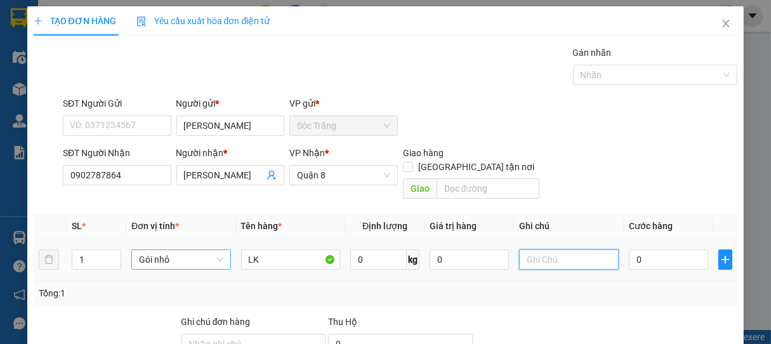
click at [547, 250] on input "text" at bounding box center [568, 260] width 99 height 20
click at [664, 250] on input "0" at bounding box center [668, 260] width 79 height 20
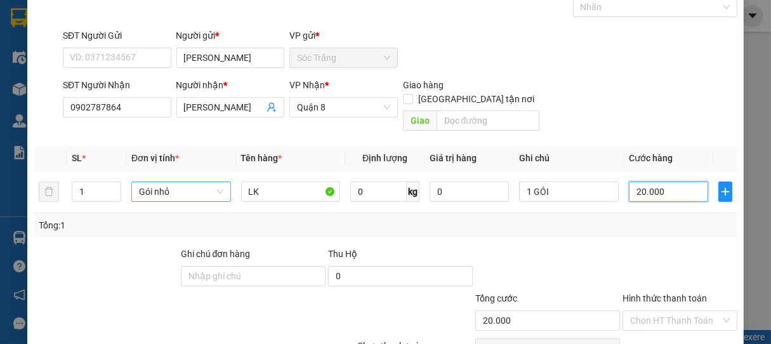
scroll to position [124, 0]
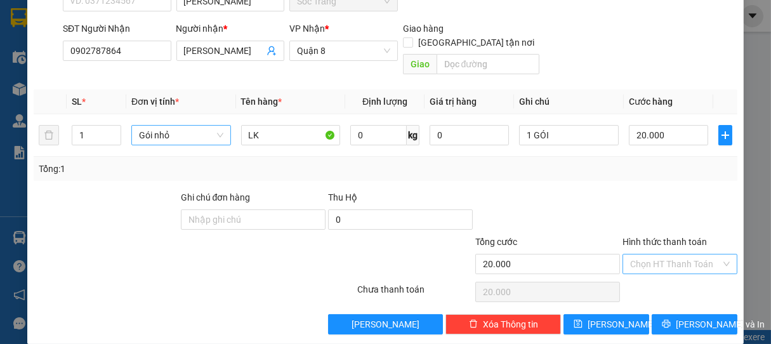
click at [657, 255] on input "Hình thức thanh toán" at bounding box center [676, 264] width 91 height 19
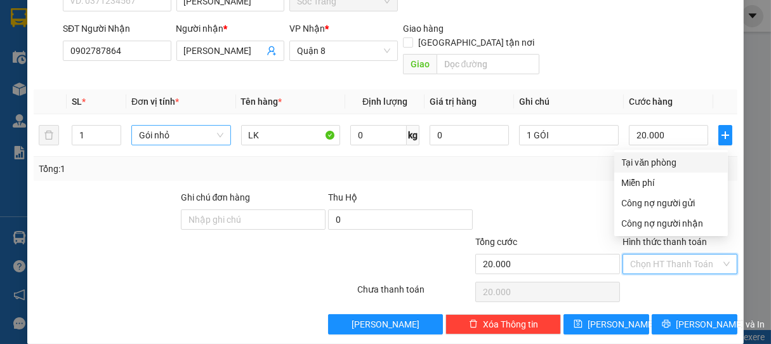
click at [650, 154] on div "Tại văn phòng" at bounding box center [672, 162] width 114 height 20
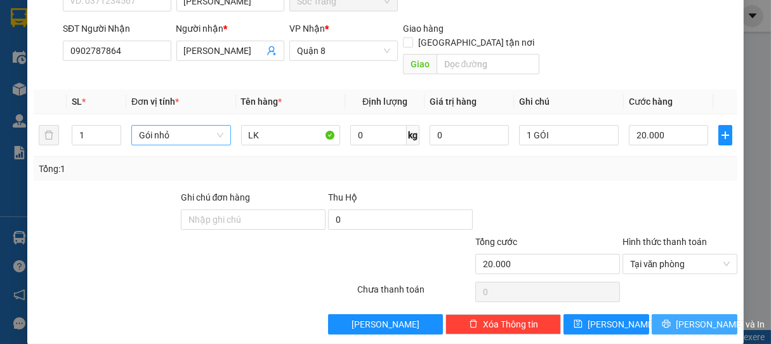
click at [688, 317] on span "[PERSON_NAME] và In" at bounding box center [720, 324] width 89 height 14
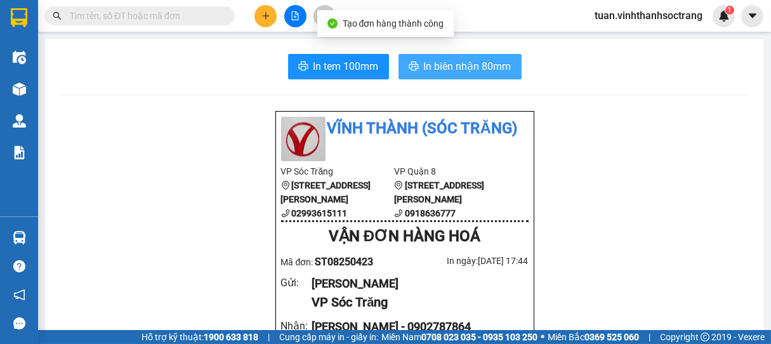
click at [447, 76] on button "In biên nhận 80mm" at bounding box center [460, 66] width 123 height 25
drag, startPoint x: 447, startPoint y: 67, endPoint x: 452, endPoint y: 60, distance: 8.6
click at [448, 67] on span "In biên nhận 80mm" at bounding box center [468, 66] width 88 height 16
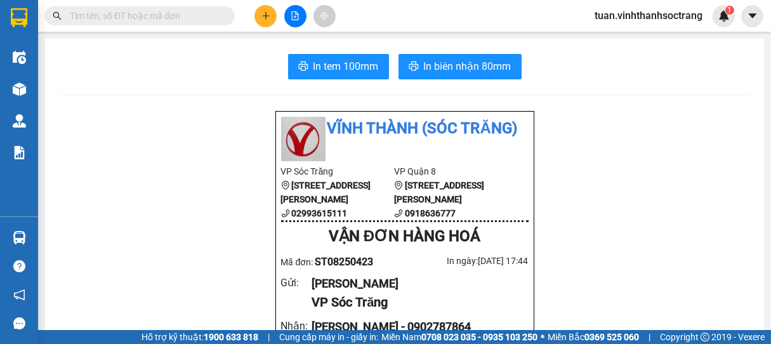
click at [132, 19] on input "text" at bounding box center [145, 16] width 150 height 14
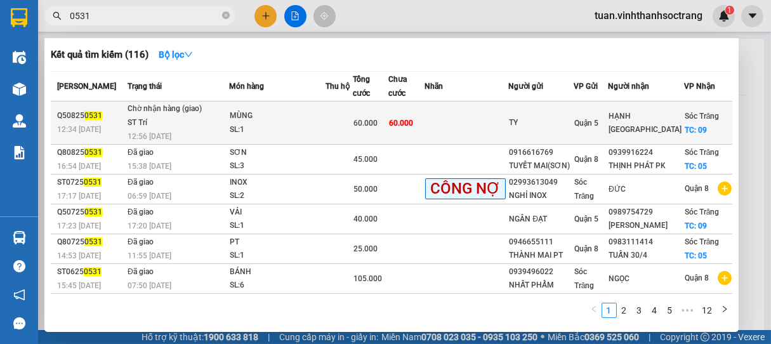
click at [476, 128] on td at bounding box center [467, 123] width 84 height 43
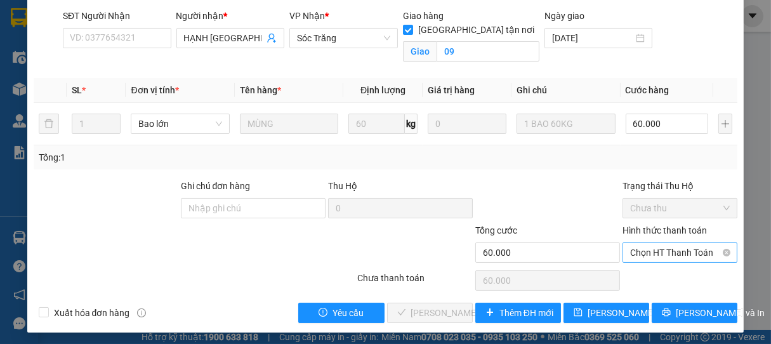
scroll to position [170, 0]
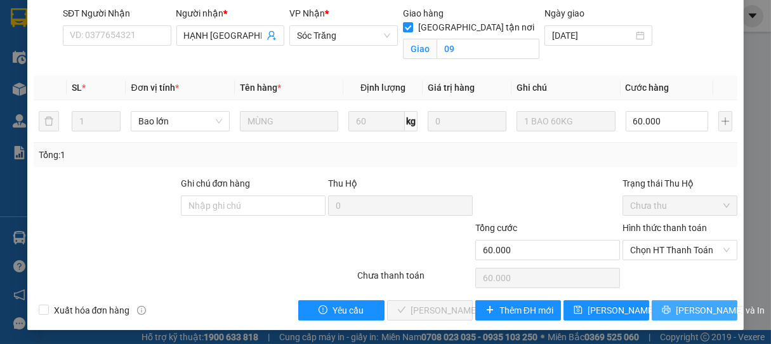
click at [675, 308] on button "[PERSON_NAME] và In" at bounding box center [695, 310] width 86 height 20
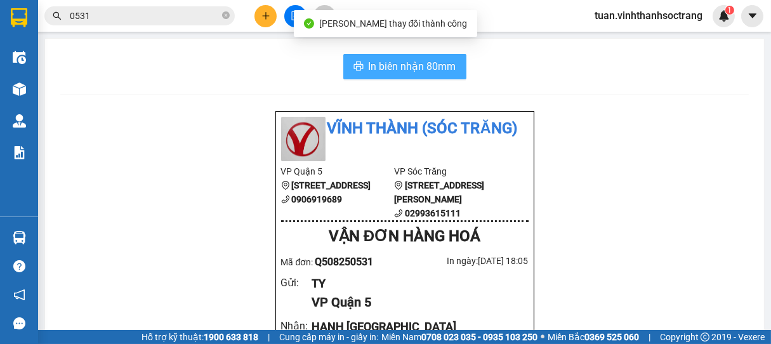
click at [383, 61] on span "In biên nhận 80mm" at bounding box center [413, 66] width 88 height 16
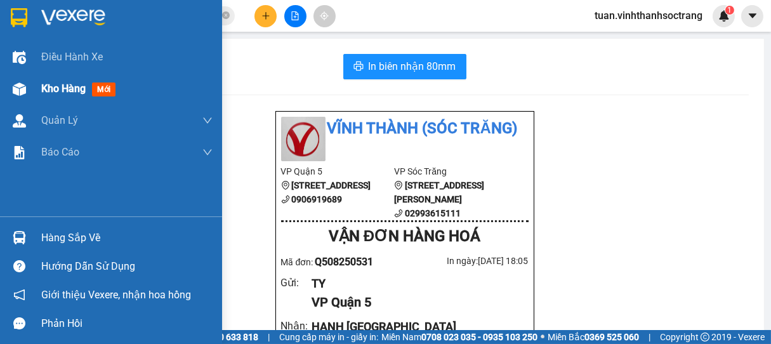
click at [57, 88] on span "Kho hàng" at bounding box center [63, 89] width 44 height 12
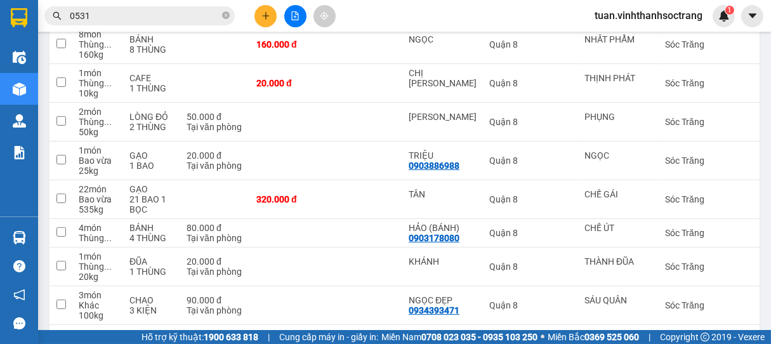
scroll to position [533, 0]
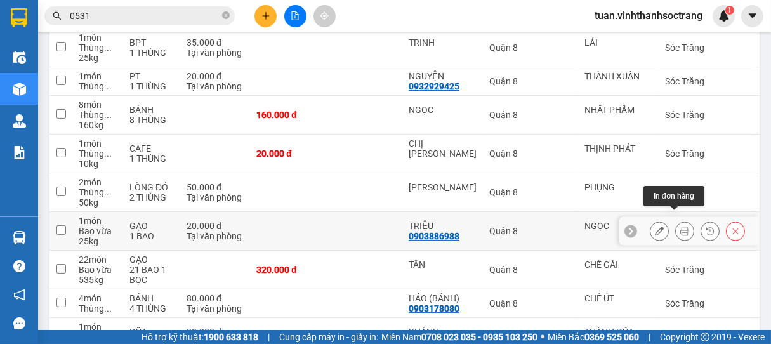
click at [681, 227] on icon at bounding box center [685, 231] width 9 height 9
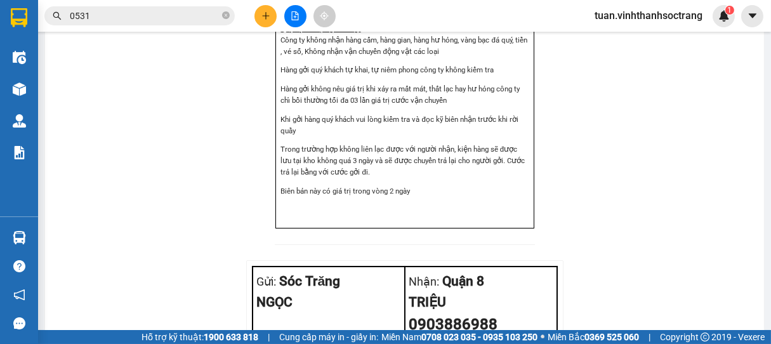
scroll to position [651, 0]
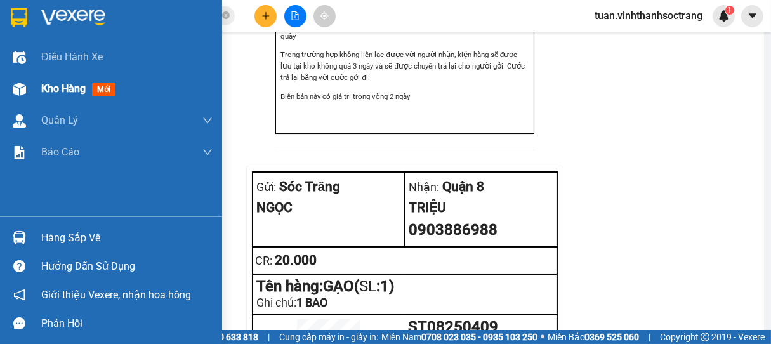
drag, startPoint x: 66, startPoint y: 91, endPoint x: 72, endPoint y: 89, distance: 6.6
click at [66, 90] on span "Kho hàng" at bounding box center [63, 89] width 44 height 12
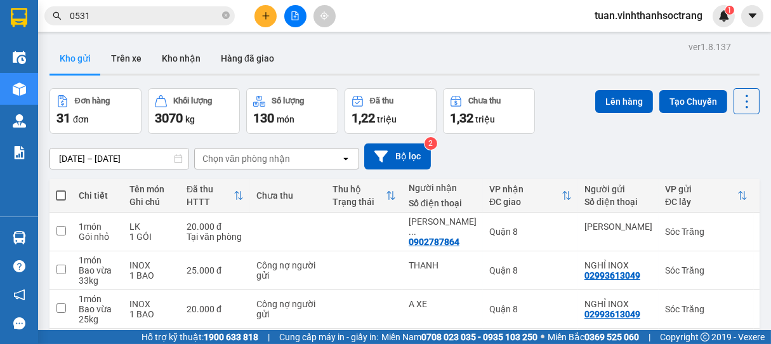
click at [270, 11] on button at bounding box center [266, 16] width 22 height 22
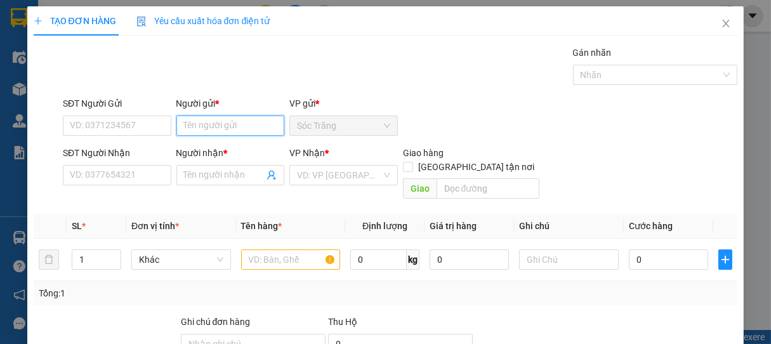
click at [227, 128] on input "Người gửi *" at bounding box center [231, 126] width 109 height 20
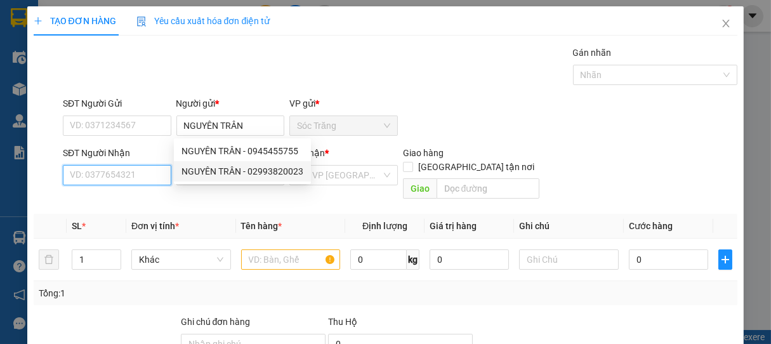
click at [143, 170] on input "SĐT Người Nhận" at bounding box center [117, 175] width 109 height 20
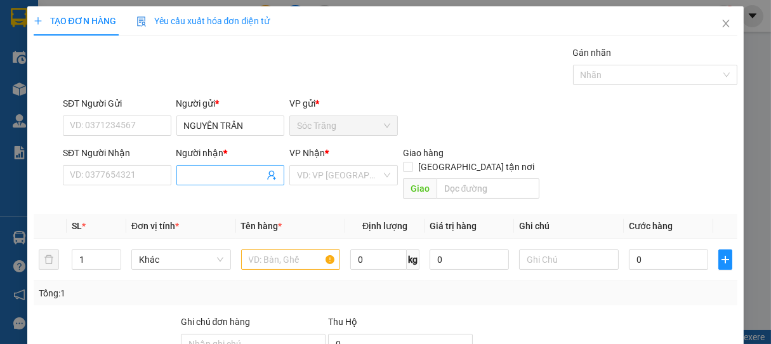
click at [219, 179] on input "Người nhận *" at bounding box center [224, 175] width 81 height 14
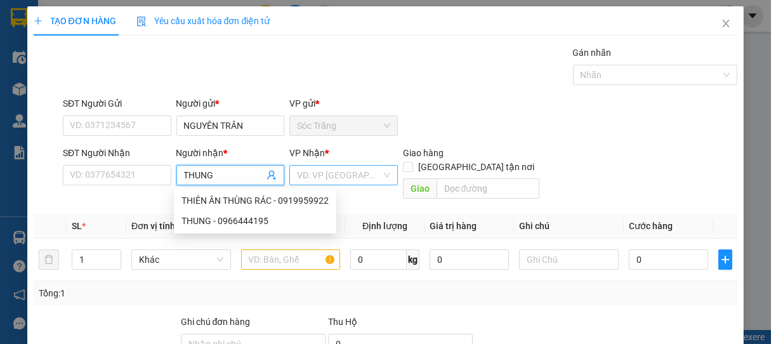
click at [337, 180] on input "search" at bounding box center [339, 175] width 84 height 19
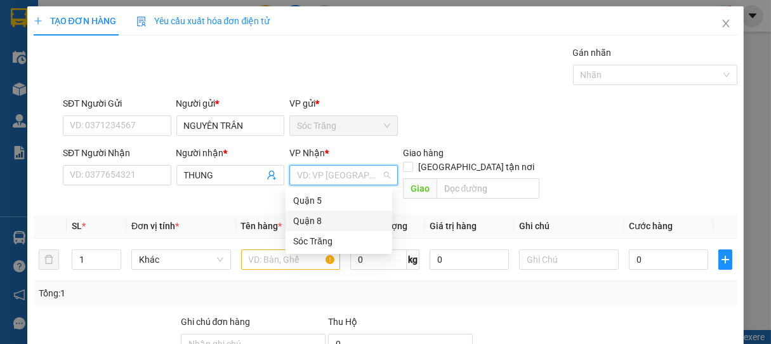
click at [307, 222] on div "Quận 8" at bounding box center [338, 221] width 91 height 14
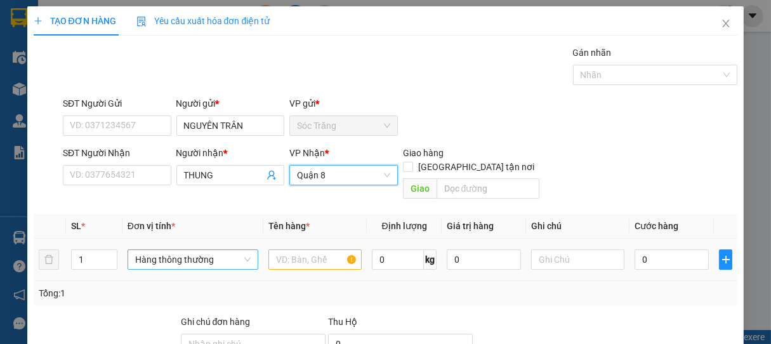
click at [189, 250] on span "Hàng thông thường" at bounding box center [193, 259] width 116 height 19
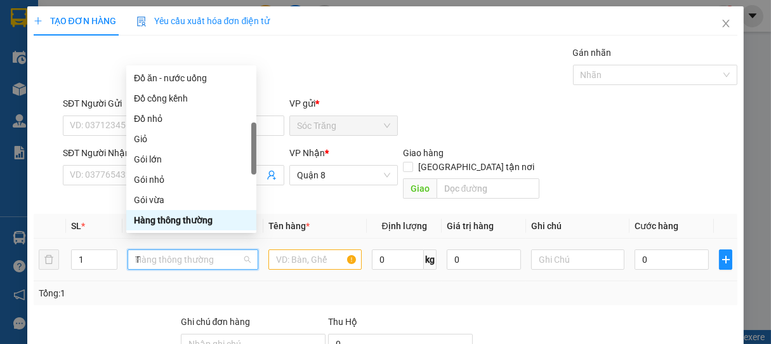
scroll to position [41, 0]
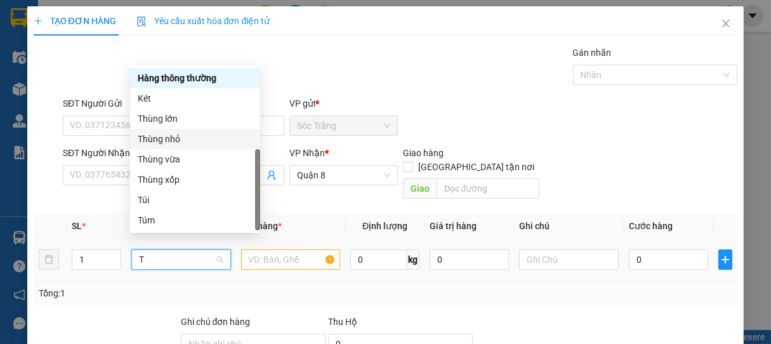
click at [175, 144] on div "Thùng nhỏ" at bounding box center [195, 139] width 115 height 14
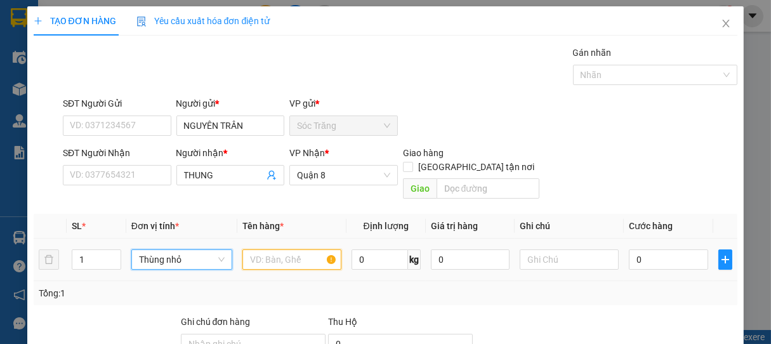
click at [279, 250] on input "text" at bounding box center [292, 260] width 99 height 20
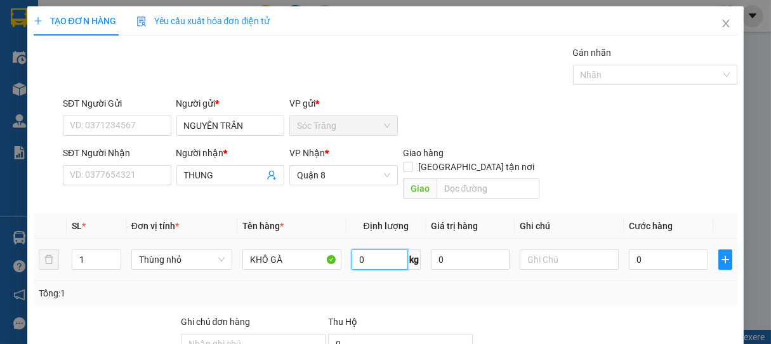
click at [372, 250] on input "0" at bounding box center [380, 260] width 57 height 20
click at [541, 250] on input "text" at bounding box center [569, 260] width 99 height 20
click at [657, 250] on input "0" at bounding box center [668, 260] width 79 height 20
click at [226, 174] on input "THUNG" at bounding box center [224, 175] width 81 height 14
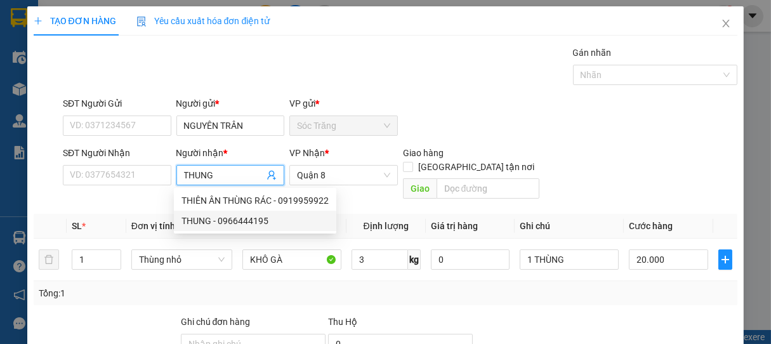
click at [237, 225] on div "THUNG - 0966444195" at bounding box center [255, 221] width 147 height 14
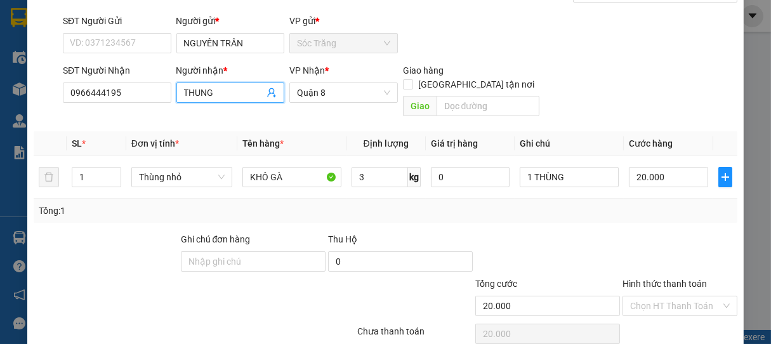
scroll to position [124, 0]
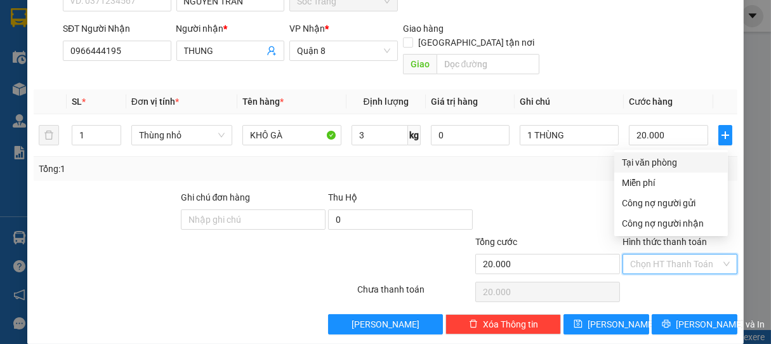
click at [666, 255] on input "Hình thức thanh toán" at bounding box center [676, 264] width 91 height 19
click at [555, 194] on div at bounding box center [547, 212] width 147 height 44
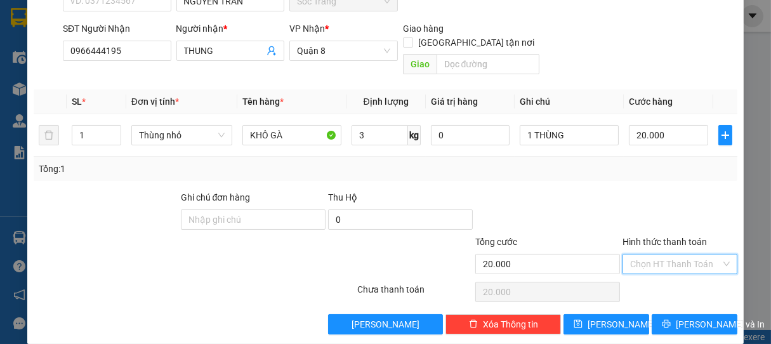
drag, startPoint x: 665, startPoint y: 244, endPoint x: 641, endPoint y: 210, distance: 42.4
click at [665, 255] on input "Hình thức thanh toán" at bounding box center [676, 264] width 91 height 19
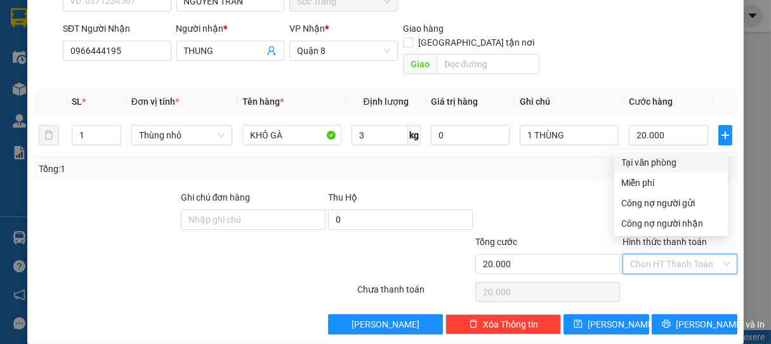
click at [654, 167] on div "Tại văn phòng" at bounding box center [671, 163] width 98 height 14
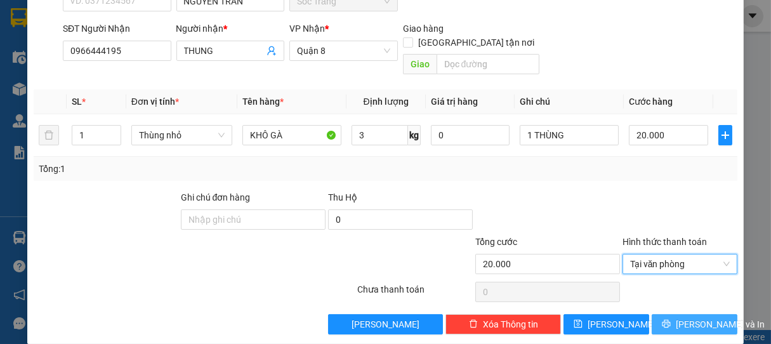
click at [691, 317] on span "[PERSON_NAME] và In" at bounding box center [720, 324] width 89 height 14
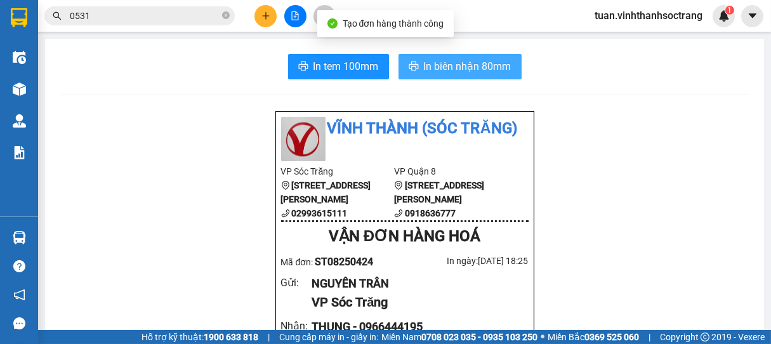
click at [481, 63] on span "In biên nhận 80mm" at bounding box center [468, 66] width 88 height 16
click at [462, 70] on span "In biên nhận 80mm" at bounding box center [468, 66] width 88 height 16
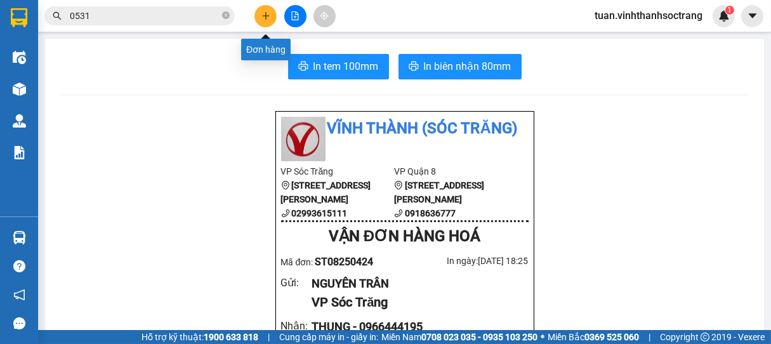
click at [257, 14] on button at bounding box center [266, 16] width 22 height 22
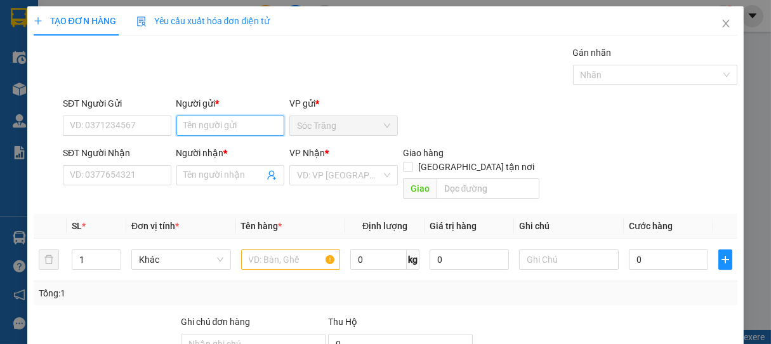
click at [227, 131] on input "Người gửi *" at bounding box center [231, 126] width 109 height 20
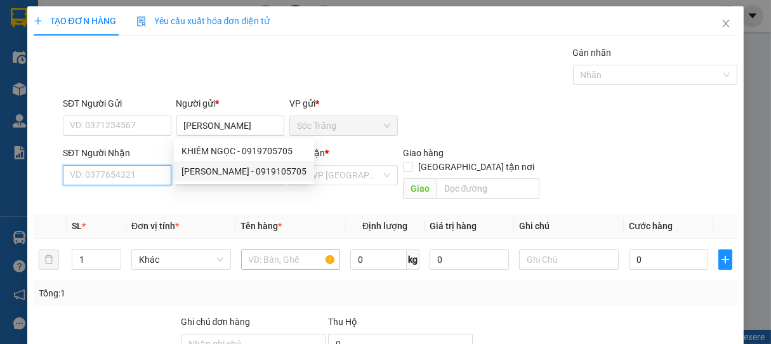
click at [140, 175] on input "SĐT Người Nhận" at bounding box center [117, 175] width 109 height 20
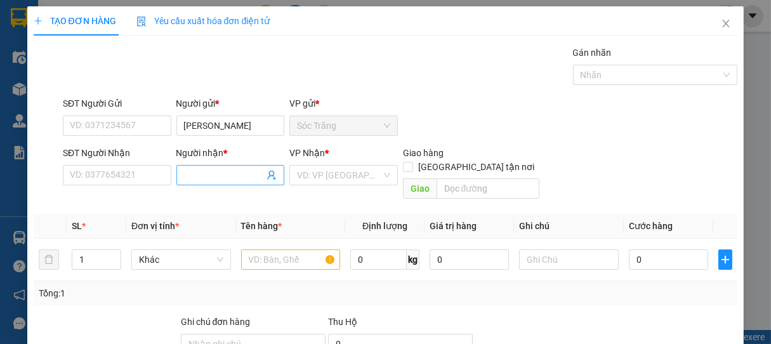
click at [203, 177] on input "Người nhận *" at bounding box center [224, 175] width 81 height 14
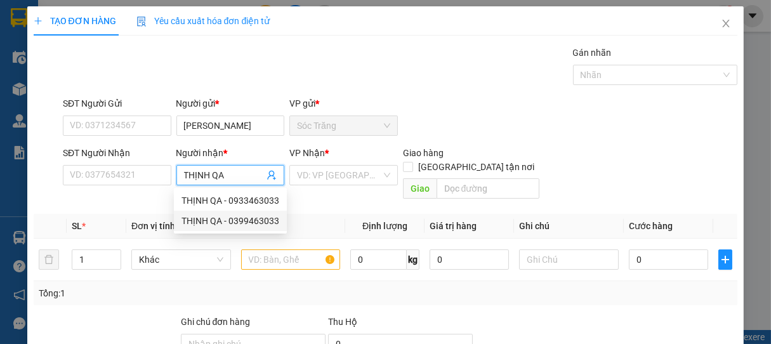
click at [263, 220] on div "THỊNH QA - 0399463033" at bounding box center [231, 221] width 98 height 14
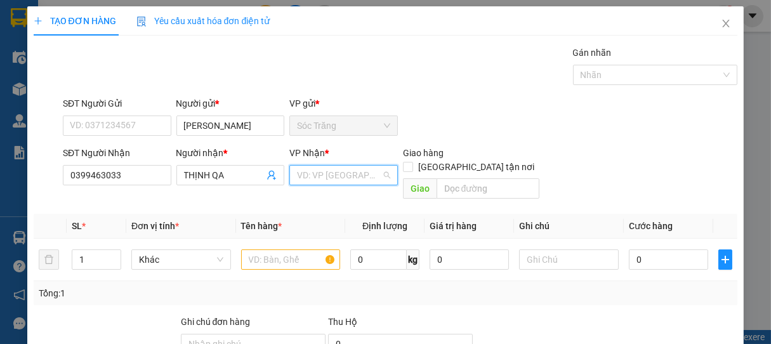
click at [328, 177] on input "search" at bounding box center [339, 175] width 84 height 19
click at [312, 220] on div "Quận 8" at bounding box center [338, 221] width 91 height 14
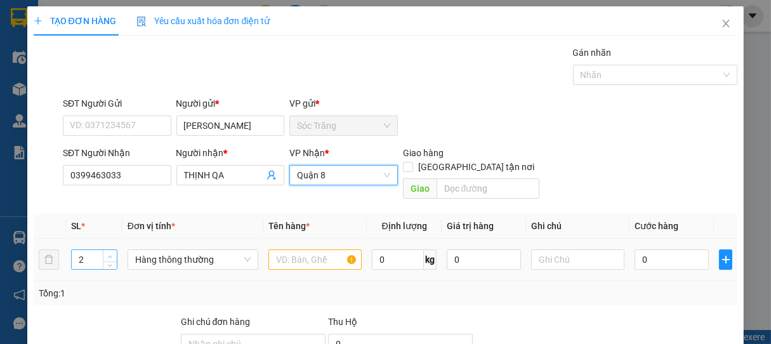
click at [113, 250] on span "Increase Value" at bounding box center [110, 255] width 14 height 11
click at [115, 250] on span "Increase Value" at bounding box center [110, 255] width 14 height 10
click at [111, 255] on icon "up" at bounding box center [110, 257] width 4 height 4
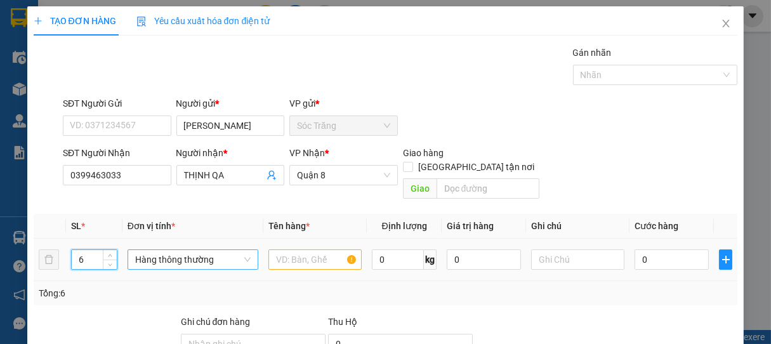
click at [169, 250] on span "Hàng thông thường" at bounding box center [193, 259] width 116 height 19
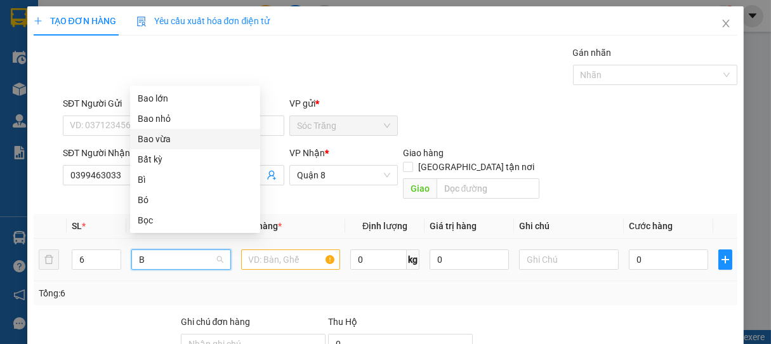
click at [161, 137] on div "Bao vừa" at bounding box center [195, 139] width 115 height 14
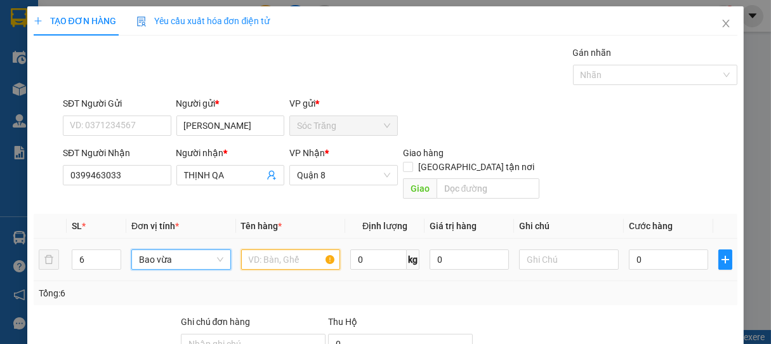
click at [268, 250] on input "text" at bounding box center [290, 260] width 99 height 20
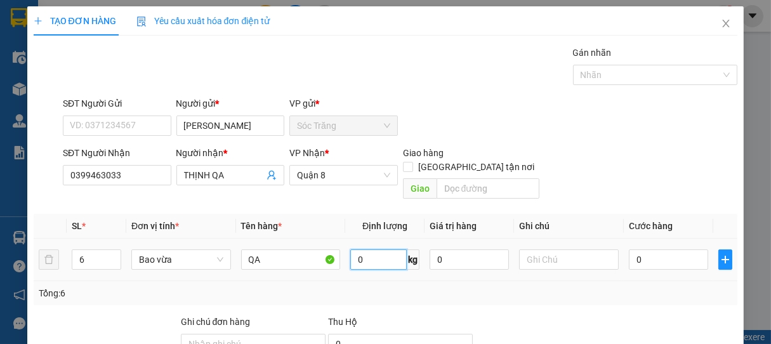
click at [391, 250] on input "0" at bounding box center [379, 260] width 57 height 20
click at [544, 250] on input "text" at bounding box center [568, 260] width 99 height 20
drag, startPoint x: 652, startPoint y: 247, endPoint x: 584, endPoint y: 225, distance: 71.5
click at [650, 250] on input "0" at bounding box center [668, 260] width 79 height 20
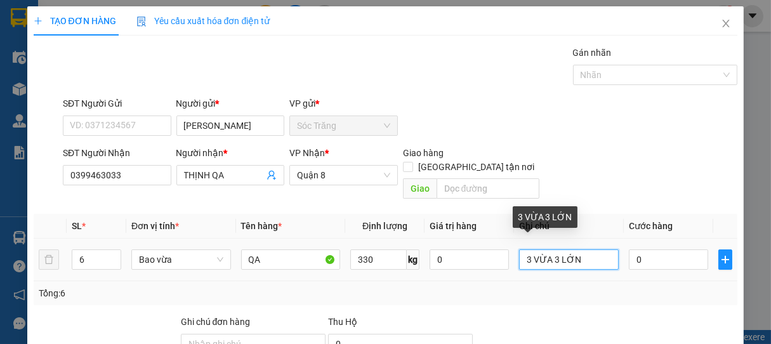
click at [580, 250] on input "3 VỪA 3 LỚN" at bounding box center [568, 260] width 99 height 20
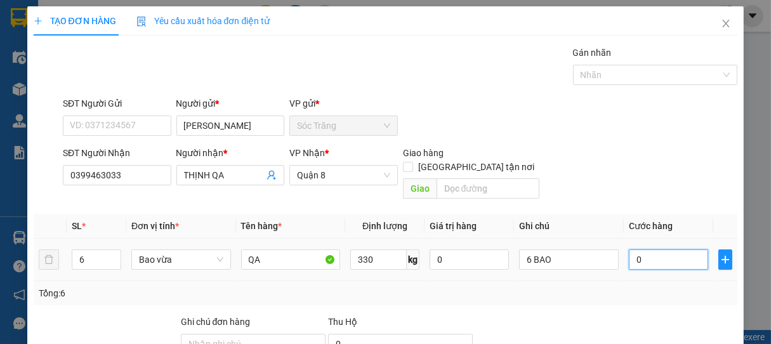
click at [653, 250] on input "0" at bounding box center [668, 260] width 79 height 20
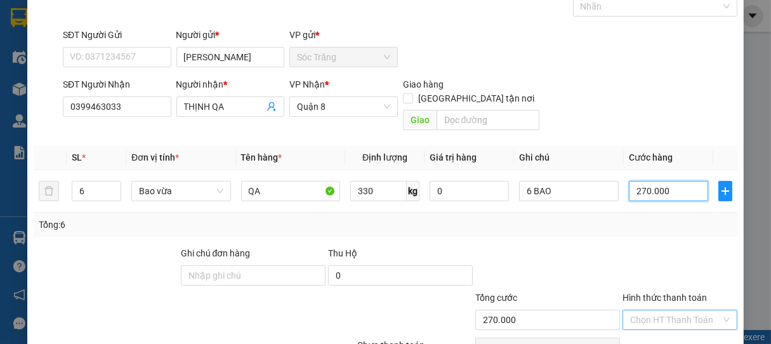
scroll to position [124, 0]
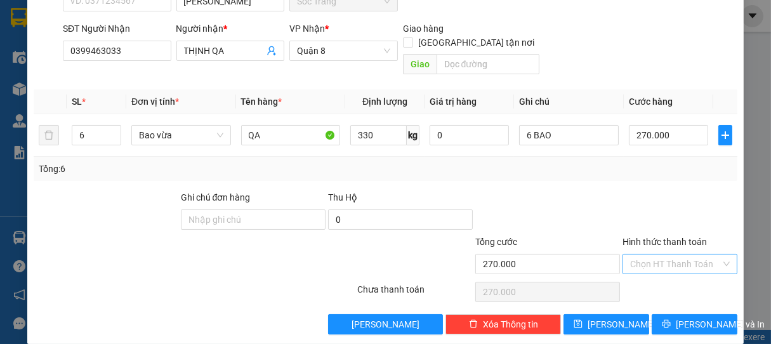
click at [659, 255] on input "Hình thức thanh toán" at bounding box center [676, 264] width 91 height 19
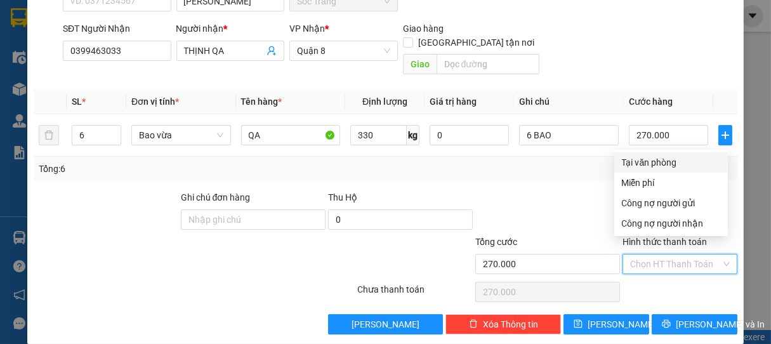
click at [672, 164] on div "Tại văn phòng" at bounding box center [671, 163] width 98 height 14
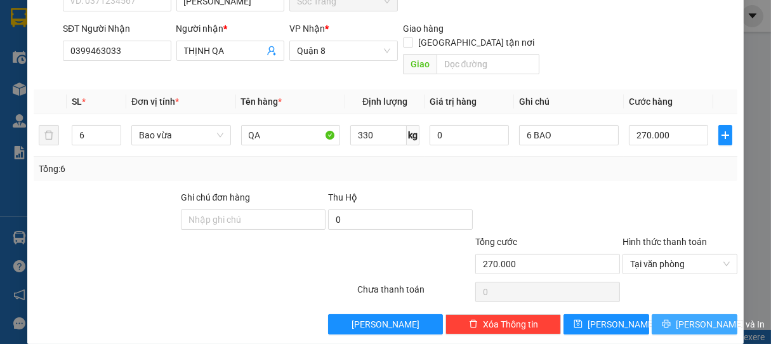
click at [697, 317] on span "[PERSON_NAME] và In" at bounding box center [720, 324] width 89 height 14
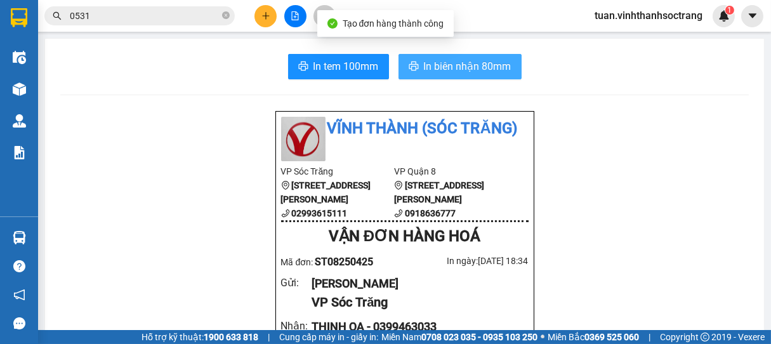
click at [467, 65] on span "In biên nhận 80mm" at bounding box center [468, 66] width 88 height 16
drag, startPoint x: 464, startPoint y: 64, endPoint x: 453, endPoint y: 62, distance: 10.3
click at [466, 63] on span "In biên nhận 80mm" at bounding box center [468, 66] width 88 height 16
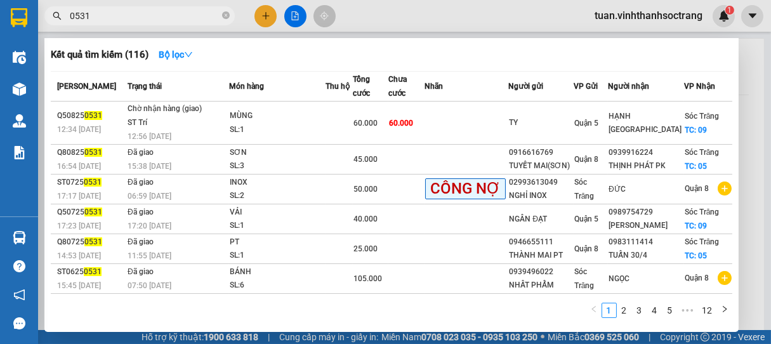
drag, startPoint x: 224, startPoint y: 12, endPoint x: 249, endPoint y: 12, distance: 25.4
click at [224, 11] on span at bounding box center [226, 16] width 8 height 12
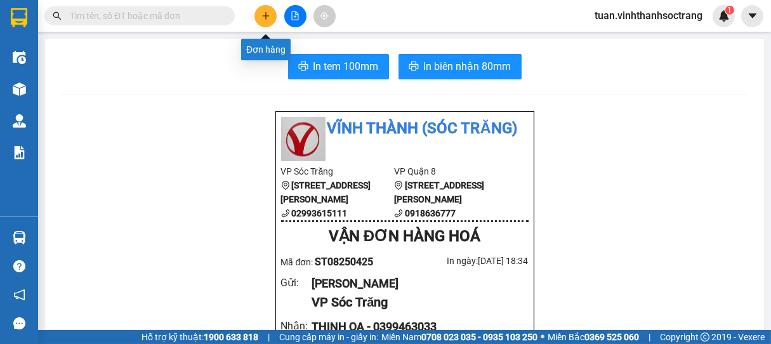
click at [279, 17] on div at bounding box center [295, 16] width 95 height 22
click at [272, 17] on button at bounding box center [266, 16] width 22 height 22
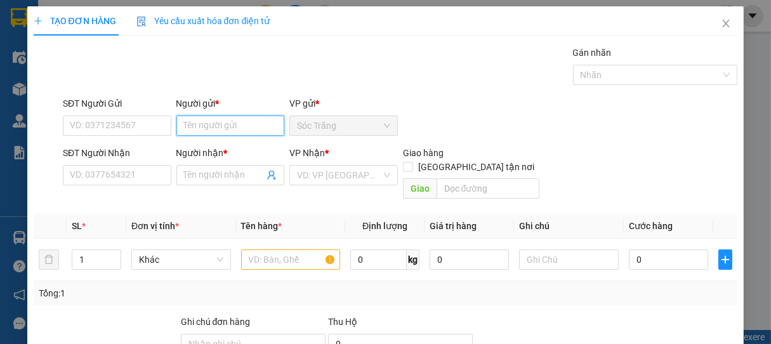
click at [210, 124] on input "Người gửi *" at bounding box center [231, 126] width 109 height 20
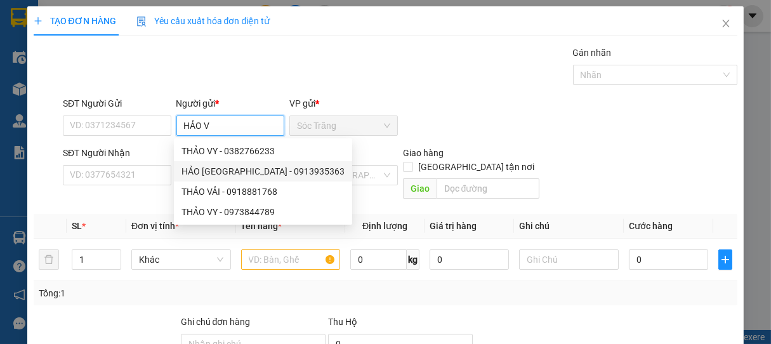
click at [221, 168] on div "HẢO [GEOGRAPHIC_DATA] - 0913935363" at bounding box center [263, 171] width 163 height 14
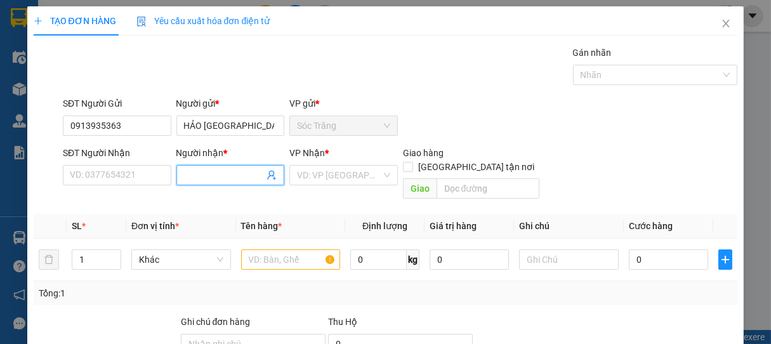
click at [208, 178] on input "Người nhận *" at bounding box center [224, 175] width 81 height 14
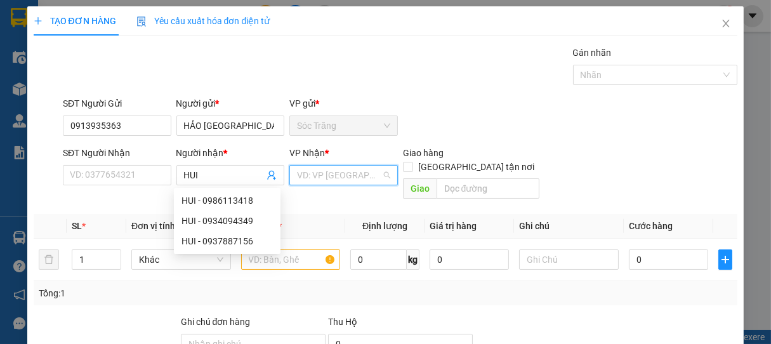
click at [303, 171] on input "search" at bounding box center [339, 175] width 84 height 19
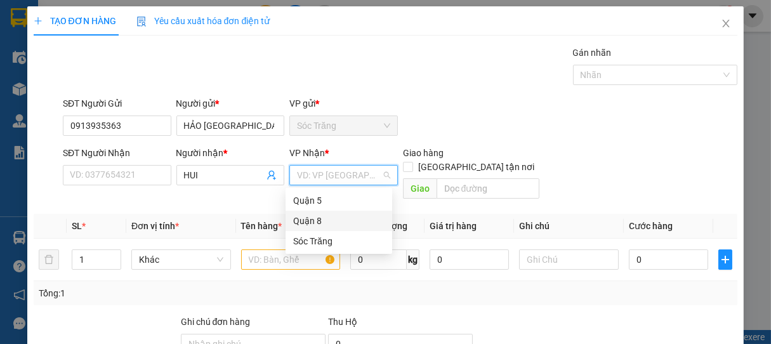
click at [315, 219] on div "Quận 8" at bounding box center [338, 221] width 91 height 14
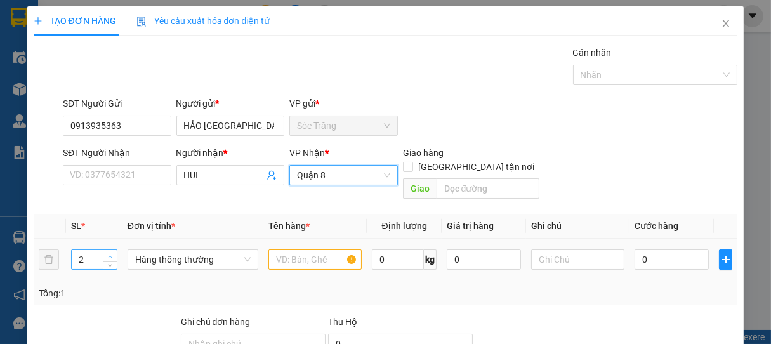
click at [111, 253] on span "up" at bounding box center [111, 257] width 8 height 8
click at [153, 250] on span "Hàng thông thường" at bounding box center [193, 259] width 116 height 19
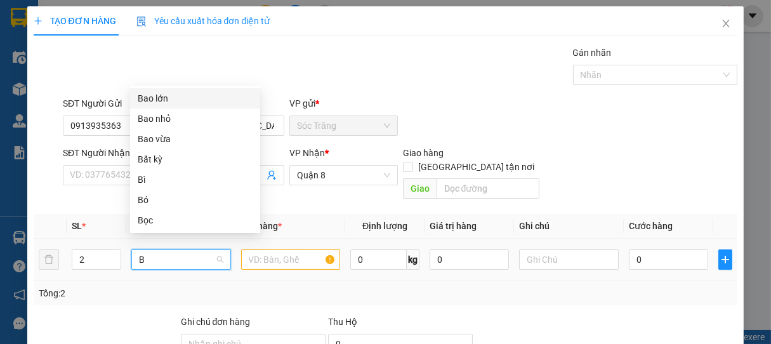
click at [154, 105] on div "Bao lớn" at bounding box center [195, 98] width 115 height 14
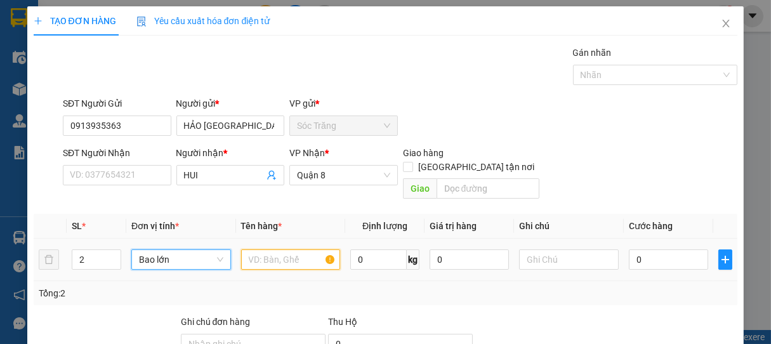
click at [285, 250] on input "text" at bounding box center [290, 260] width 99 height 20
click at [366, 250] on input "0" at bounding box center [379, 260] width 57 height 20
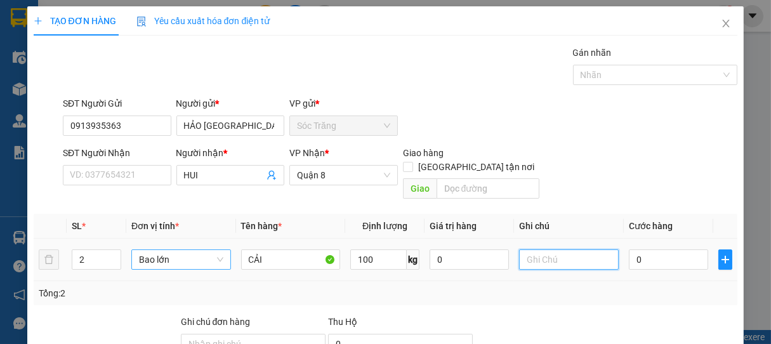
click at [549, 250] on input "text" at bounding box center [568, 260] width 99 height 20
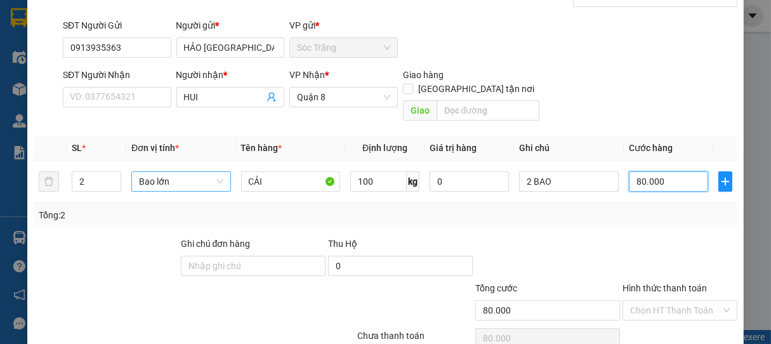
scroll to position [124, 0]
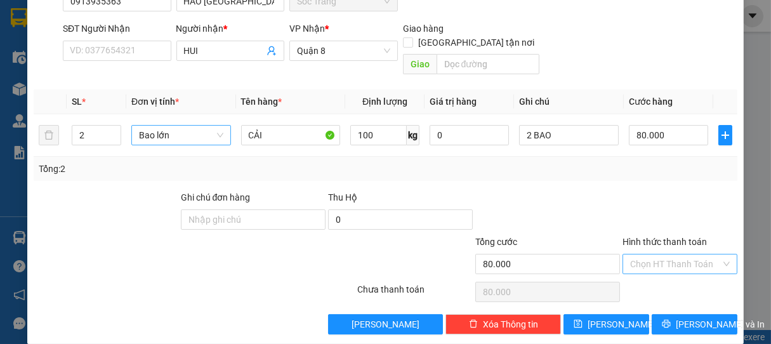
click at [650, 255] on input "Hình thức thanh toán" at bounding box center [676, 264] width 91 height 19
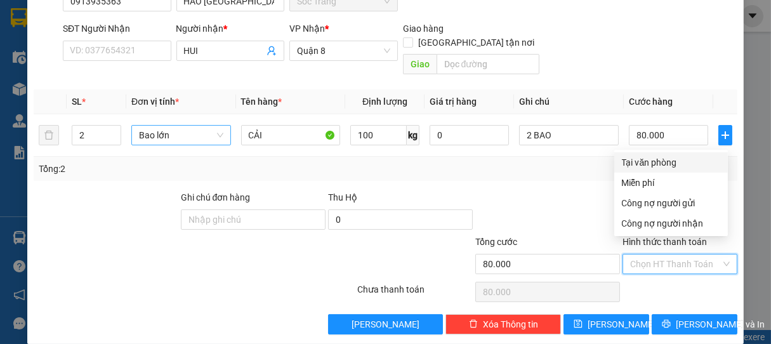
click at [639, 163] on div "Tại văn phòng" at bounding box center [671, 163] width 98 height 14
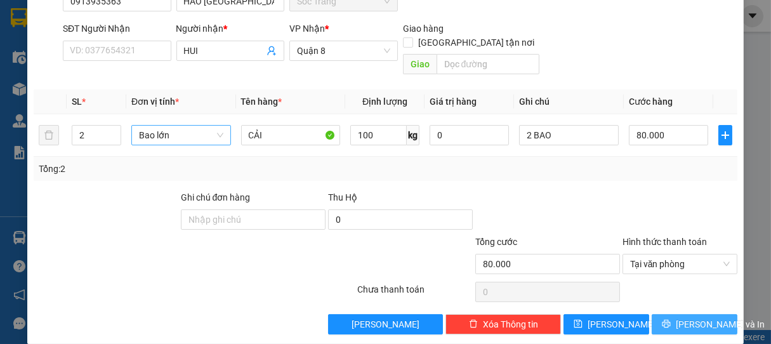
click at [676, 317] on span "[PERSON_NAME] và In" at bounding box center [720, 324] width 89 height 14
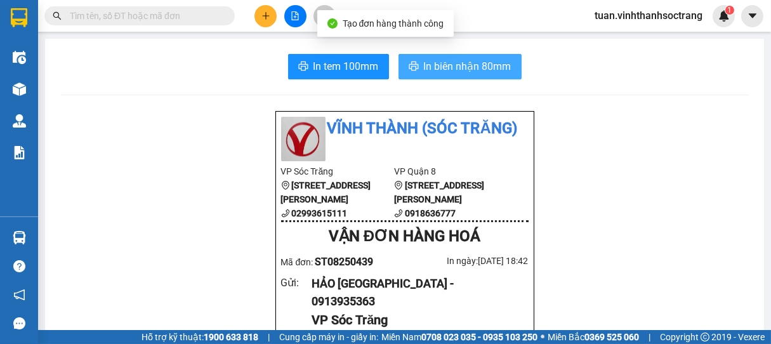
click at [451, 65] on span "In biên nhận 80mm" at bounding box center [468, 66] width 88 height 16
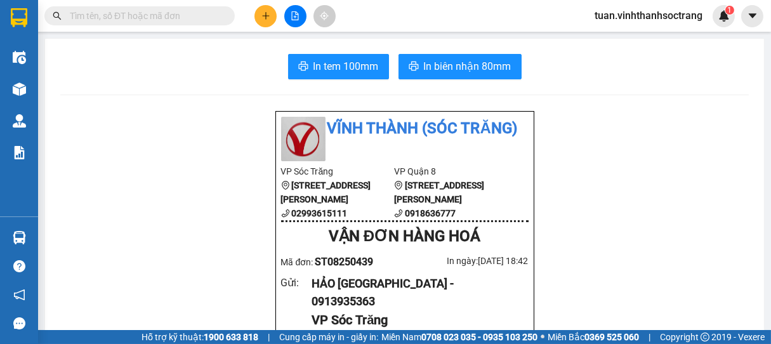
click at [138, 6] on span at bounding box center [139, 15] width 190 height 19
click at [123, 24] on span at bounding box center [139, 15] width 190 height 19
click at [126, 20] on input "text" at bounding box center [145, 16] width 150 height 14
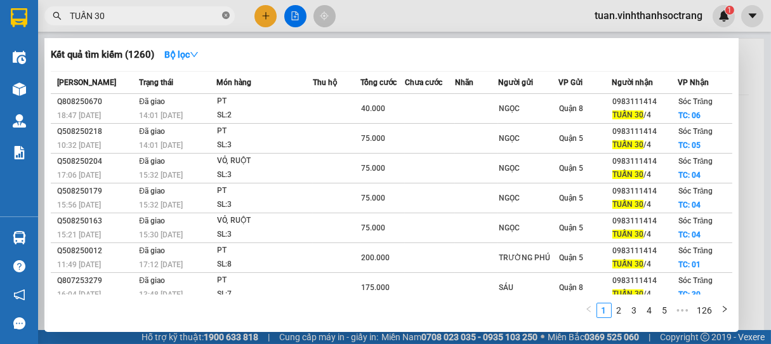
click at [227, 16] on icon "close-circle" at bounding box center [226, 15] width 8 height 8
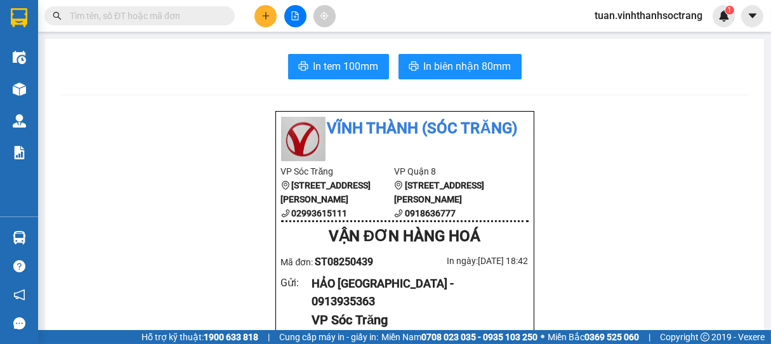
click at [188, 14] on input "text" at bounding box center [145, 16] width 150 height 14
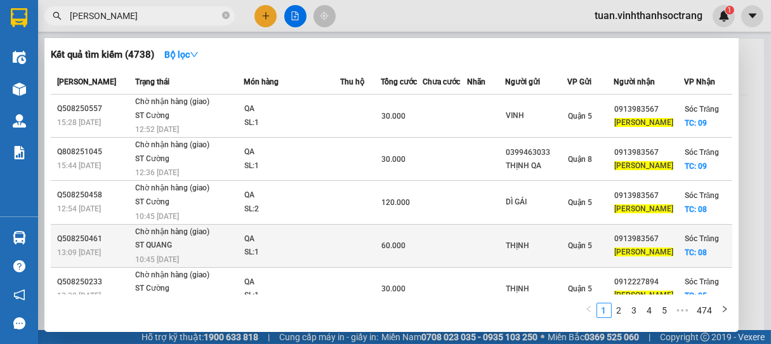
scroll to position [203, 0]
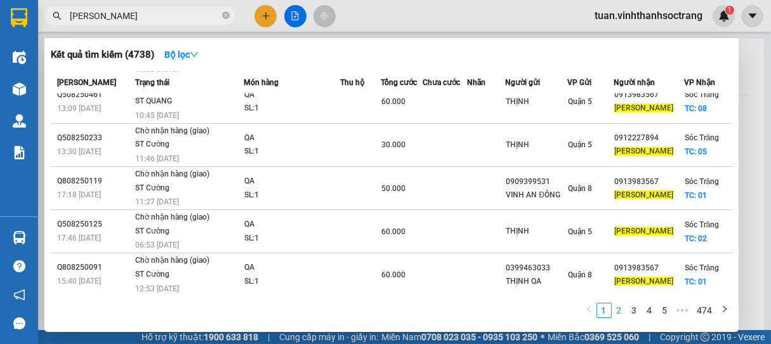
click at [619, 308] on link "2" at bounding box center [620, 311] width 14 height 14
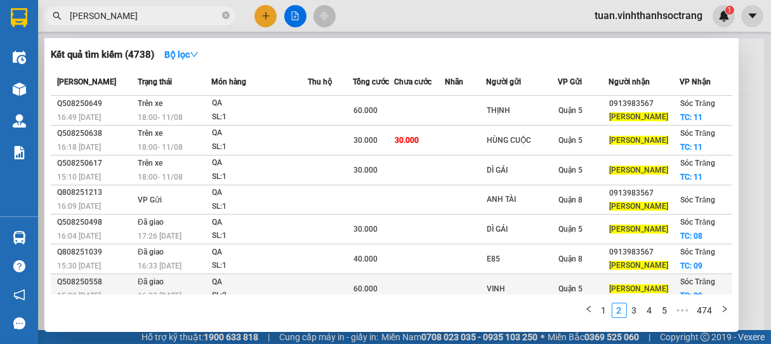
scroll to position [0, 0]
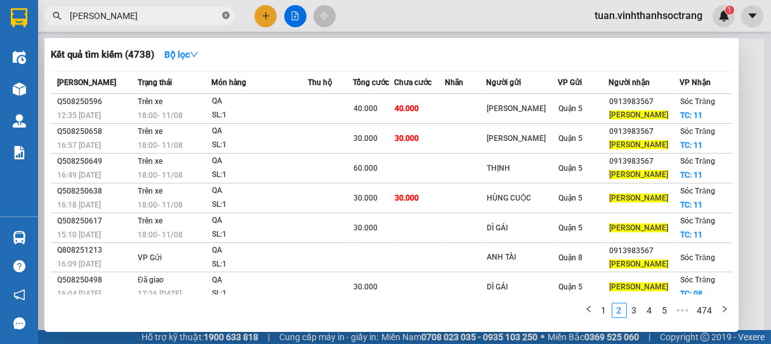
click at [227, 15] on icon "close-circle" at bounding box center [226, 15] width 8 height 8
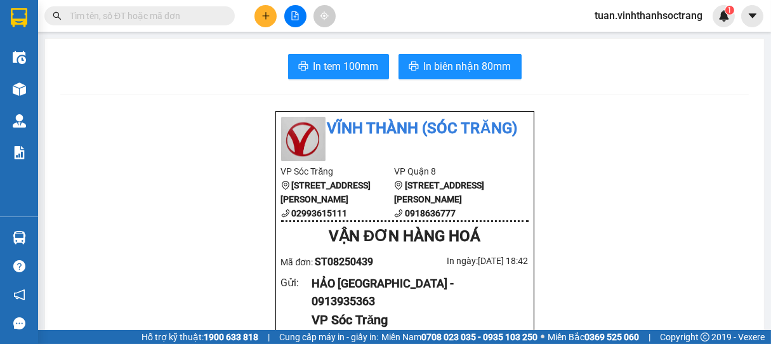
click at [189, 17] on input "text" at bounding box center [145, 16] width 150 height 14
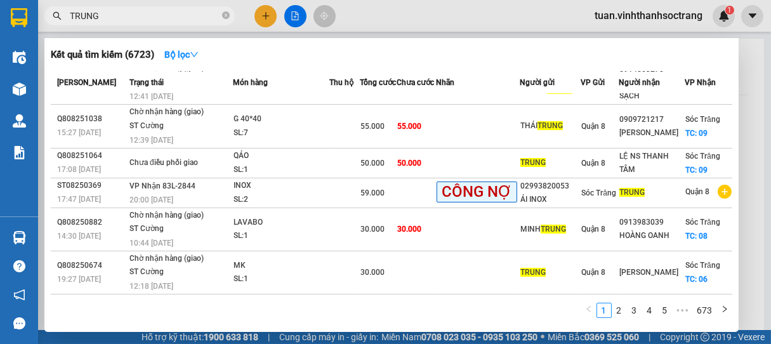
scroll to position [170, 0]
drag, startPoint x: 620, startPoint y: 309, endPoint x: 630, endPoint y: 310, distance: 10.2
click at [621, 309] on link "2" at bounding box center [620, 311] width 14 height 14
click at [633, 311] on link "3" at bounding box center [635, 311] width 14 height 14
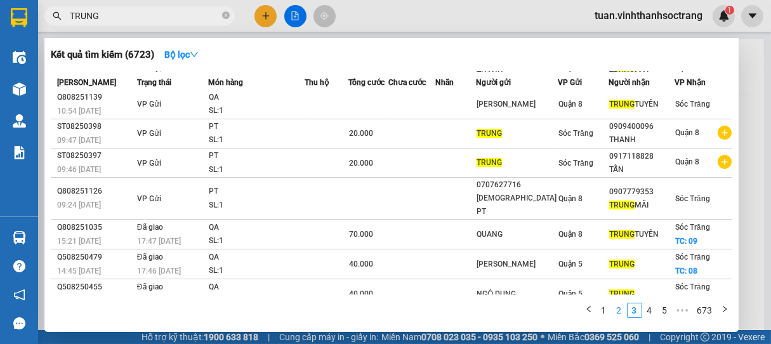
click at [619, 309] on link "2" at bounding box center [620, 311] width 14 height 14
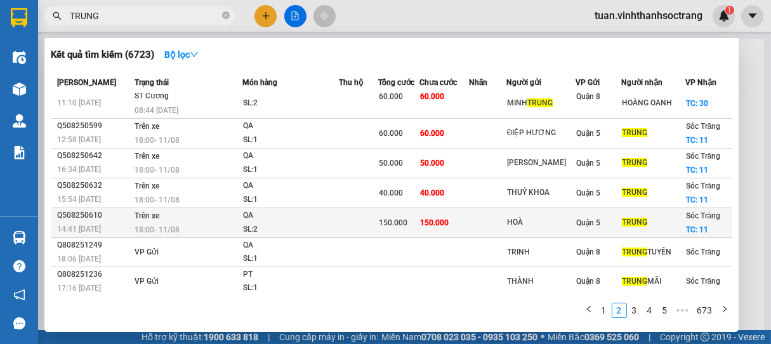
scroll to position [134, 0]
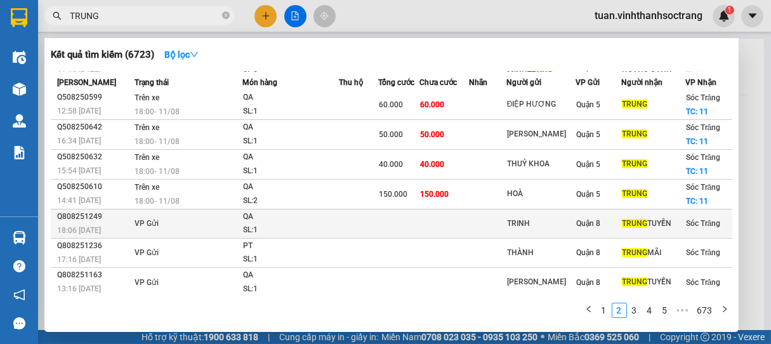
click at [244, 220] on span "QA SL: 1" at bounding box center [290, 223] width 95 height 27
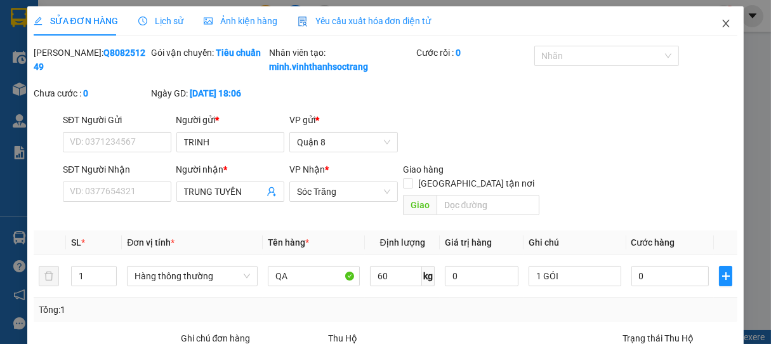
click at [723, 22] on icon "close" at bounding box center [726, 24] width 7 height 8
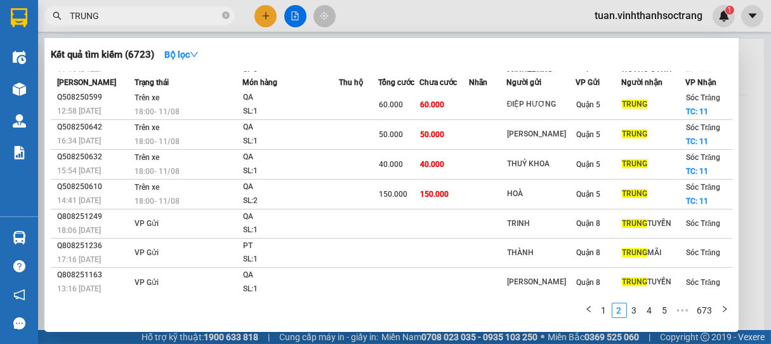
click at [124, 20] on input "TRUNG" at bounding box center [145, 16] width 150 height 14
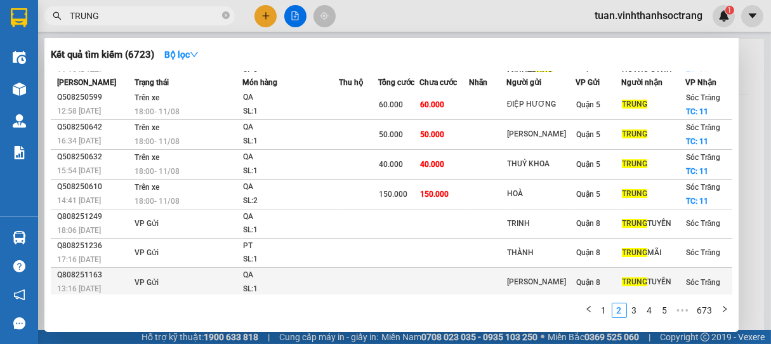
click at [264, 286] on div "SL: 1" at bounding box center [290, 290] width 95 height 14
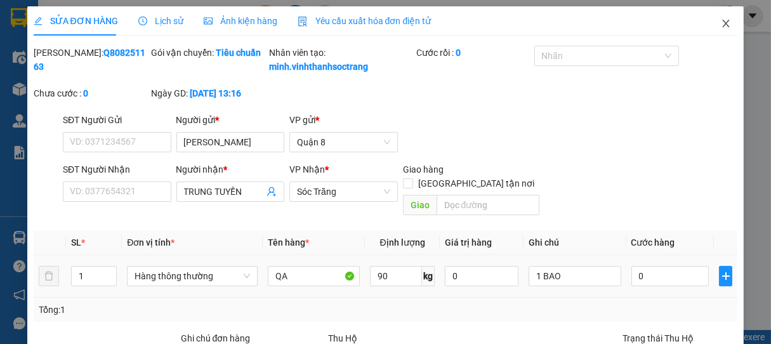
click at [721, 20] on icon "close" at bounding box center [726, 23] width 10 height 10
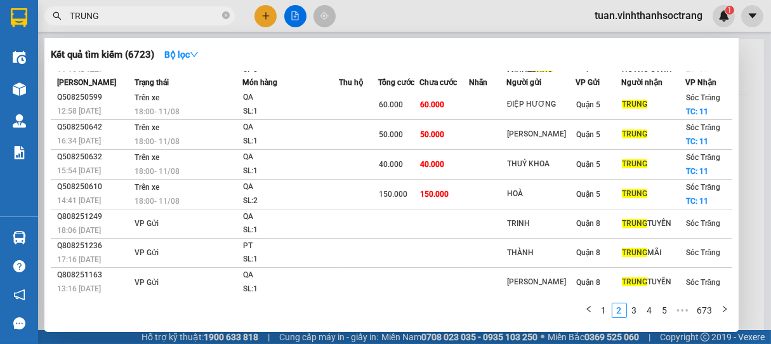
click at [184, 9] on input "TRUNG" at bounding box center [145, 16] width 150 height 14
click at [633, 311] on link "3" at bounding box center [635, 311] width 14 height 14
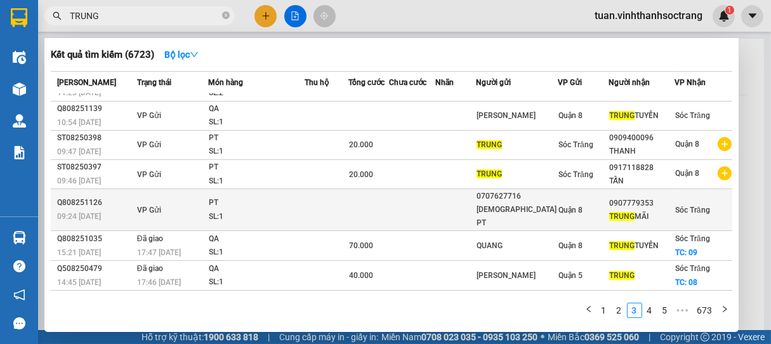
scroll to position [92, 0]
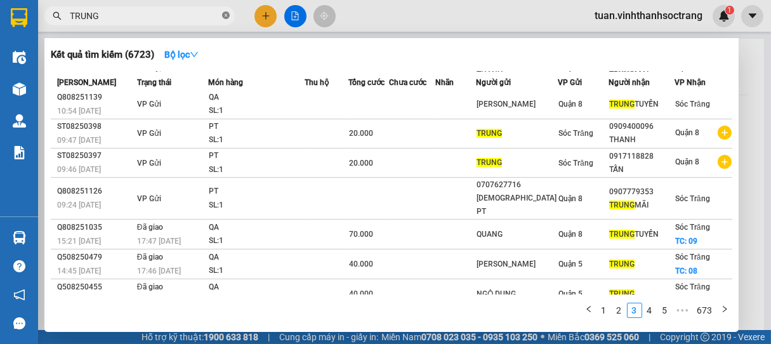
click at [227, 13] on icon "close-circle" at bounding box center [226, 15] width 8 height 8
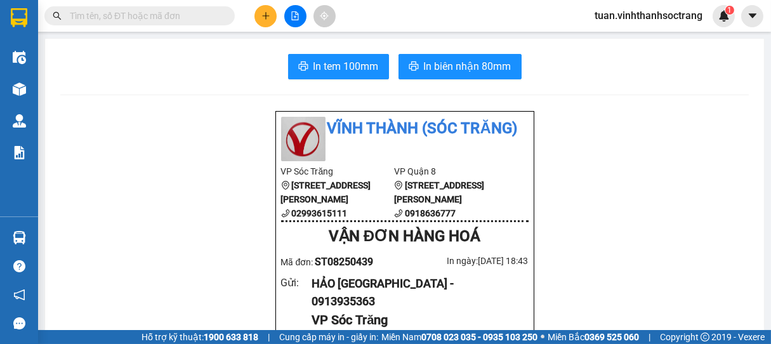
click at [159, 13] on input "text" at bounding box center [145, 16] width 150 height 14
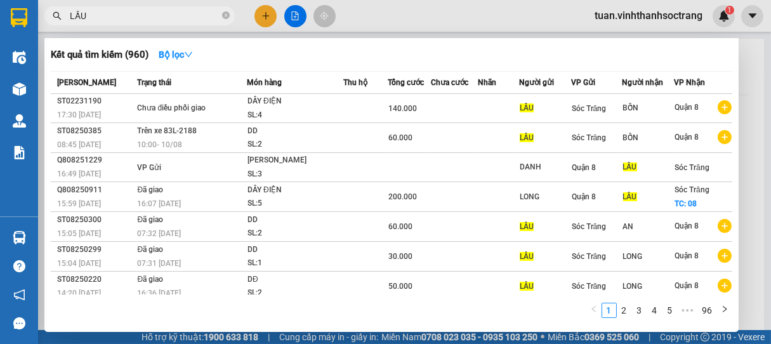
click at [227, 15] on icon "close-circle" at bounding box center [226, 15] width 8 height 8
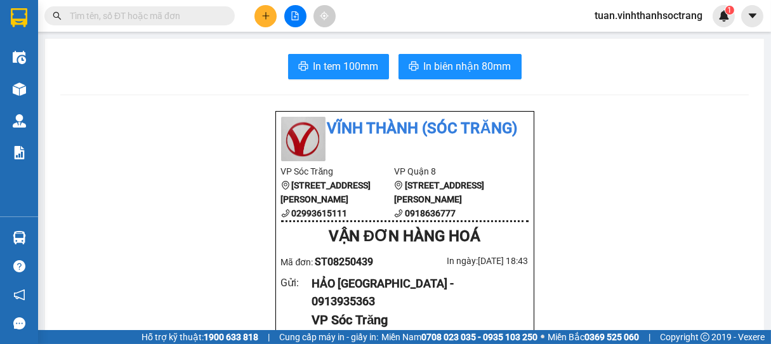
click at [185, 20] on input "text" at bounding box center [145, 16] width 150 height 14
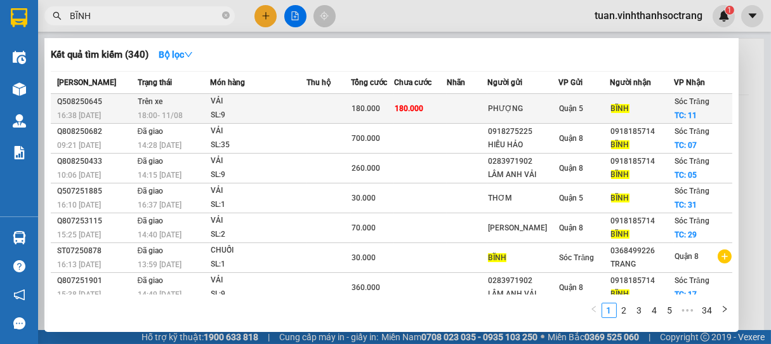
click at [275, 109] on div "SL: 9" at bounding box center [258, 116] width 95 height 14
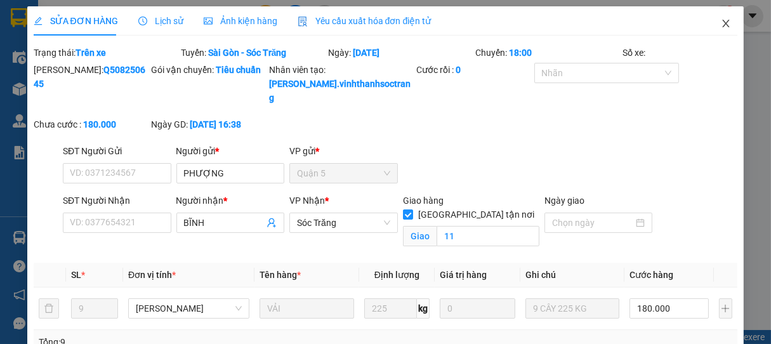
click at [721, 27] on icon "close" at bounding box center [726, 23] width 10 height 10
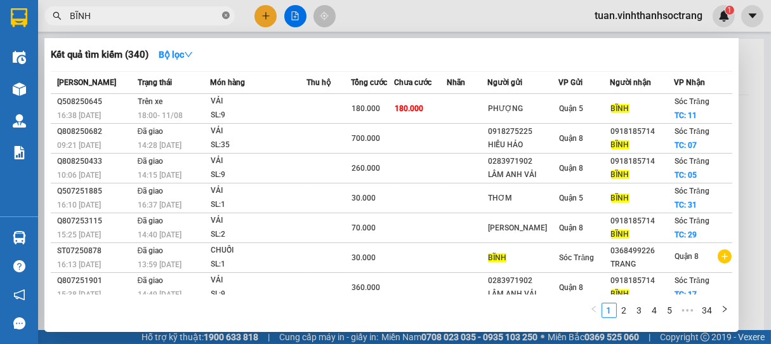
click at [225, 15] on icon "close-circle" at bounding box center [226, 15] width 8 height 8
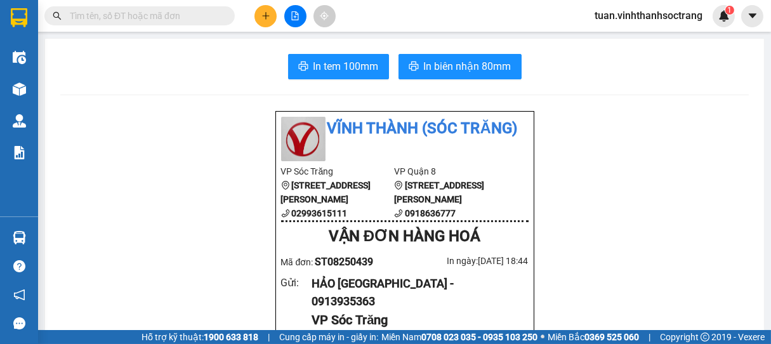
click at [167, 17] on input "text" at bounding box center [145, 16] width 150 height 14
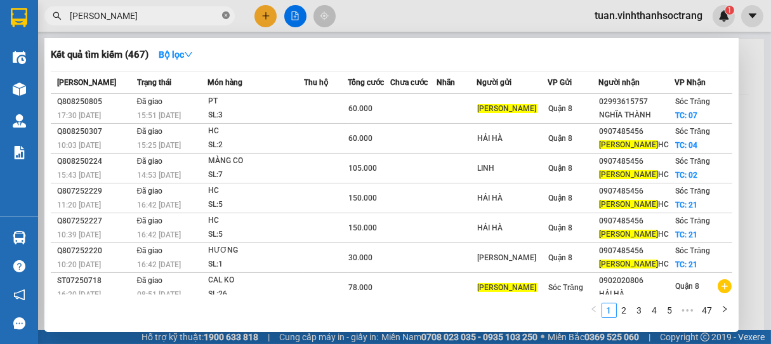
click at [223, 14] on icon "close-circle" at bounding box center [226, 15] width 8 height 8
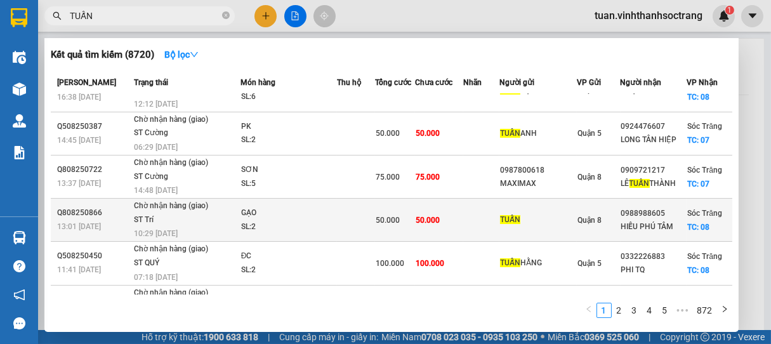
scroll to position [217, 0]
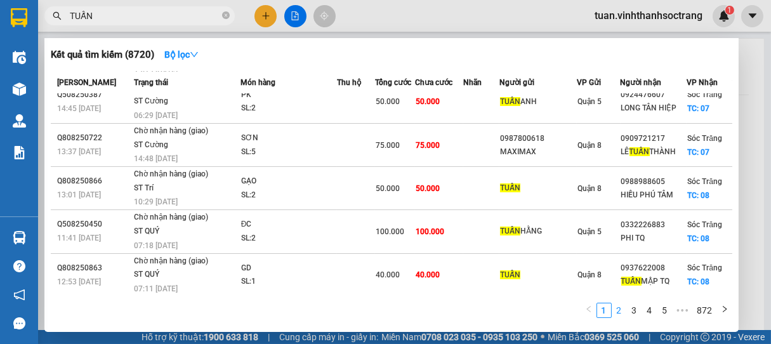
click at [622, 312] on link "2" at bounding box center [620, 311] width 14 height 14
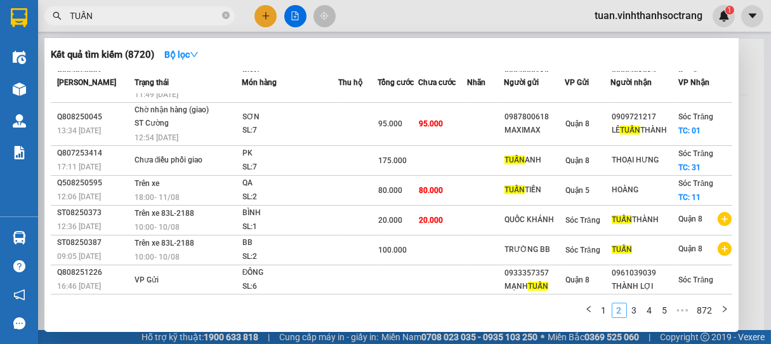
scroll to position [163, 0]
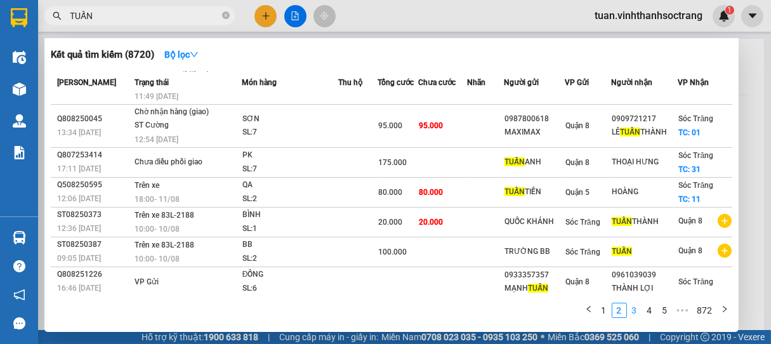
click at [634, 311] on link "3" at bounding box center [635, 311] width 14 height 14
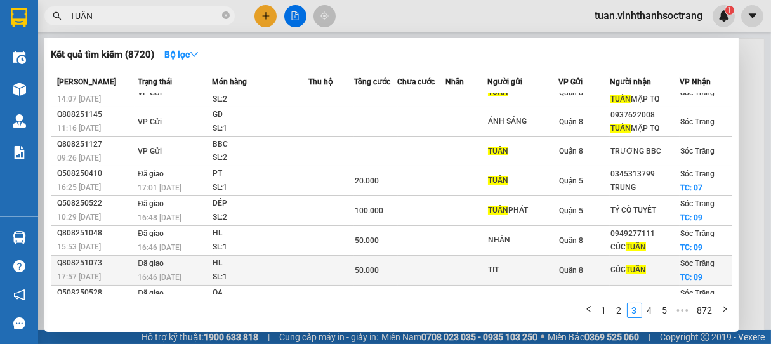
scroll to position [0, 0]
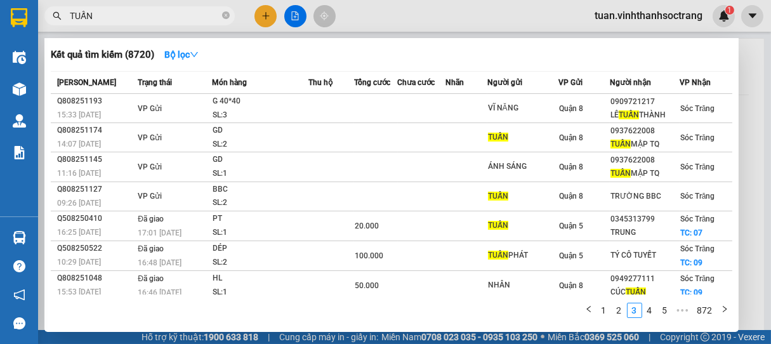
click at [225, 16] on icon "close-circle" at bounding box center [226, 15] width 8 height 8
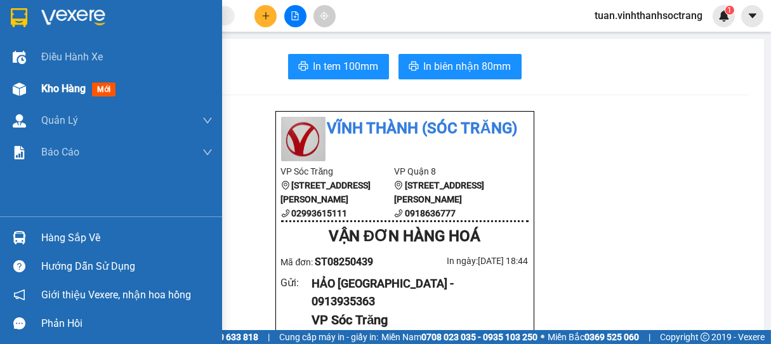
click at [63, 88] on span "Kho hàng" at bounding box center [63, 89] width 44 height 12
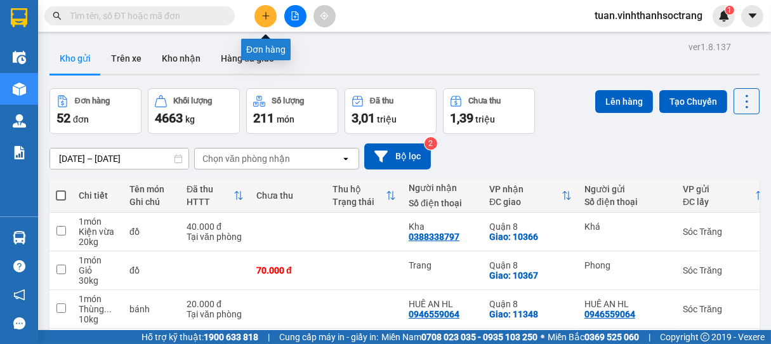
click at [267, 8] on button at bounding box center [266, 16] width 22 height 22
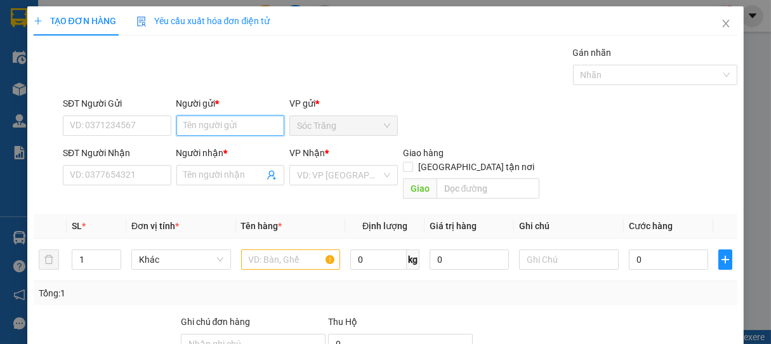
click at [243, 128] on input "Người gửi *" at bounding box center [231, 126] width 109 height 20
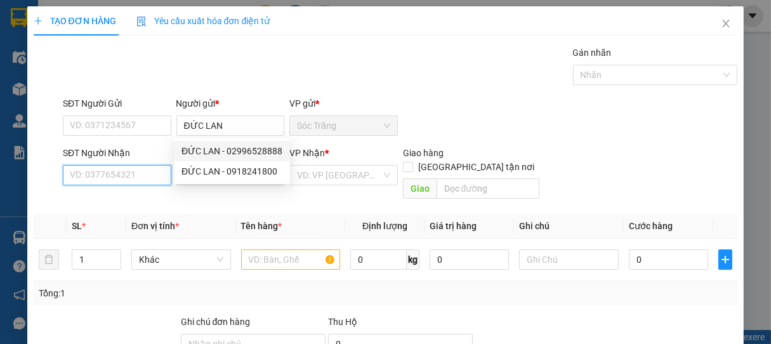
click at [151, 170] on input "SĐT Người Nhận" at bounding box center [117, 175] width 109 height 20
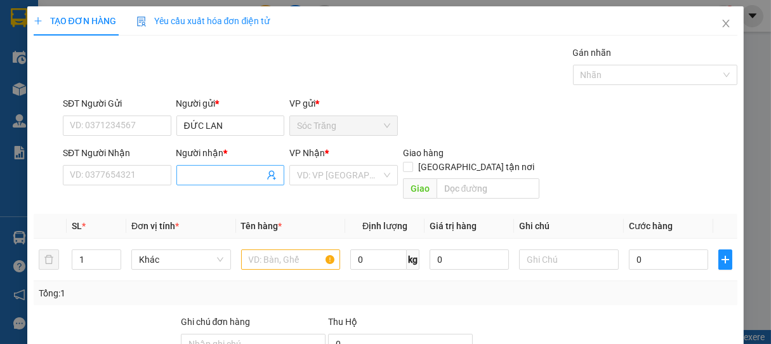
click at [199, 177] on input "Người nhận *" at bounding box center [224, 175] width 81 height 14
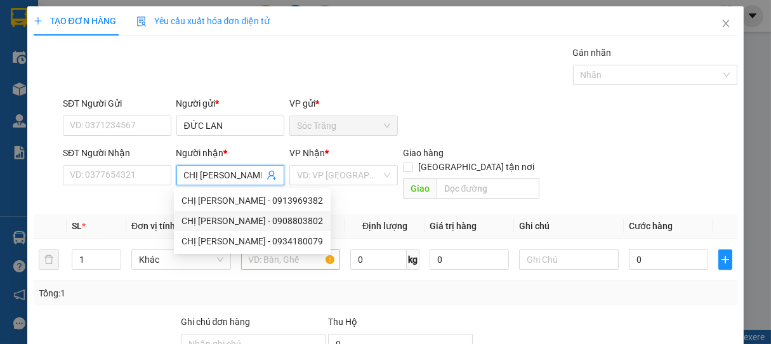
click at [236, 223] on div "CHỊ [PERSON_NAME] - 0908803802" at bounding box center [253, 221] width 142 height 14
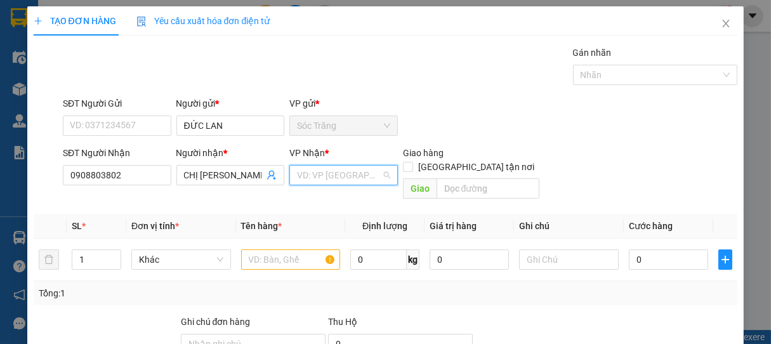
click at [324, 178] on input "search" at bounding box center [339, 175] width 84 height 19
click at [320, 215] on div "Quận 8" at bounding box center [338, 221] width 91 height 14
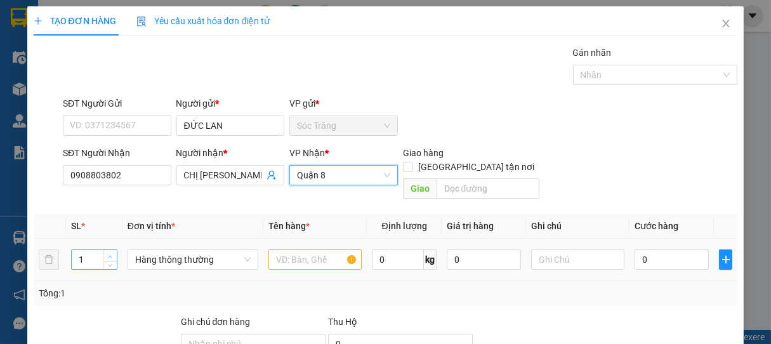
click at [109, 253] on span "up" at bounding box center [111, 257] width 8 height 8
click at [148, 250] on span "Hàng thông thường" at bounding box center [193, 259] width 116 height 19
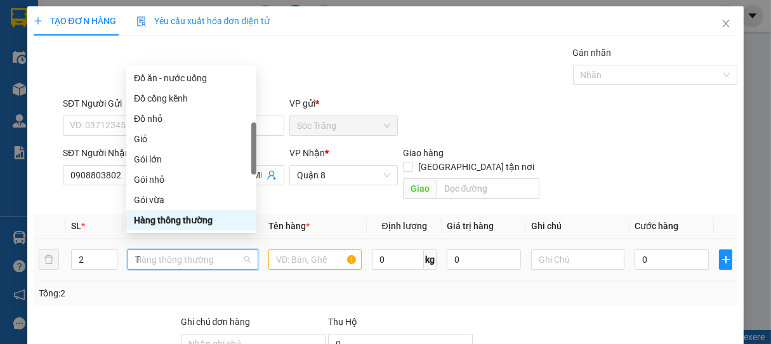
scroll to position [41, 0]
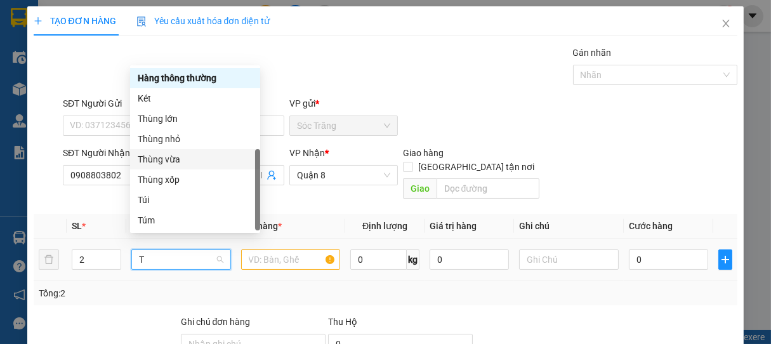
drag, startPoint x: 164, startPoint y: 155, endPoint x: 227, endPoint y: 229, distance: 96.4
click at [168, 159] on div "Thùng vừa" at bounding box center [195, 159] width 115 height 14
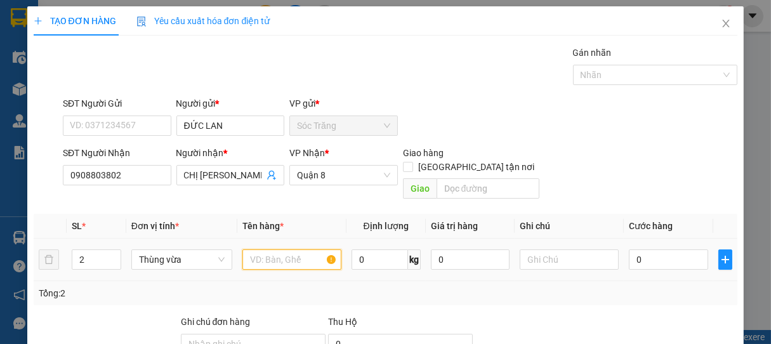
click at [264, 250] on input "text" at bounding box center [292, 260] width 99 height 20
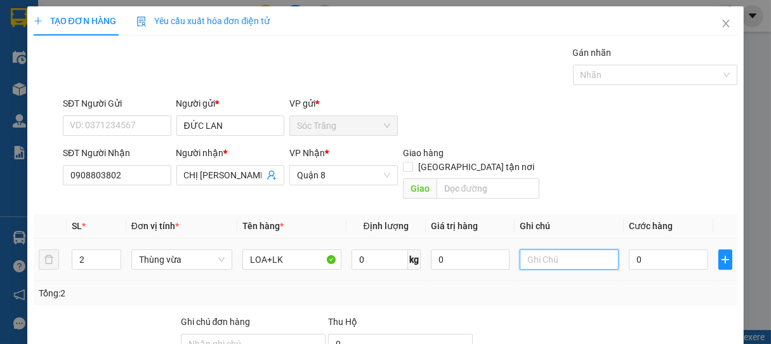
click at [537, 250] on input "text" at bounding box center [569, 260] width 99 height 20
click at [648, 250] on input "0" at bounding box center [668, 260] width 79 height 20
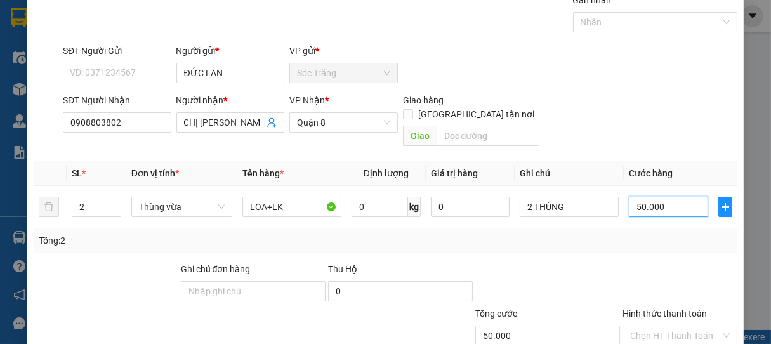
scroll to position [124, 0]
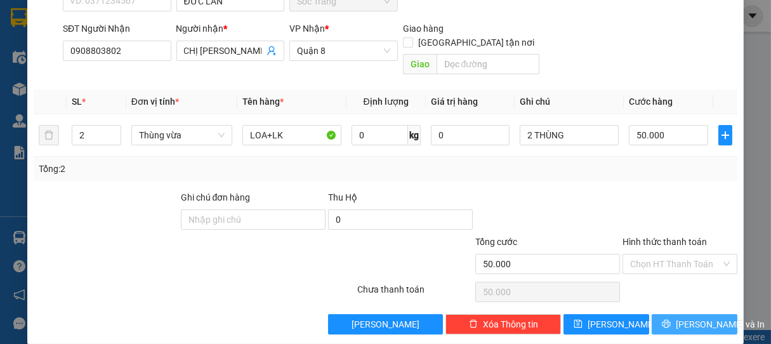
click at [691, 317] on span "[PERSON_NAME] và In" at bounding box center [720, 324] width 89 height 14
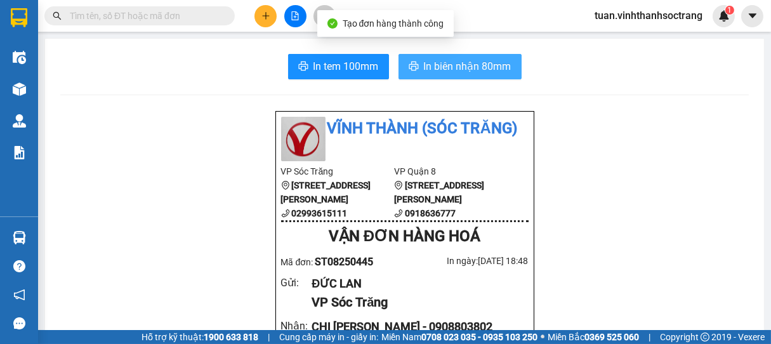
click at [481, 60] on span "In biên nhận 80mm" at bounding box center [468, 66] width 88 height 16
click at [483, 60] on span "In biên nhận 80mm" at bounding box center [468, 66] width 88 height 16
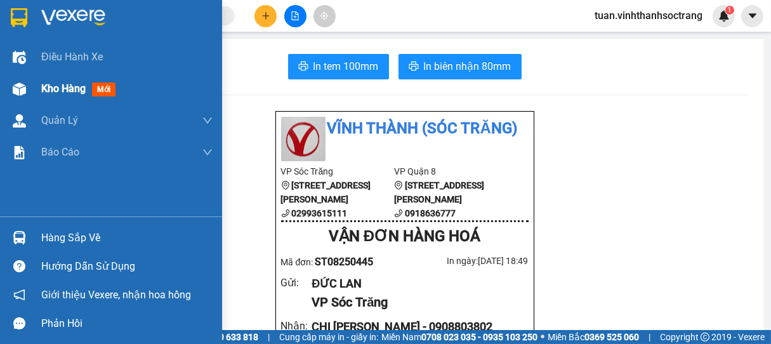
click at [40, 88] on div "Kho hàng mới" at bounding box center [111, 89] width 222 height 32
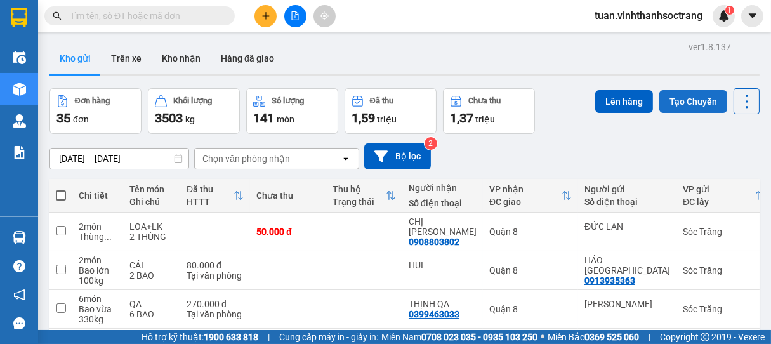
click at [683, 102] on button "Tạo Chuyến" at bounding box center [694, 101] width 68 height 23
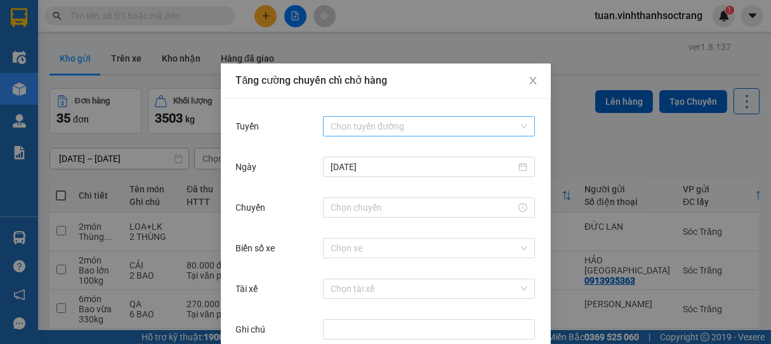
click at [370, 122] on input "Tuyến" at bounding box center [425, 126] width 188 height 19
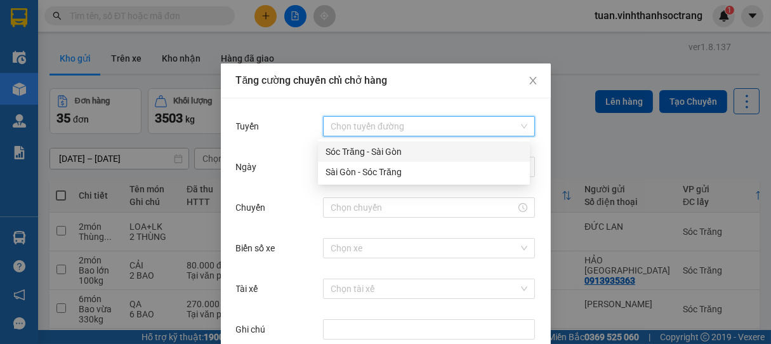
click at [363, 154] on div "Sóc Trăng - Sài Gòn" at bounding box center [424, 152] width 197 height 14
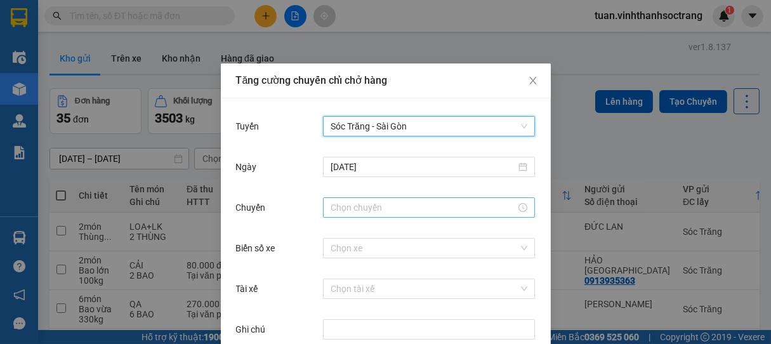
click at [372, 206] on input "Chuyến" at bounding box center [423, 208] width 185 height 14
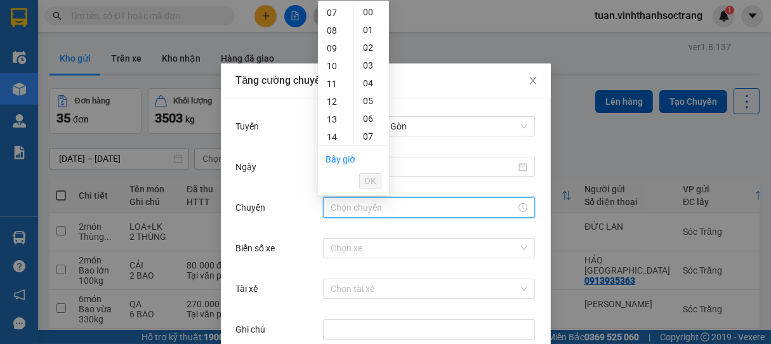
scroll to position [248, 0]
click at [335, 103] on div "19" at bounding box center [336, 102] width 36 height 18
type input "19:00"
click at [371, 178] on span "OK" at bounding box center [370, 181] width 12 height 14
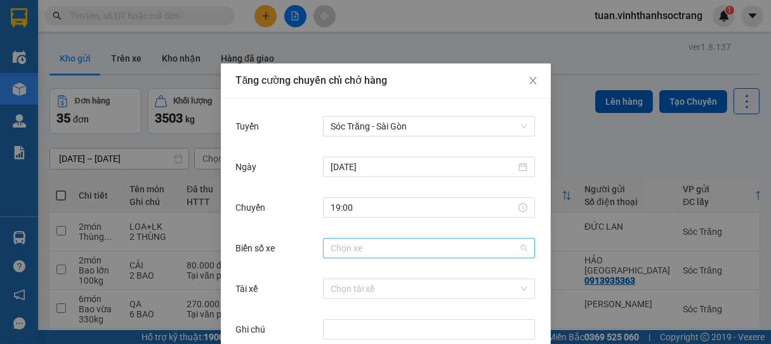
click at [361, 250] on input "Biển số xe" at bounding box center [425, 248] width 188 height 19
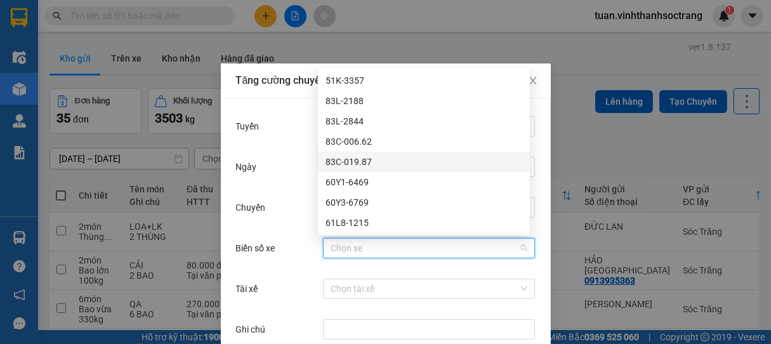
click at [362, 159] on div "83C-019.87" at bounding box center [424, 162] width 197 height 14
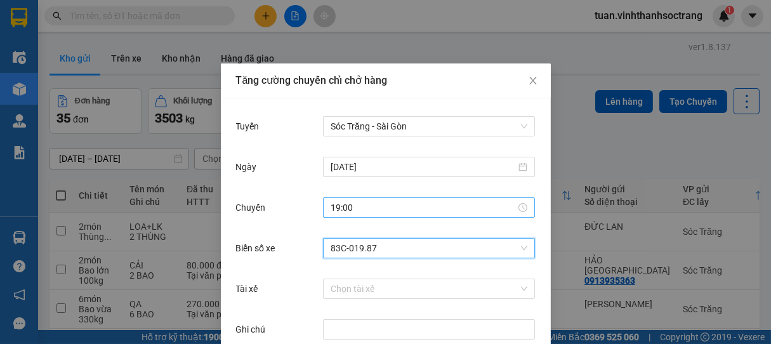
scroll to position [63, 0]
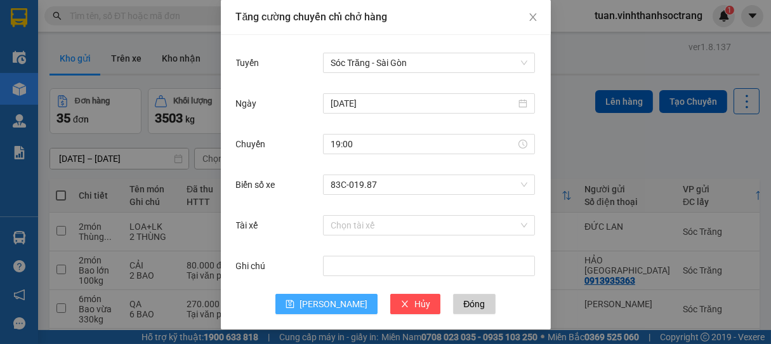
click at [321, 301] on span "[PERSON_NAME]" at bounding box center [334, 304] width 68 height 14
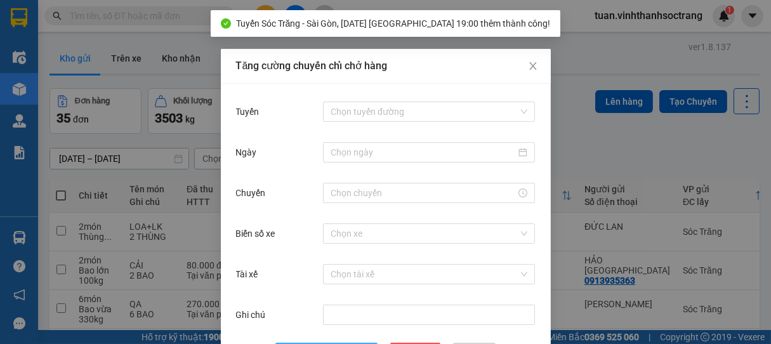
scroll to position [0, 0]
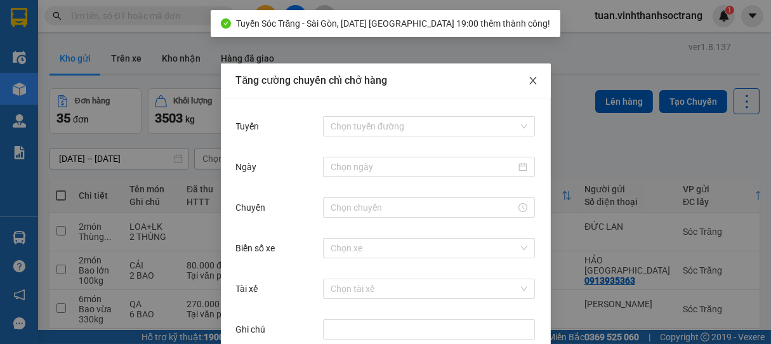
click at [528, 79] on icon "close" at bounding box center [533, 81] width 10 height 10
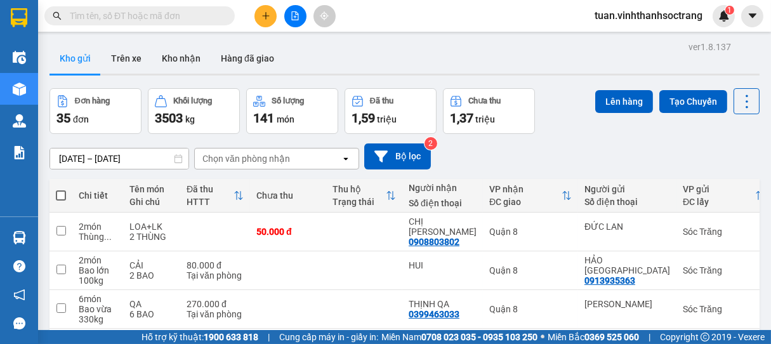
click at [60, 195] on span at bounding box center [61, 195] width 10 height 10
click at [61, 189] on input "checkbox" at bounding box center [61, 189] width 0 height 0
checkbox input "true"
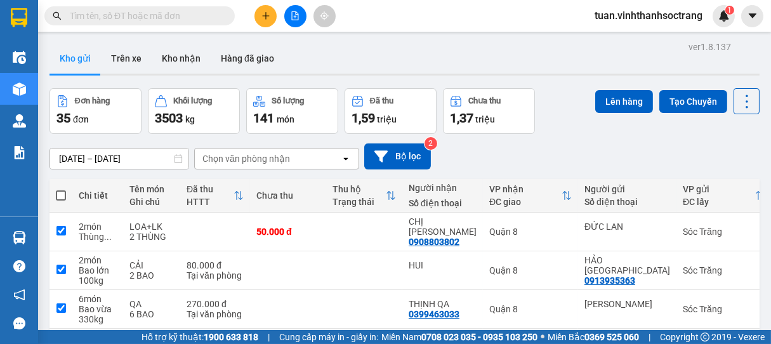
checkbox input "true"
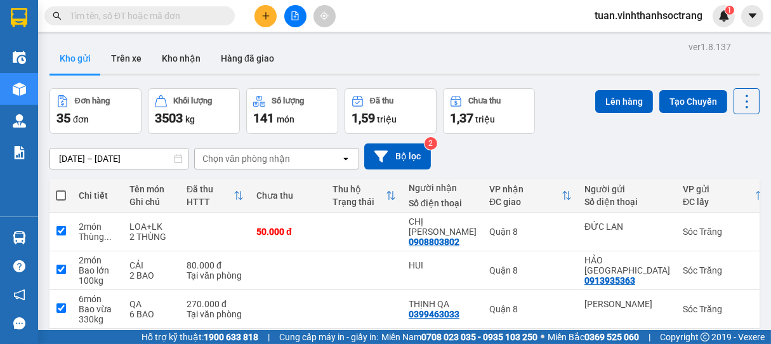
checkbox input "true"
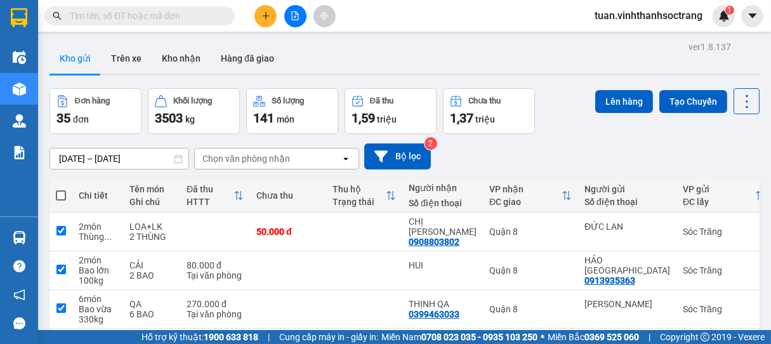
checkbox input "true"
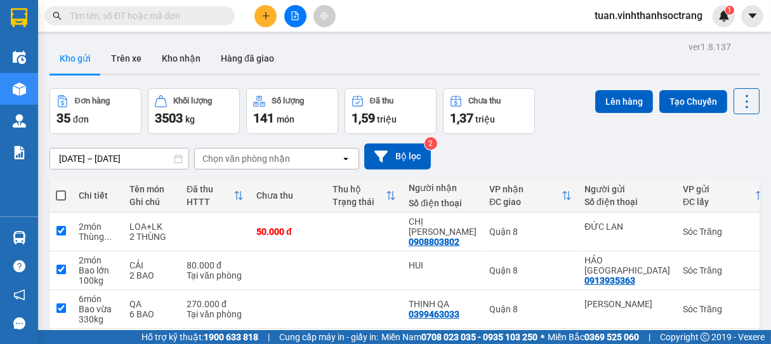
checkbox input "true"
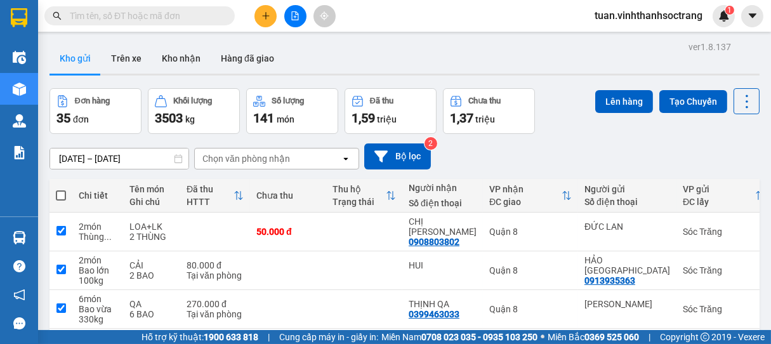
checkbox input "true"
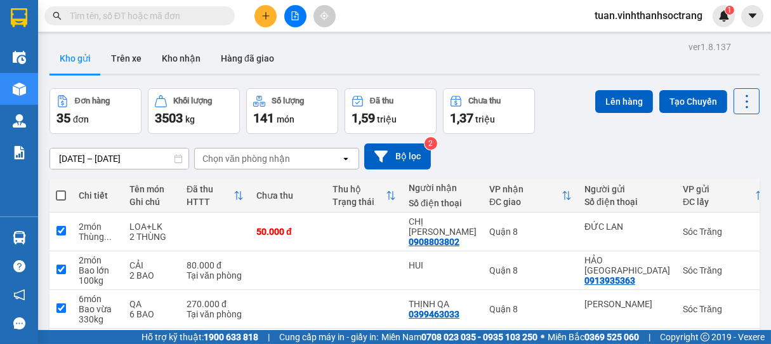
checkbox input "true"
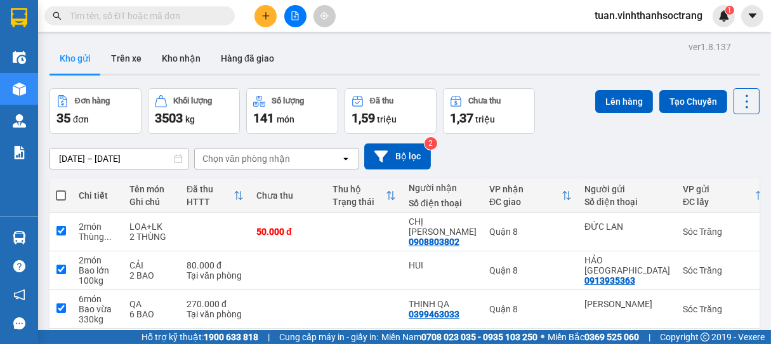
checkbox input "true"
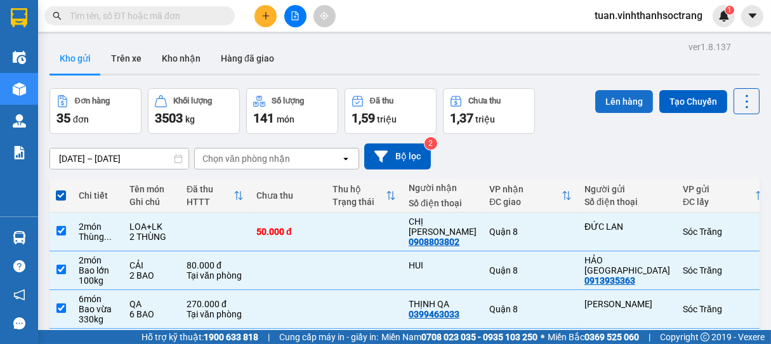
click at [613, 102] on button "Lên hàng" at bounding box center [625, 101] width 58 height 23
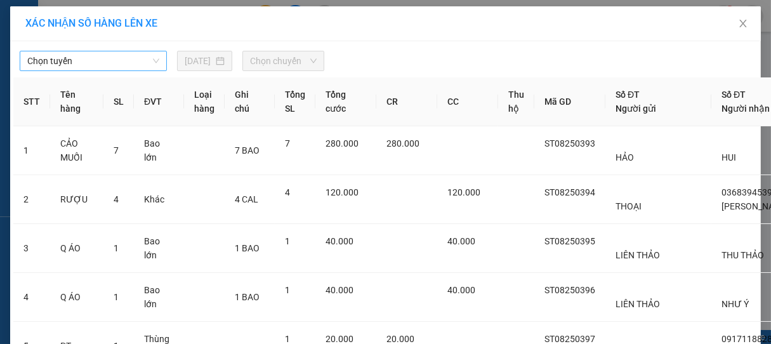
click at [107, 60] on span "Chọn tuyến" at bounding box center [93, 60] width 132 height 19
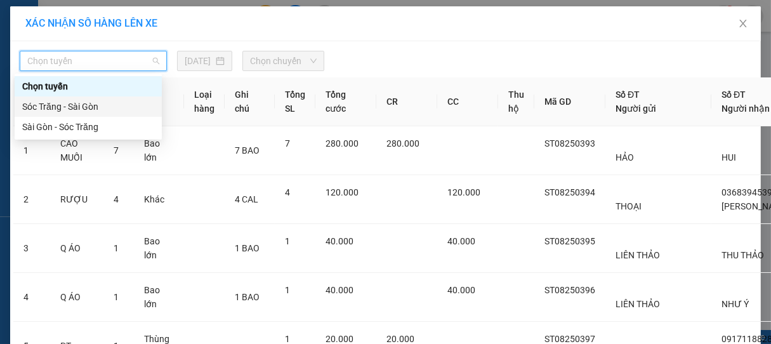
click at [91, 111] on div "Sóc Trăng - Sài Gòn" at bounding box center [88, 107] width 132 height 14
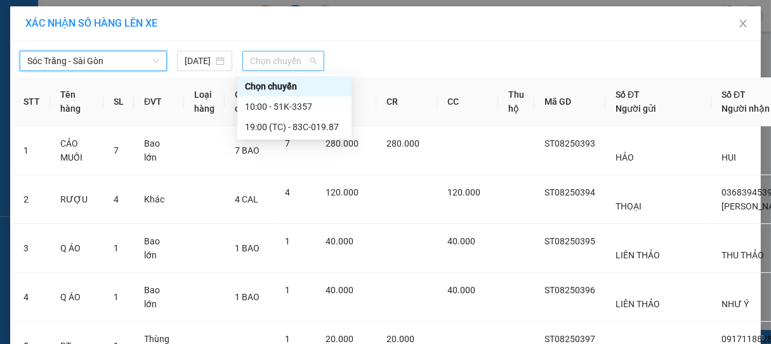
click at [290, 62] on span "Chọn chuyến" at bounding box center [283, 60] width 67 height 19
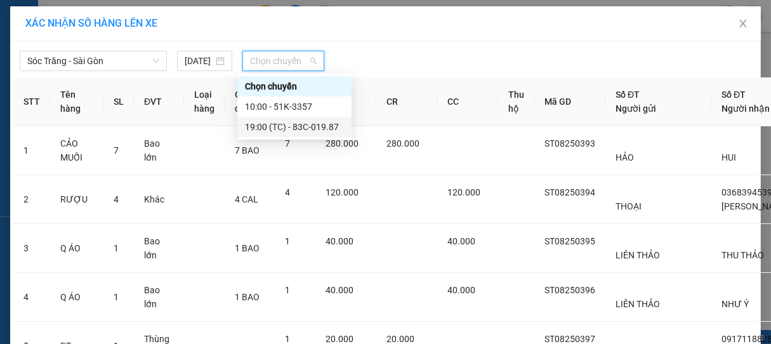
click at [299, 123] on div "19:00 (TC) - 83C-019.87" at bounding box center [294, 127] width 99 height 14
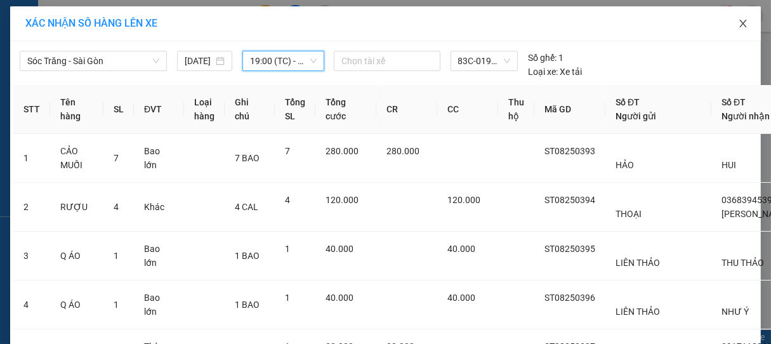
click at [738, 23] on icon "close" at bounding box center [743, 23] width 10 height 10
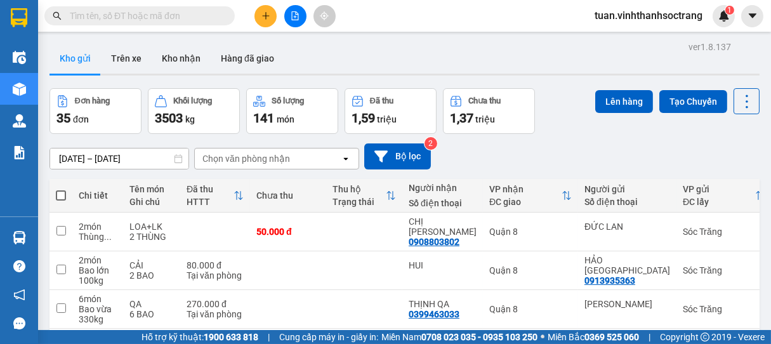
click at [60, 198] on span at bounding box center [61, 195] width 10 height 10
click at [61, 189] on input "checkbox" at bounding box center [61, 189] width 0 height 0
checkbox input "true"
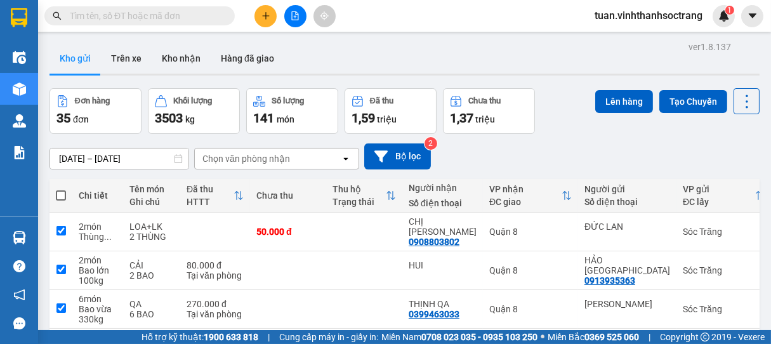
checkbox input "true"
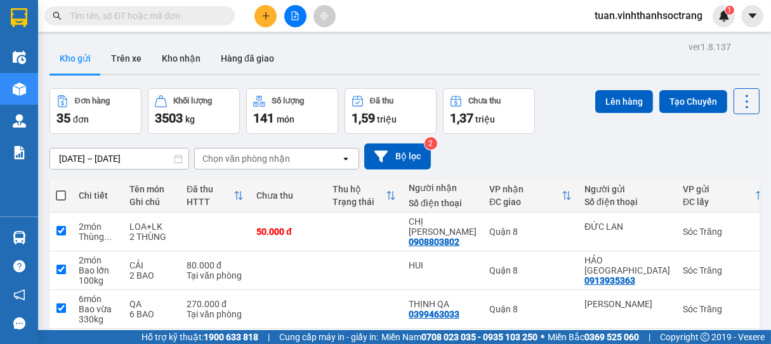
checkbox input "true"
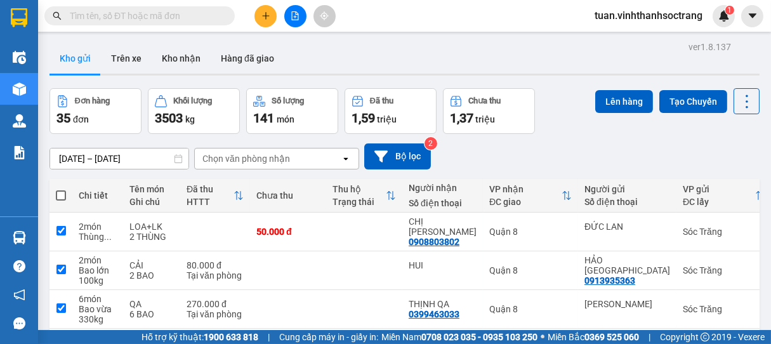
checkbox input "true"
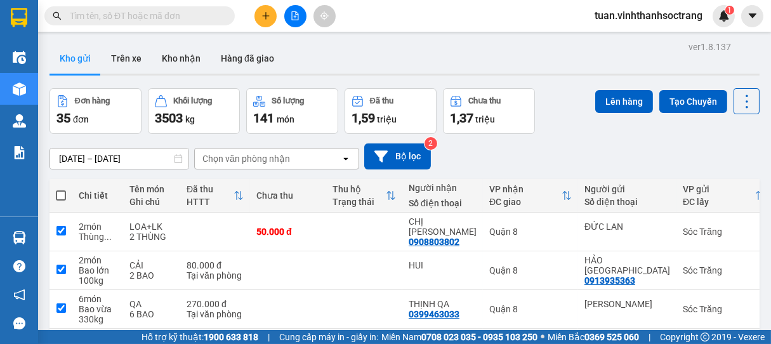
checkbox input "true"
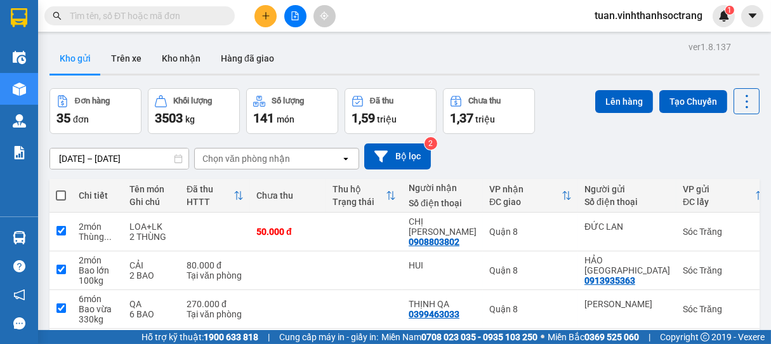
checkbox input "true"
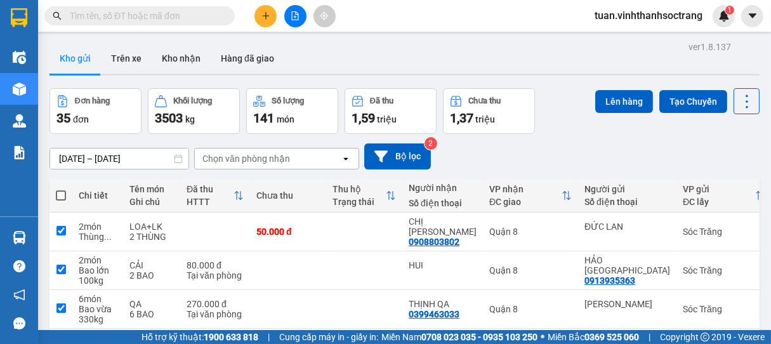
checkbox input "true"
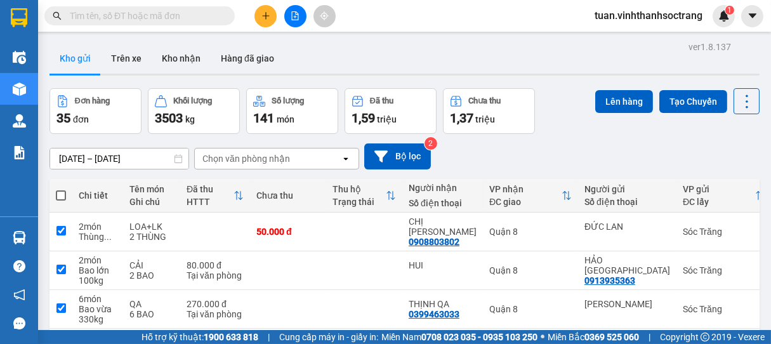
checkbox input "true"
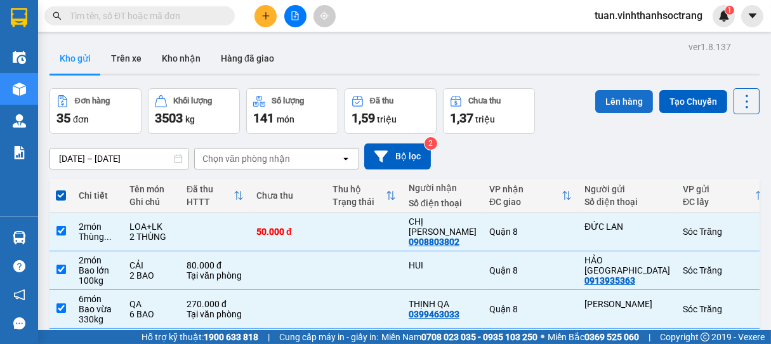
click at [609, 95] on button "Lên hàng" at bounding box center [625, 101] width 58 height 23
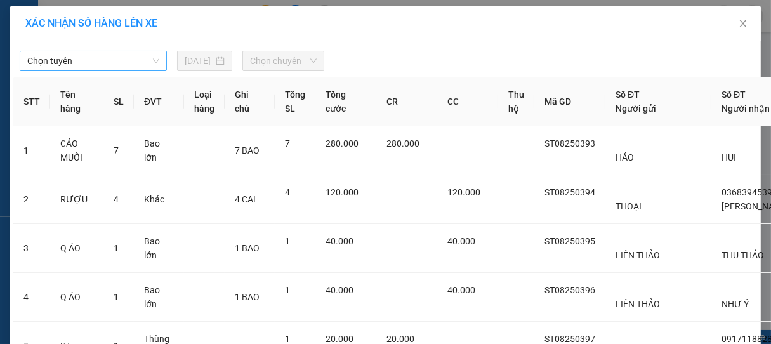
click at [131, 62] on span "Chọn tuyến" at bounding box center [93, 60] width 132 height 19
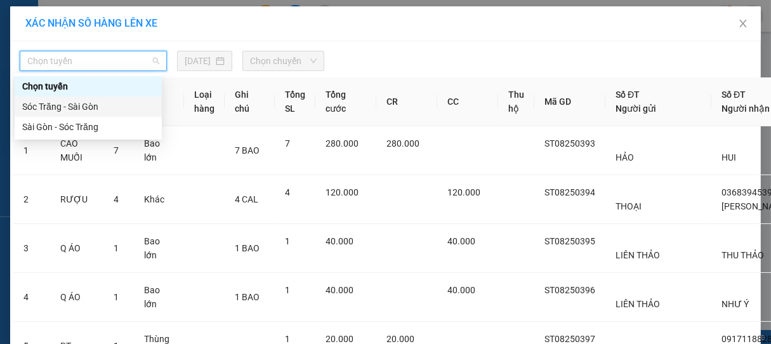
click at [82, 104] on div "Sóc Trăng - Sài Gòn" at bounding box center [88, 107] width 132 height 14
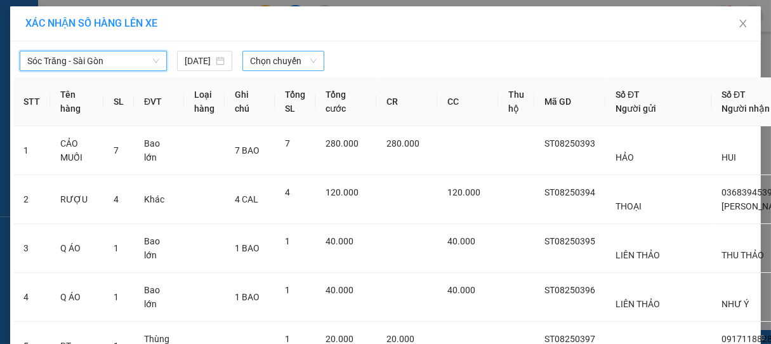
click at [276, 62] on span "Chọn chuyến" at bounding box center [283, 60] width 67 height 19
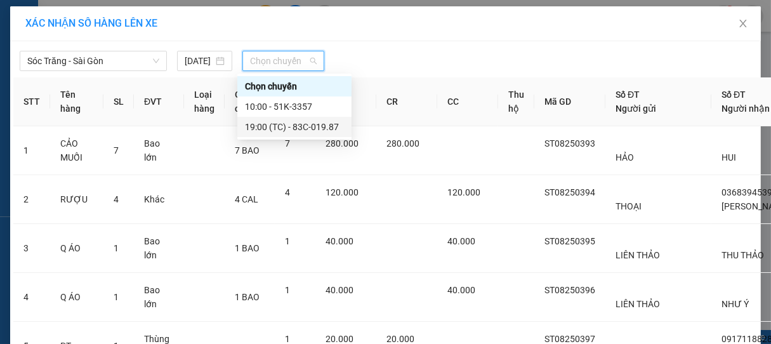
click at [319, 126] on div "19:00 (TC) - 83C-019.87" at bounding box center [294, 127] width 99 height 14
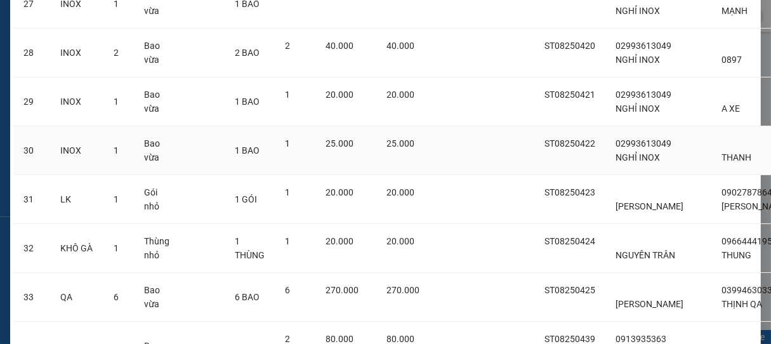
scroll to position [1773, 0]
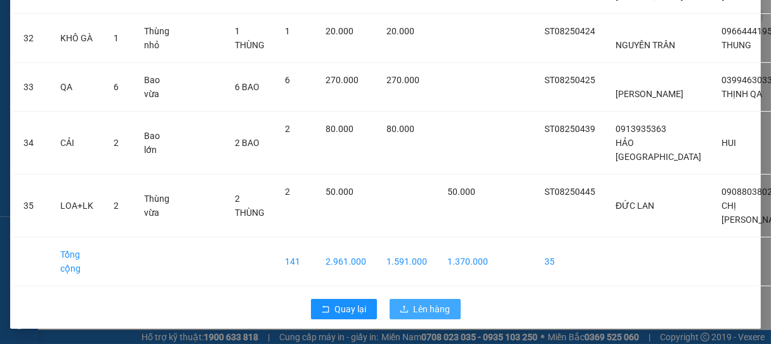
click at [429, 311] on span "Lên hàng" at bounding box center [432, 309] width 37 height 14
